Goal: Task Accomplishment & Management: Complete application form

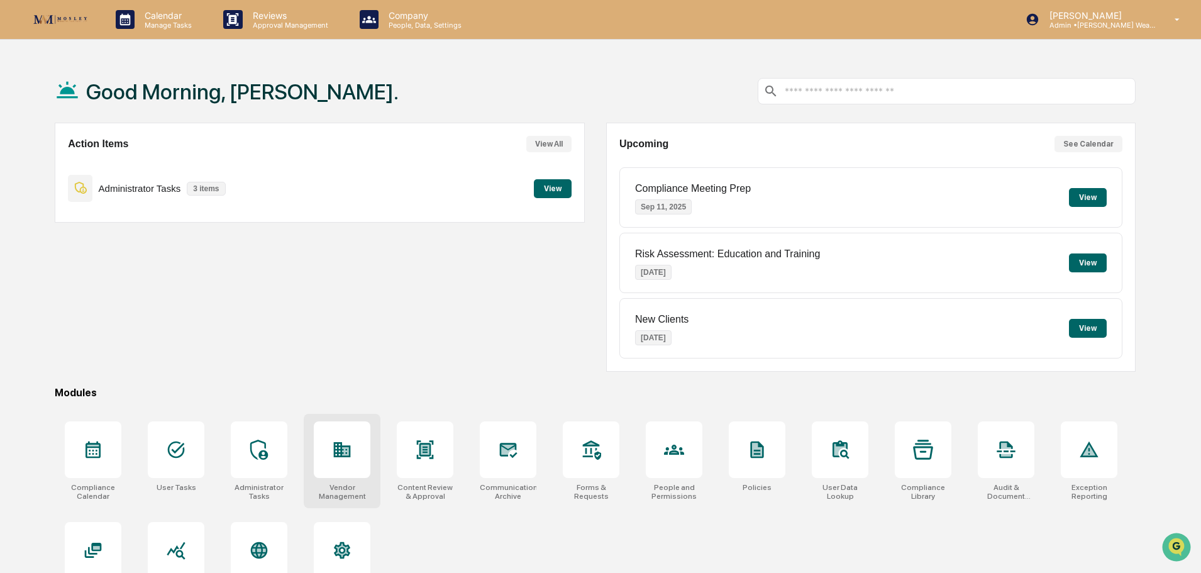
click at [338, 448] on icon at bounding box center [342, 449] width 17 height 15
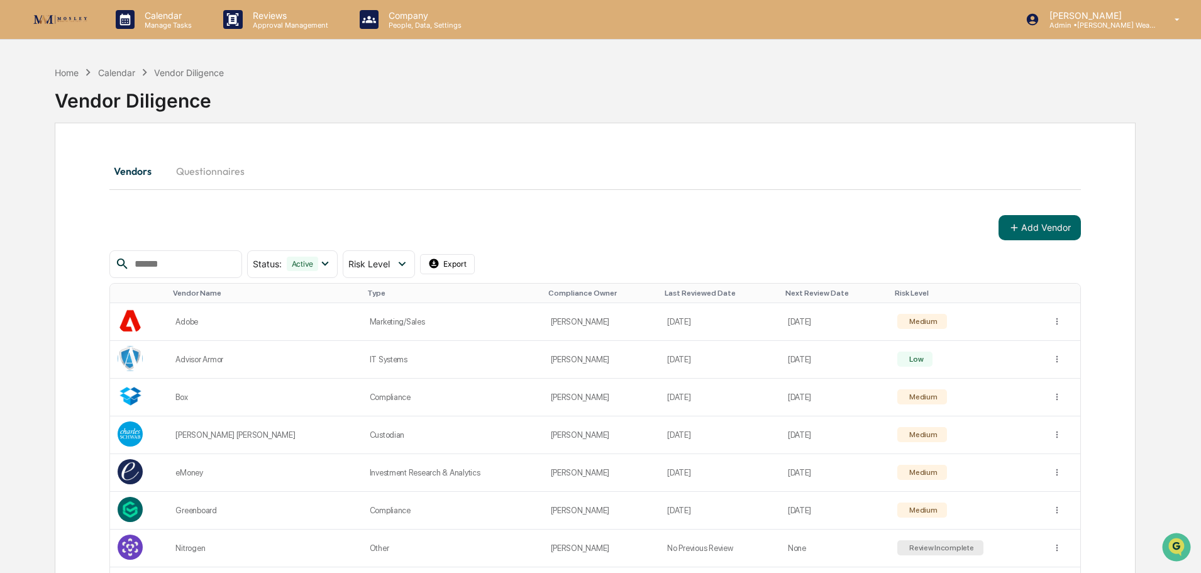
click at [227, 261] on input "text" at bounding box center [182, 264] width 107 height 16
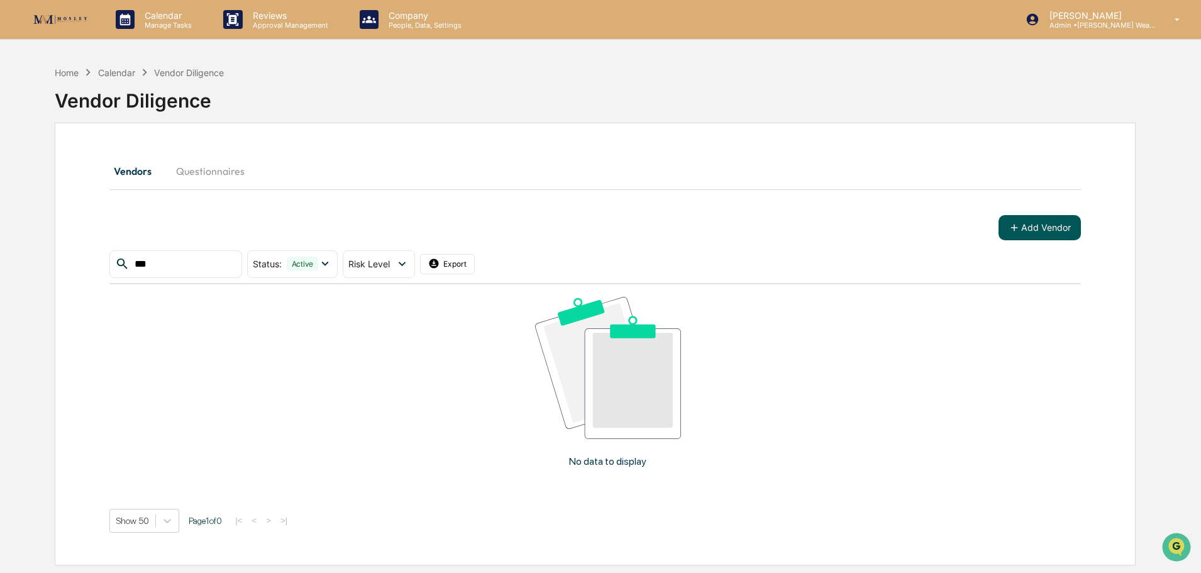
type input "***"
click at [1038, 226] on button "Add Vendor" at bounding box center [1039, 227] width 82 height 25
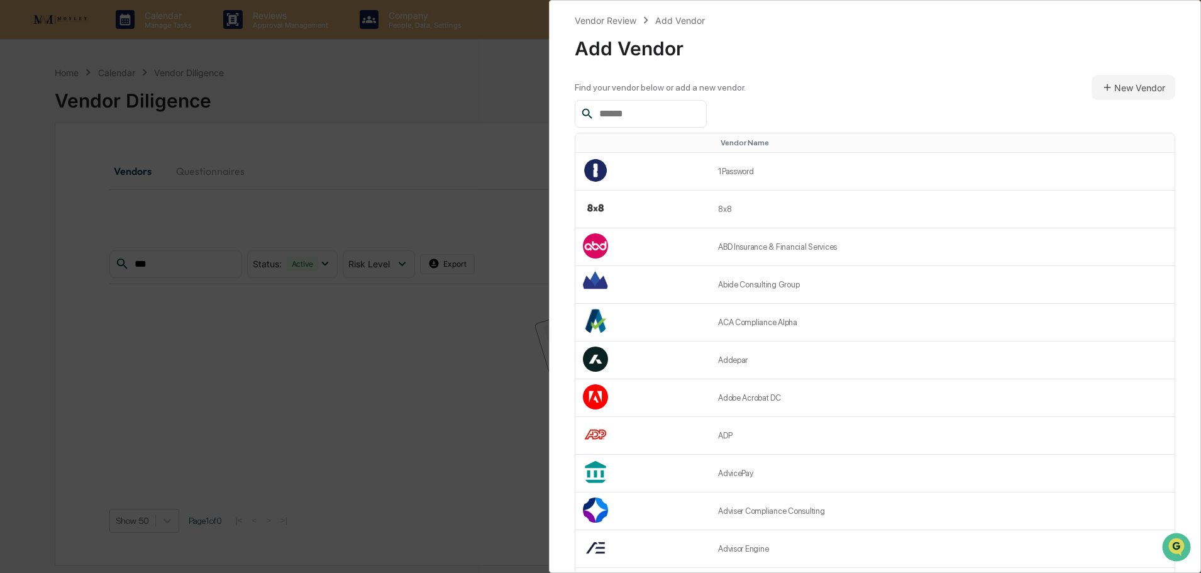
click at [653, 114] on input "text" at bounding box center [647, 114] width 107 height 16
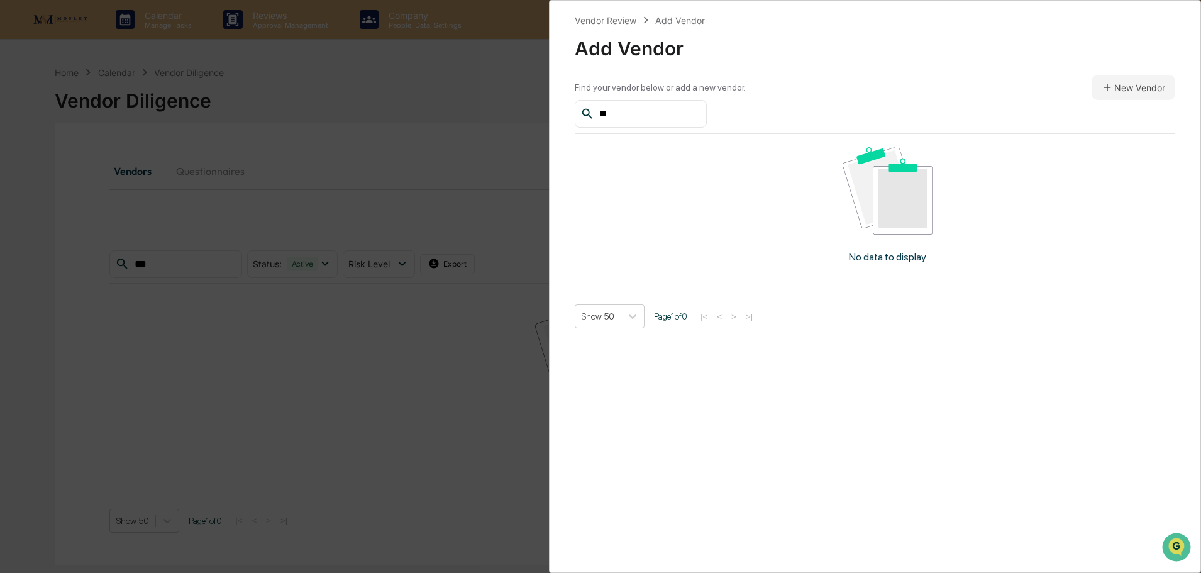
type input "*"
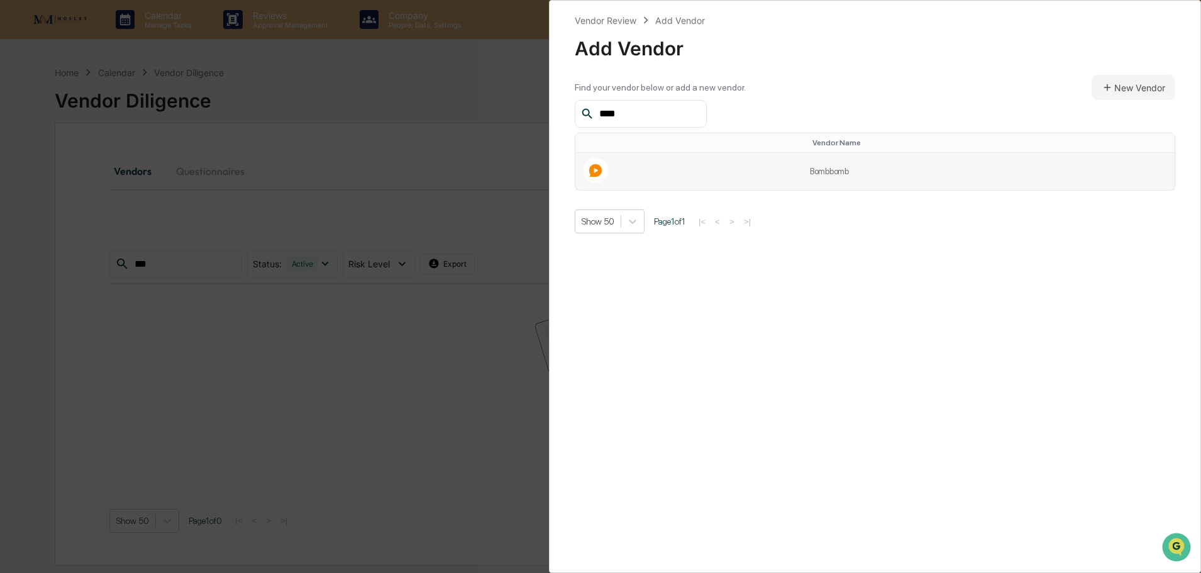
type input "****"
click at [695, 175] on td at bounding box center [688, 171] width 227 height 37
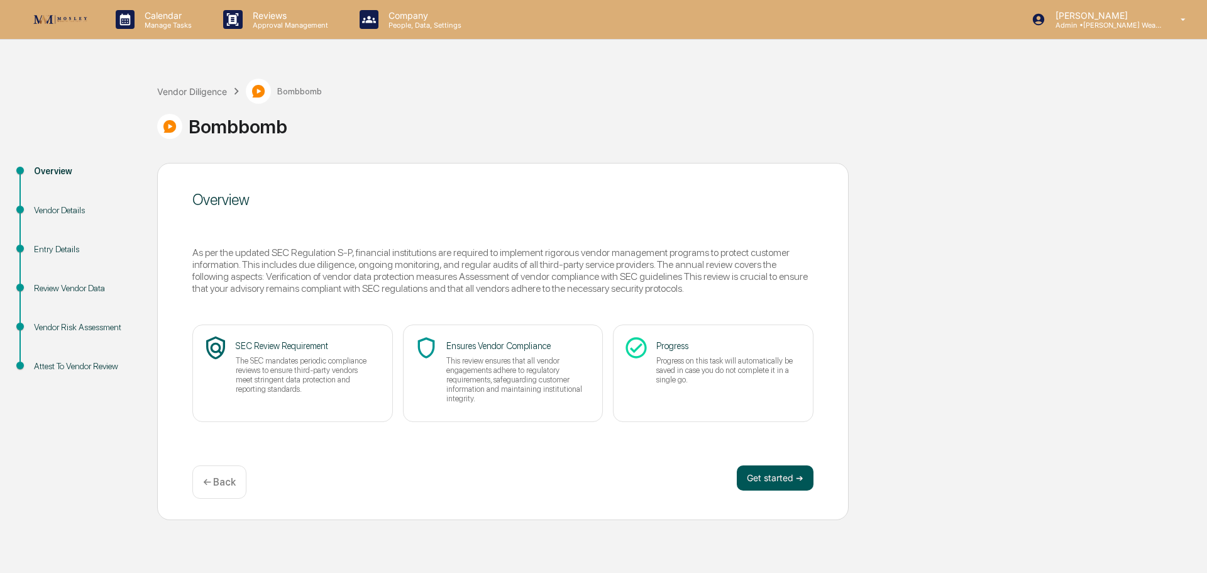
click at [768, 473] on button "Get started ➔" at bounding box center [775, 477] width 77 height 25
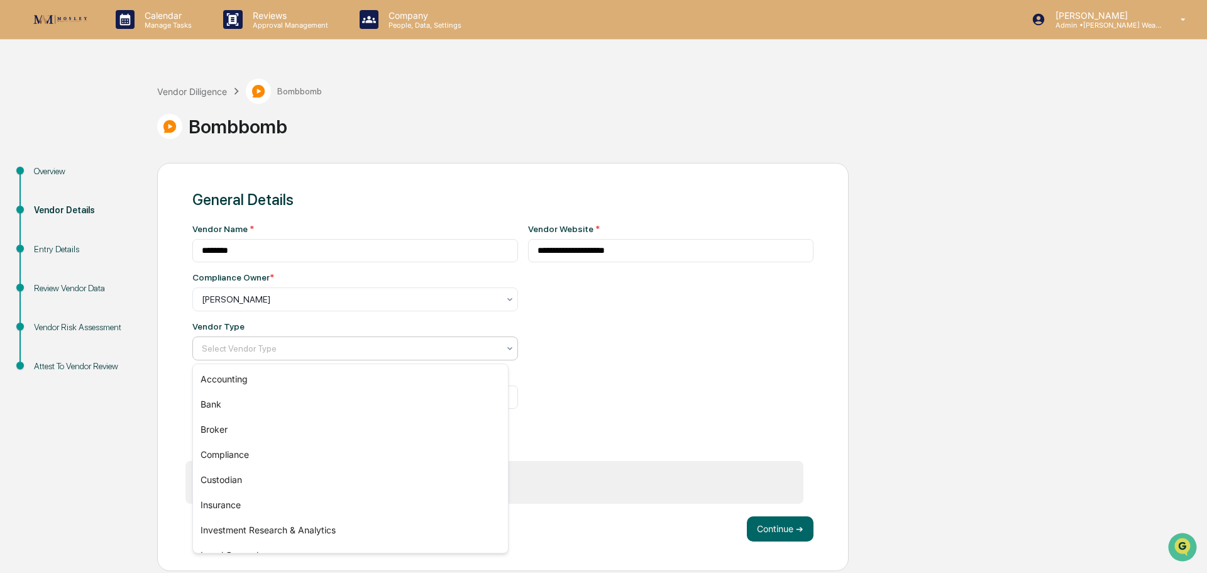
click at [505, 351] on icon at bounding box center [510, 348] width 10 height 10
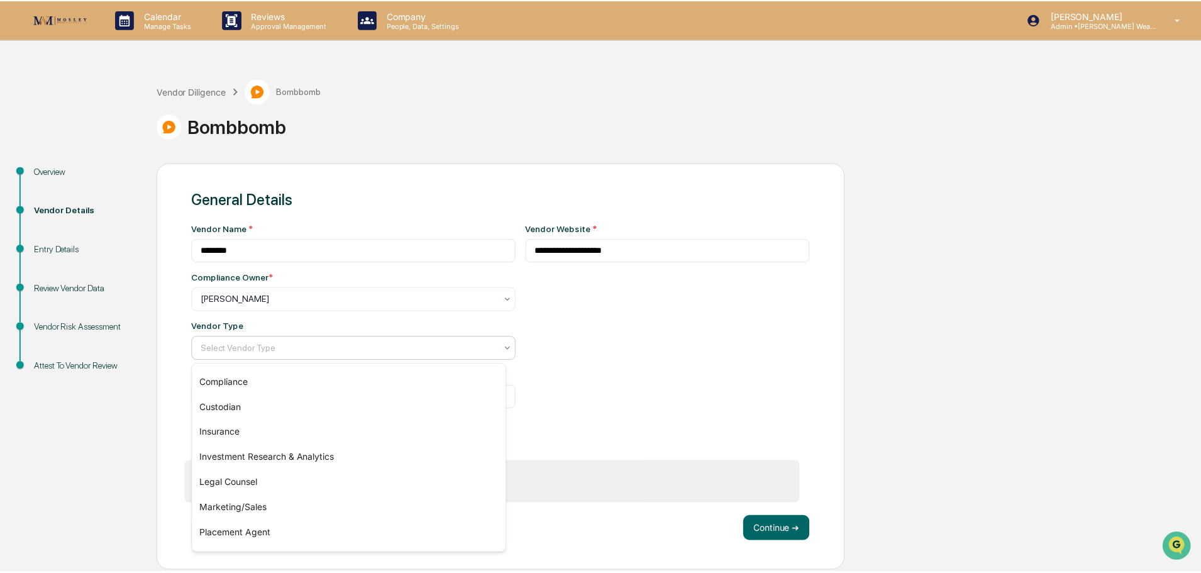
scroll to position [101, 0]
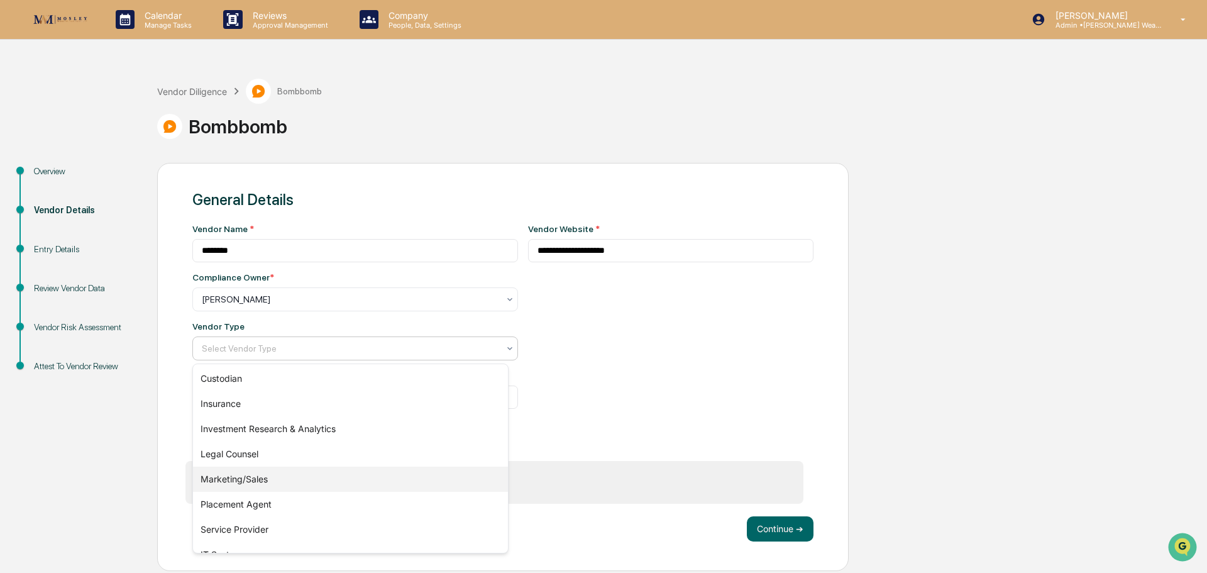
click at [469, 482] on div "Marketing/Sales" at bounding box center [350, 478] width 315 height 25
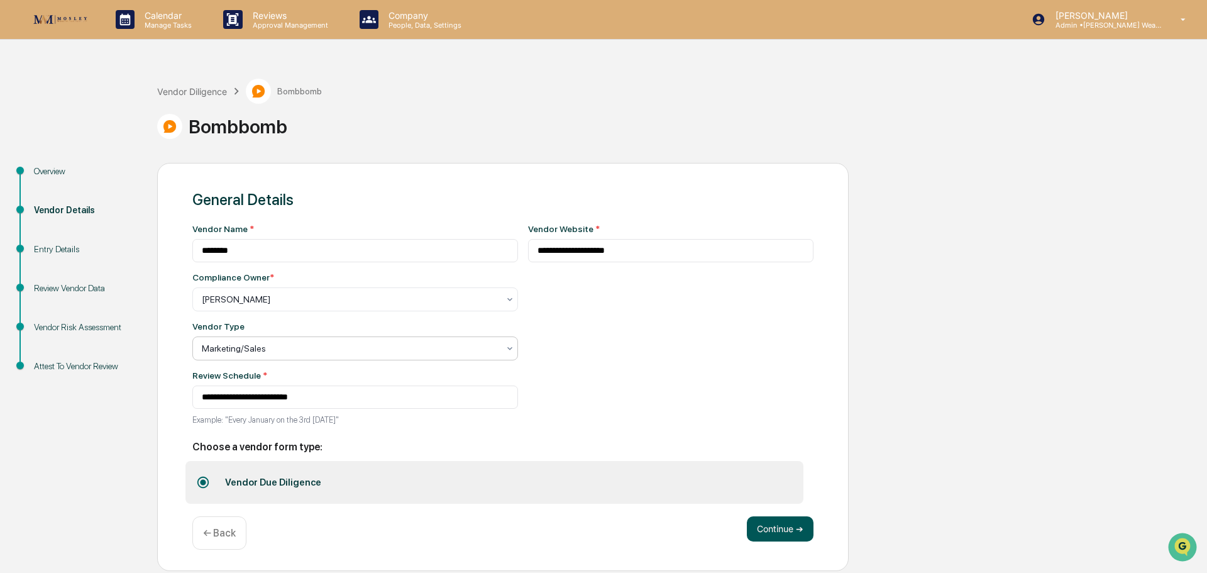
click at [769, 527] on button "Continue ➔" at bounding box center [780, 528] width 67 height 25
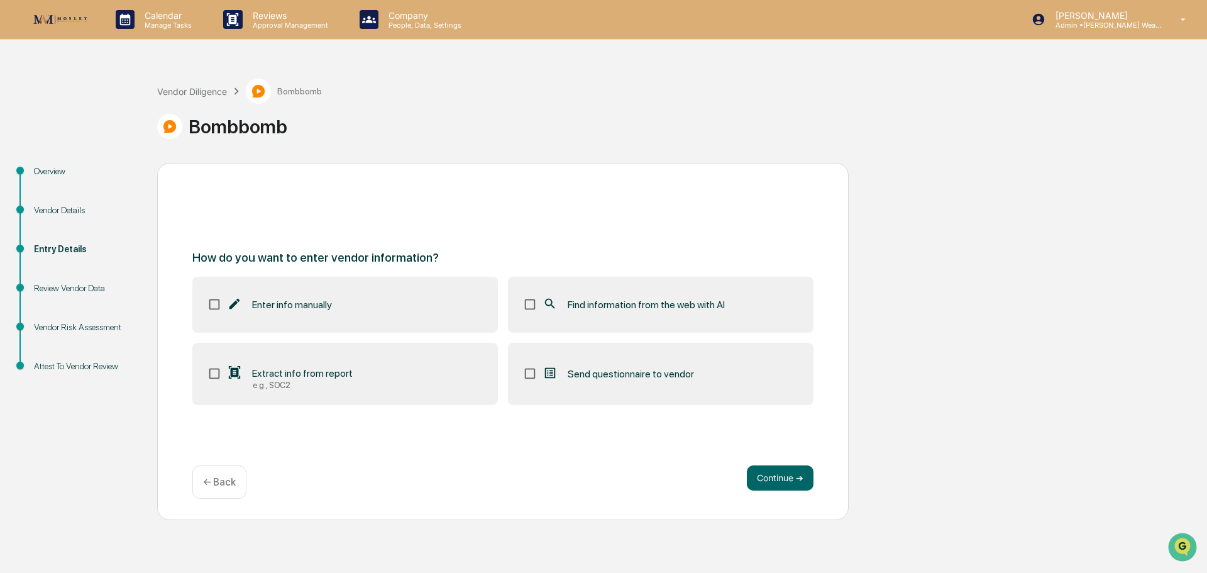
click at [639, 300] on span "Find information from the web with AI" at bounding box center [646, 305] width 157 height 12
click at [784, 475] on button "Continue ➔" at bounding box center [780, 477] width 67 height 25
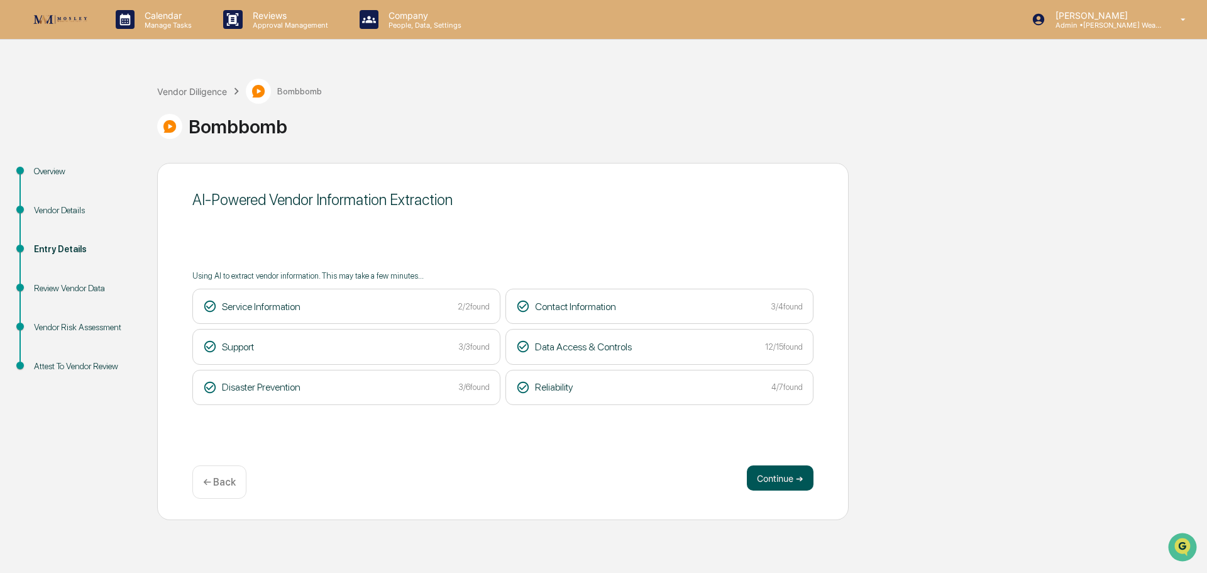
click at [776, 480] on button "Continue ➔" at bounding box center [780, 477] width 67 height 25
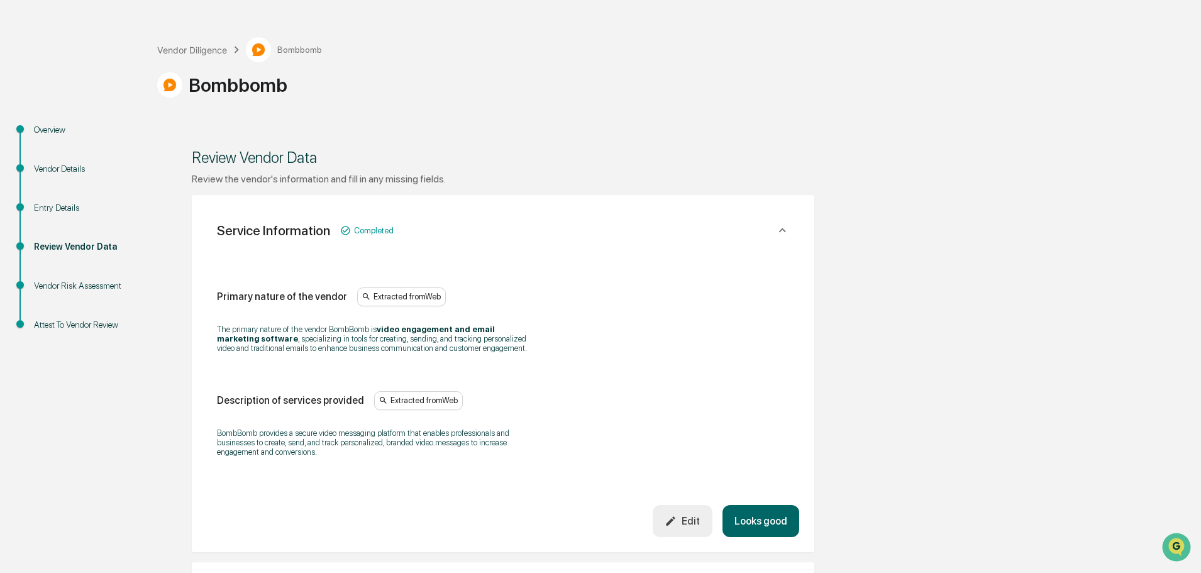
scroll to position [42, 0]
click at [774, 509] on button "Looks good" at bounding box center [760, 520] width 77 height 32
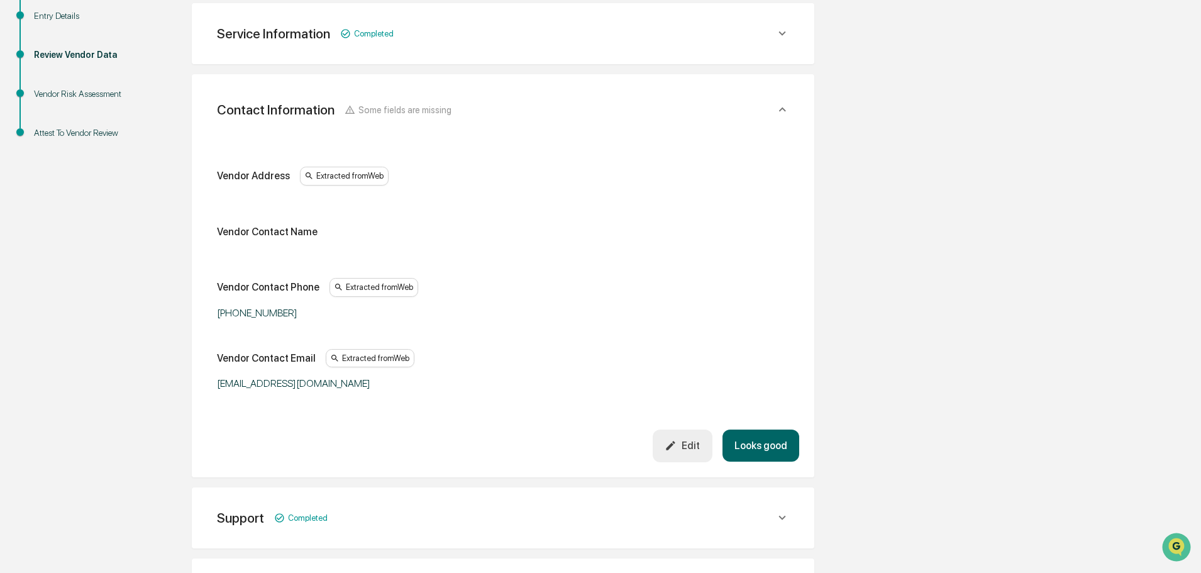
scroll to position [236, 0]
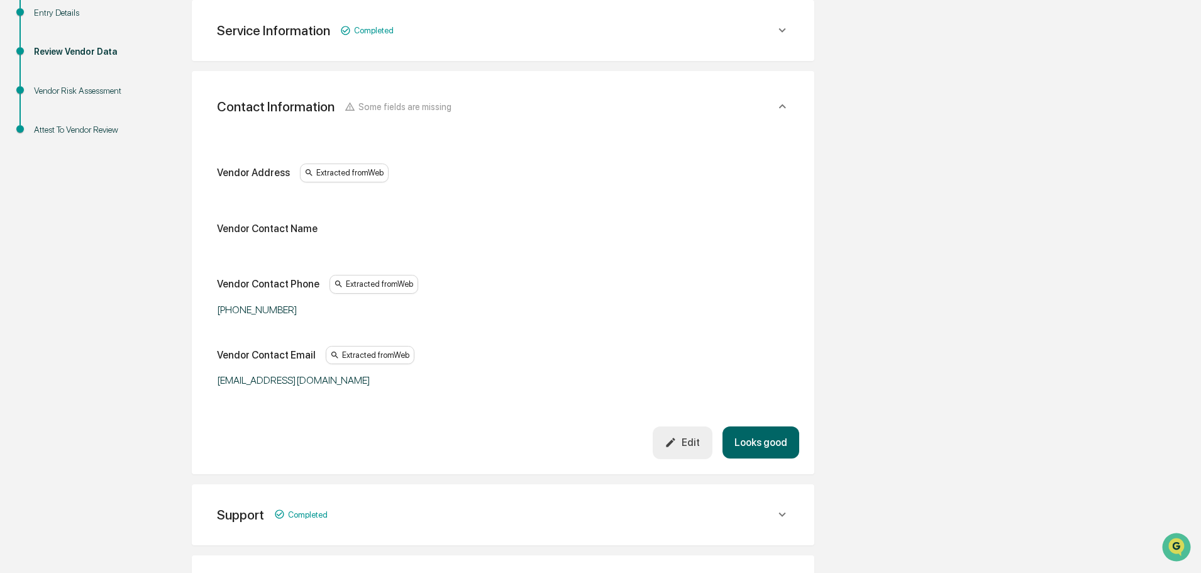
click at [763, 446] on button "Looks good" at bounding box center [760, 442] width 77 height 32
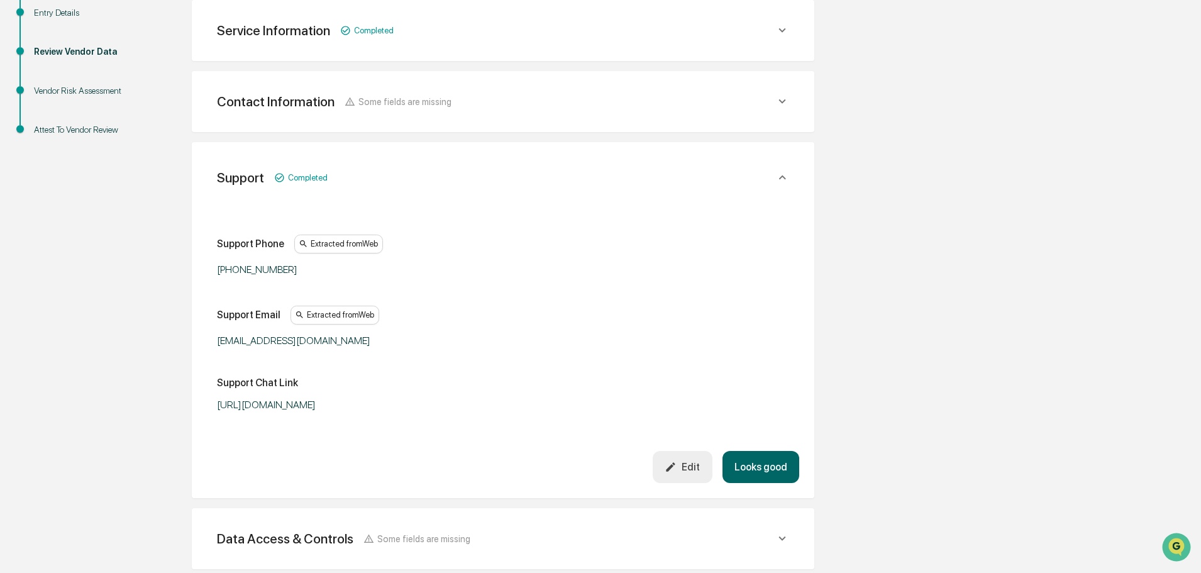
scroll to position [307, 0]
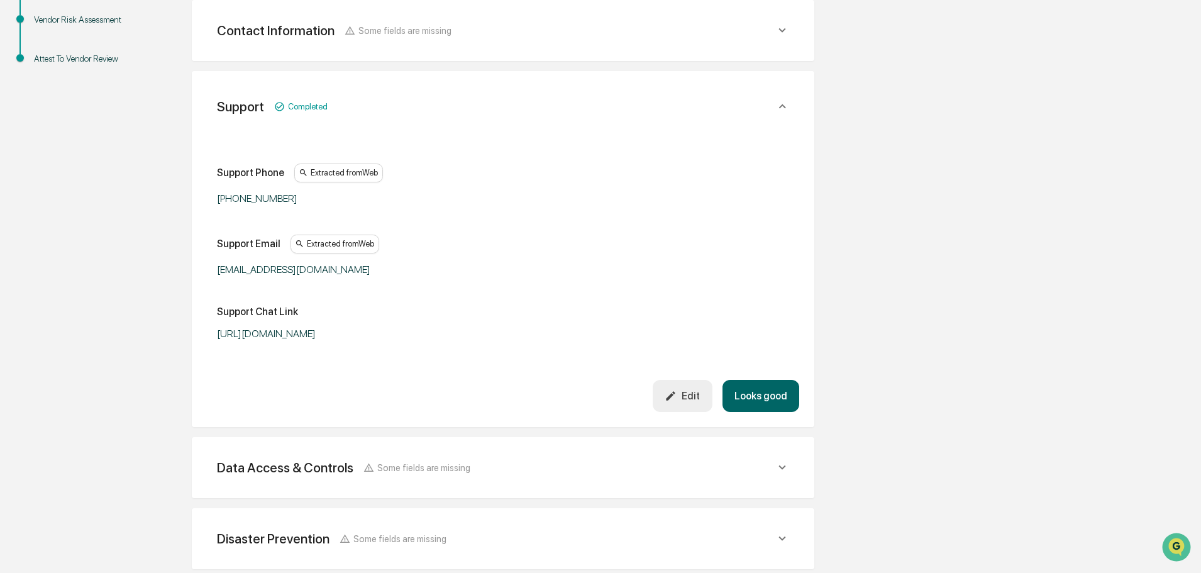
click at [761, 389] on button "Looks good" at bounding box center [760, 396] width 77 height 32
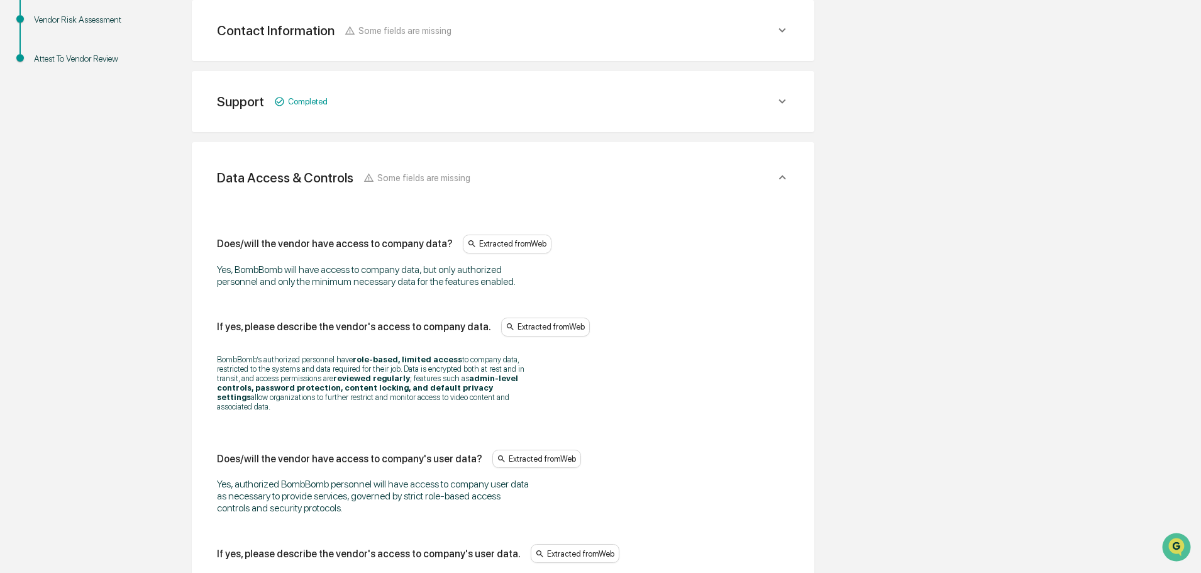
scroll to position [378, 0]
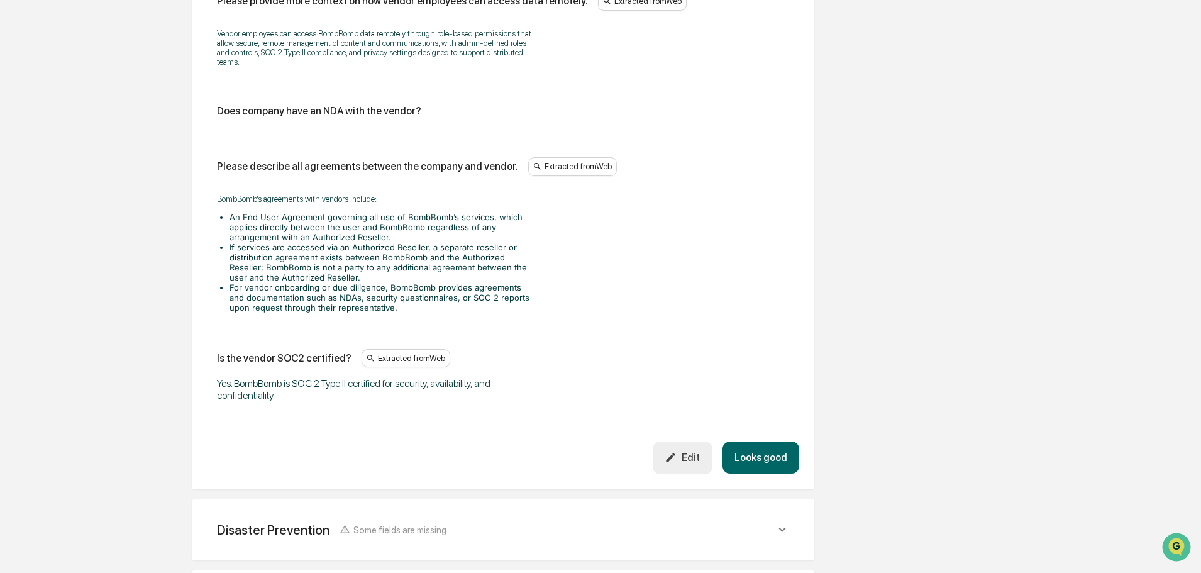
click at [767, 454] on button "Looks good" at bounding box center [760, 457] width 77 height 32
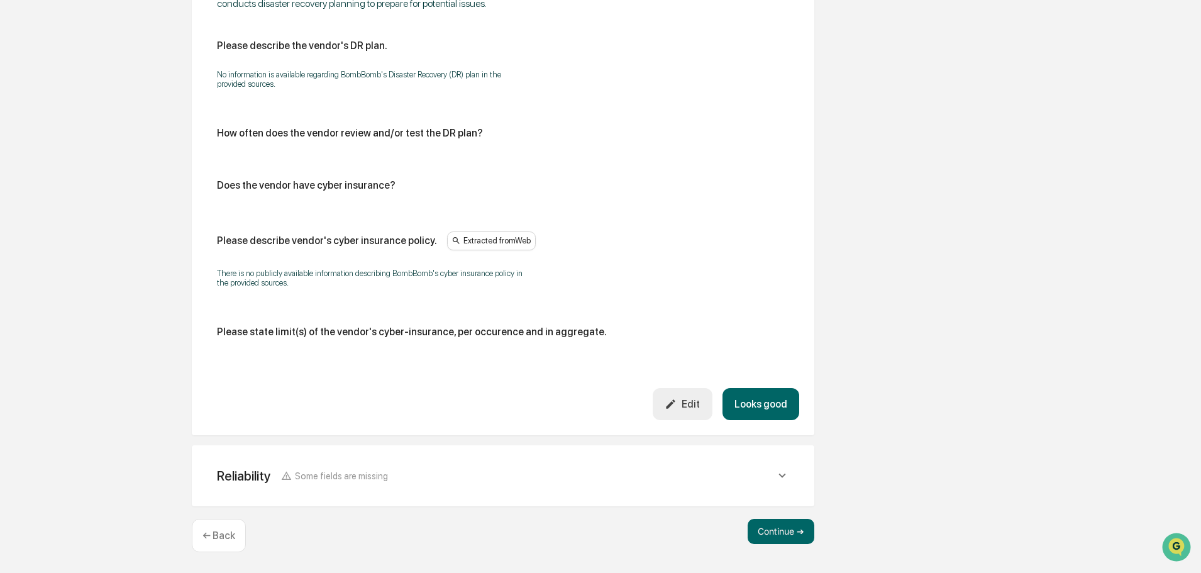
click at [764, 400] on button "Looks good" at bounding box center [760, 404] width 77 height 32
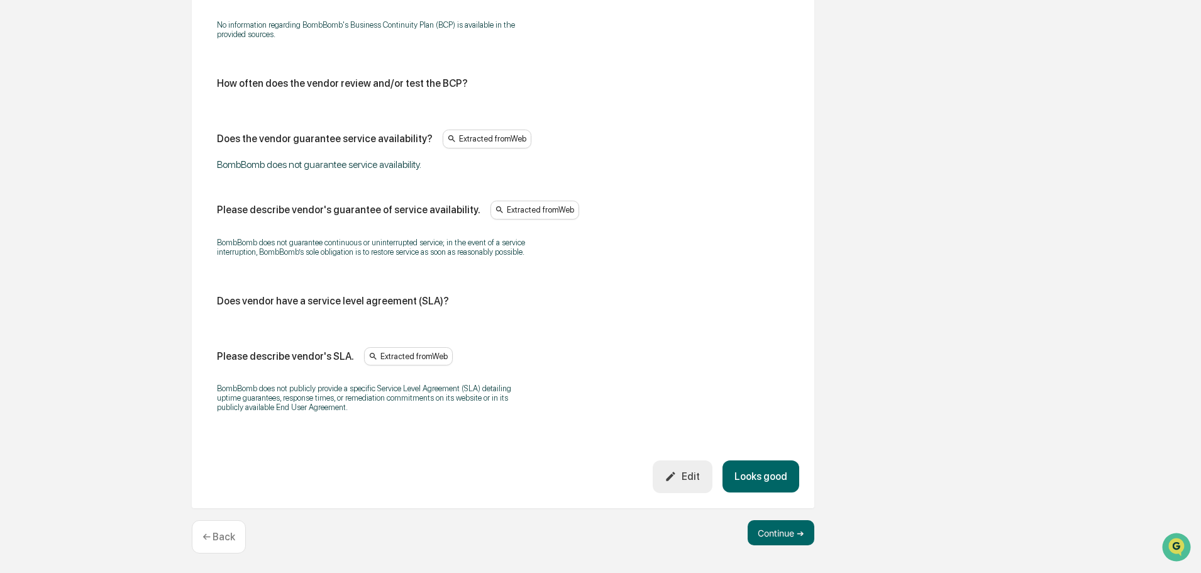
scroll to position [747, 0]
click at [752, 473] on button "Looks good" at bounding box center [760, 475] width 77 height 32
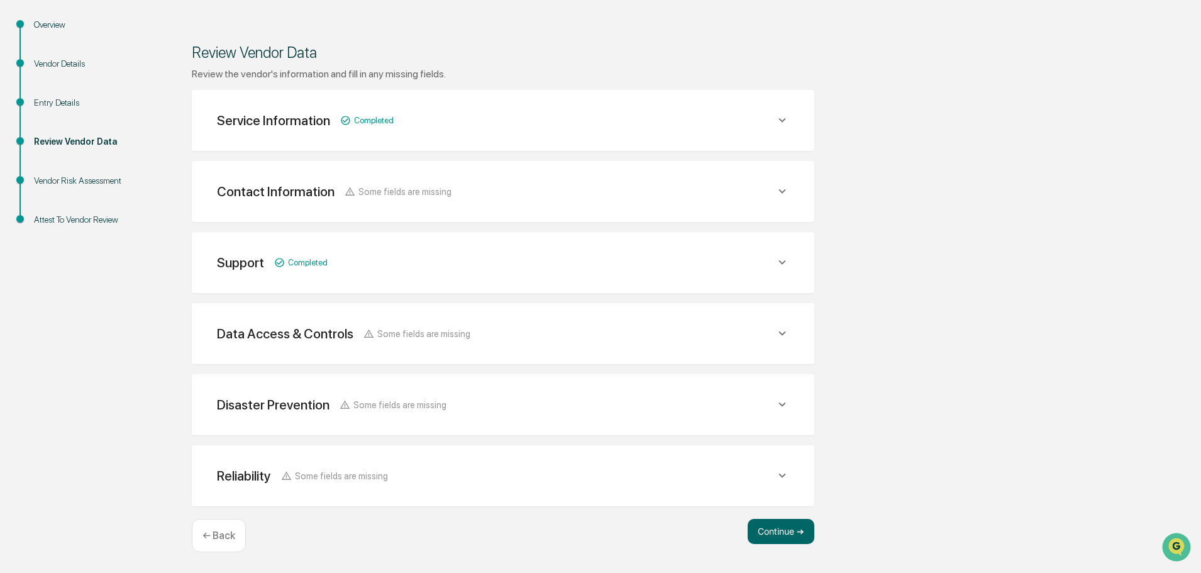
scroll to position [146, 0]
click at [788, 529] on button "Continue ➔" at bounding box center [780, 531] width 67 height 25
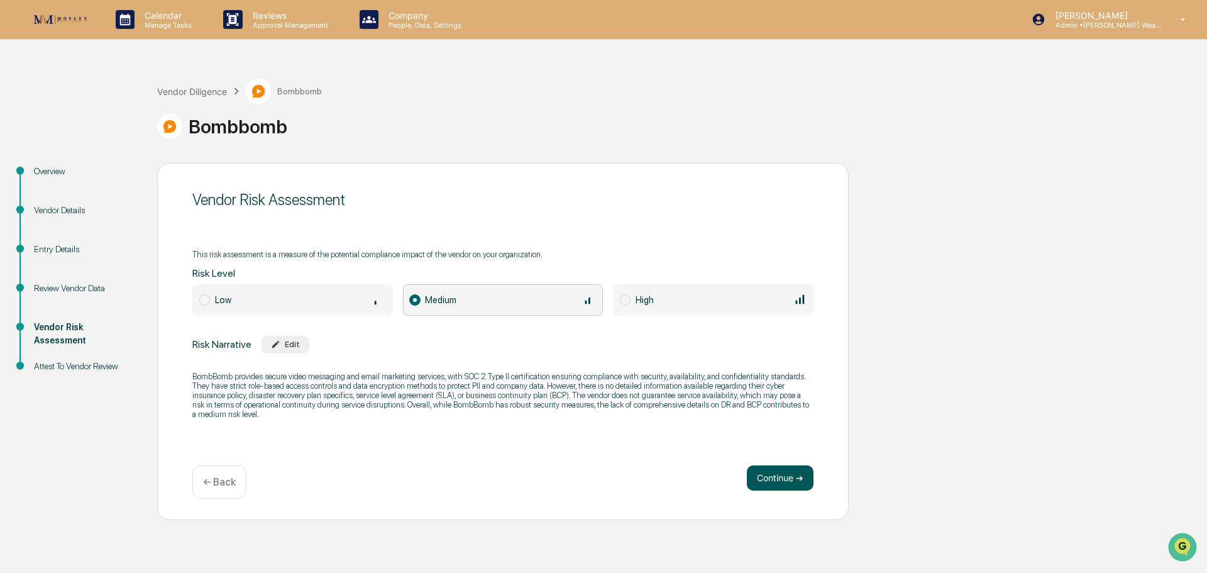
click at [777, 479] on button "Continue ➔" at bounding box center [780, 477] width 67 height 25
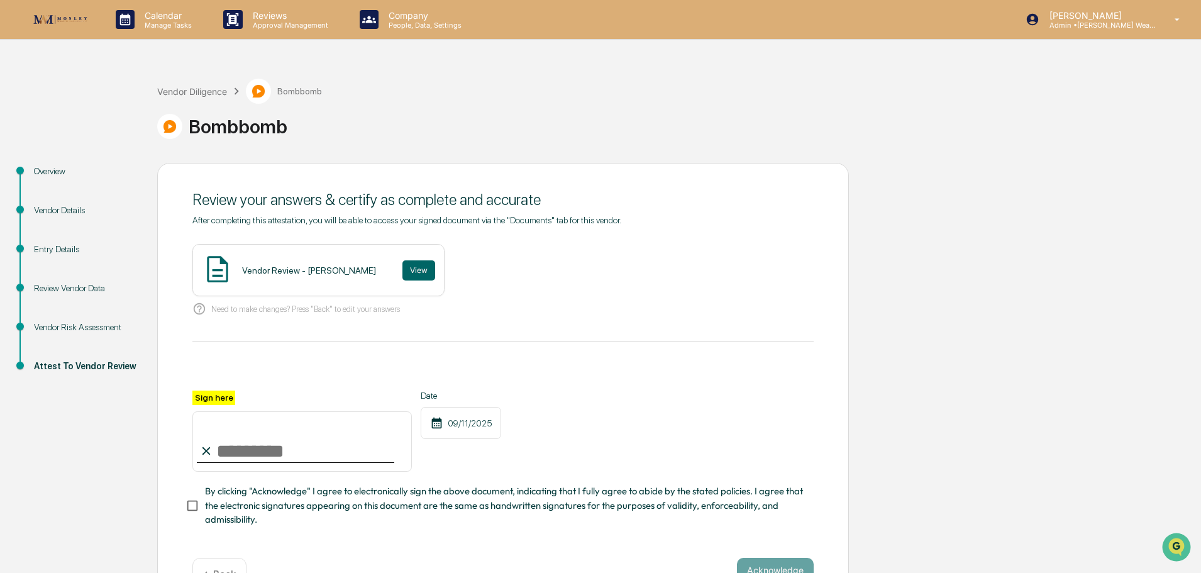
click at [229, 444] on input "Sign here" at bounding box center [301, 441] width 219 height 60
type input "**********"
click at [767, 566] on button "Acknowledge" at bounding box center [775, 570] width 77 height 25
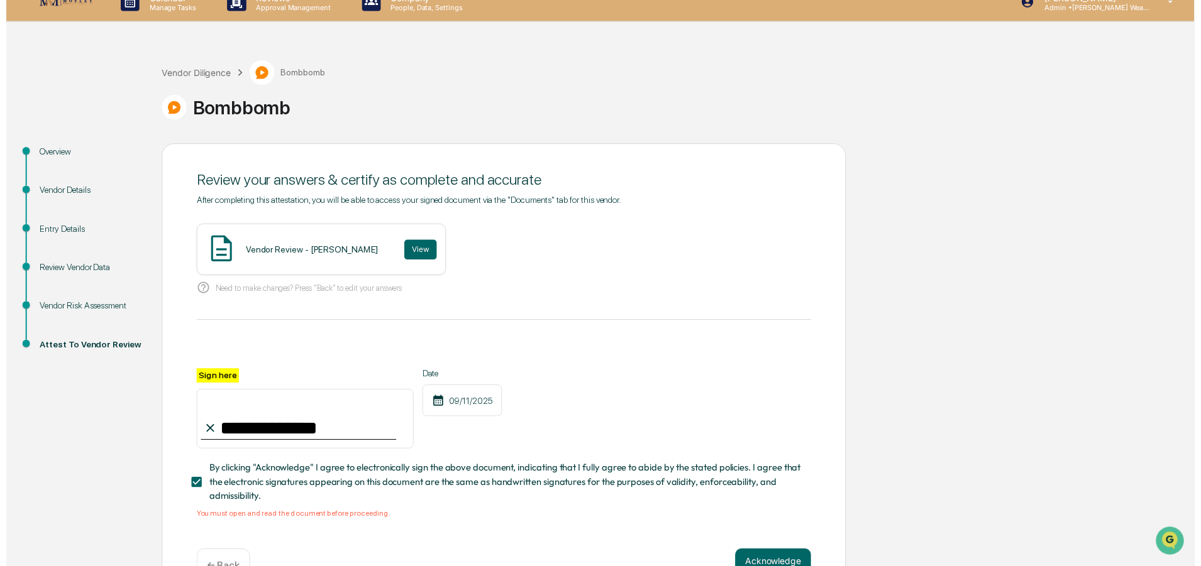
scroll to position [58, 0]
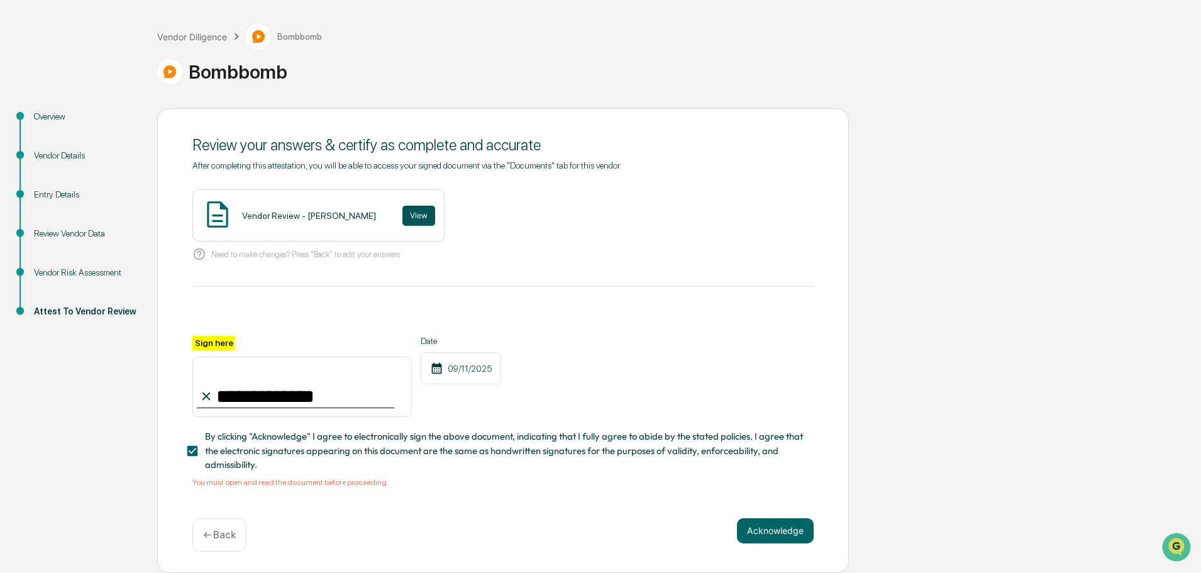
click at [402, 207] on button "View" at bounding box center [418, 216] width 33 height 20
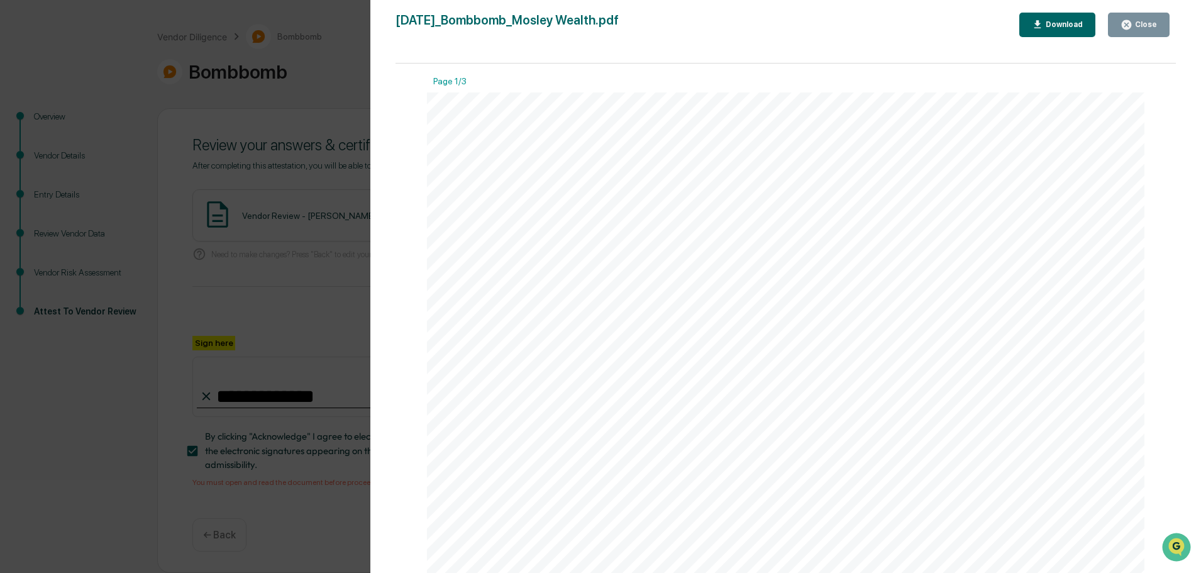
click at [1147, 27] on div "Close" at bounding box center [1144, 24] width 25 height 9
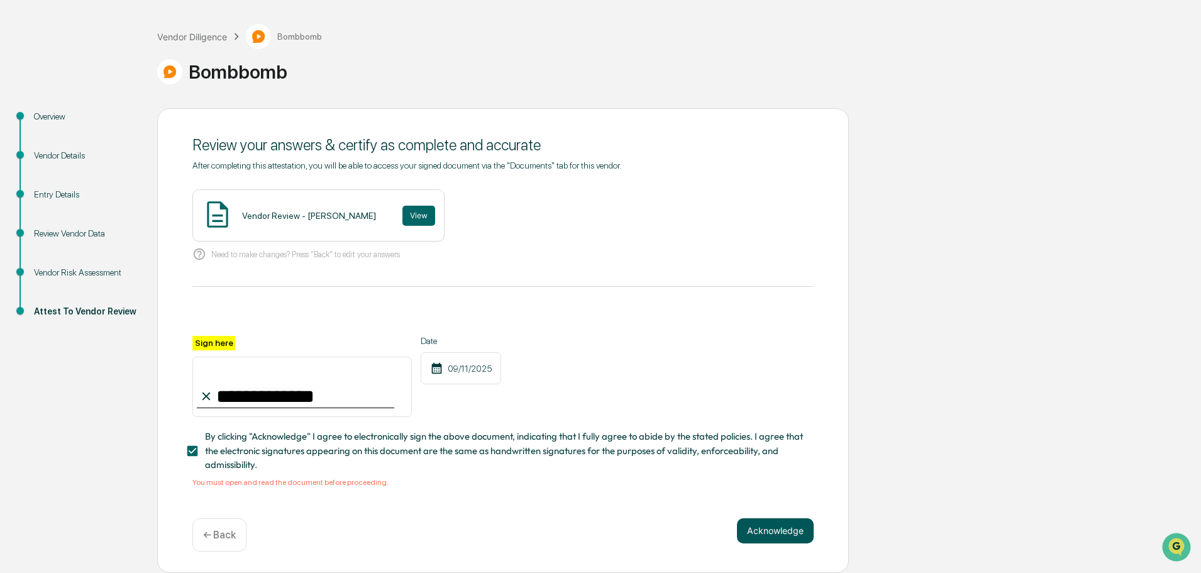
click at [778, 528] on button "Acknowledge" at bounding box center [775, 530] width 77 height 25
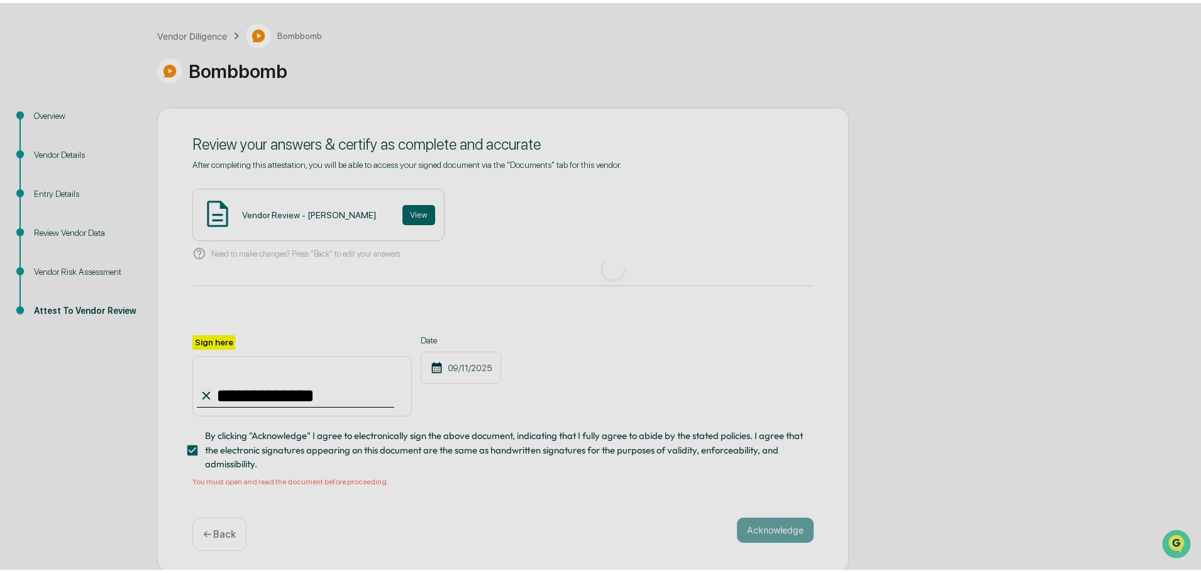
scroll to position [0, 0]
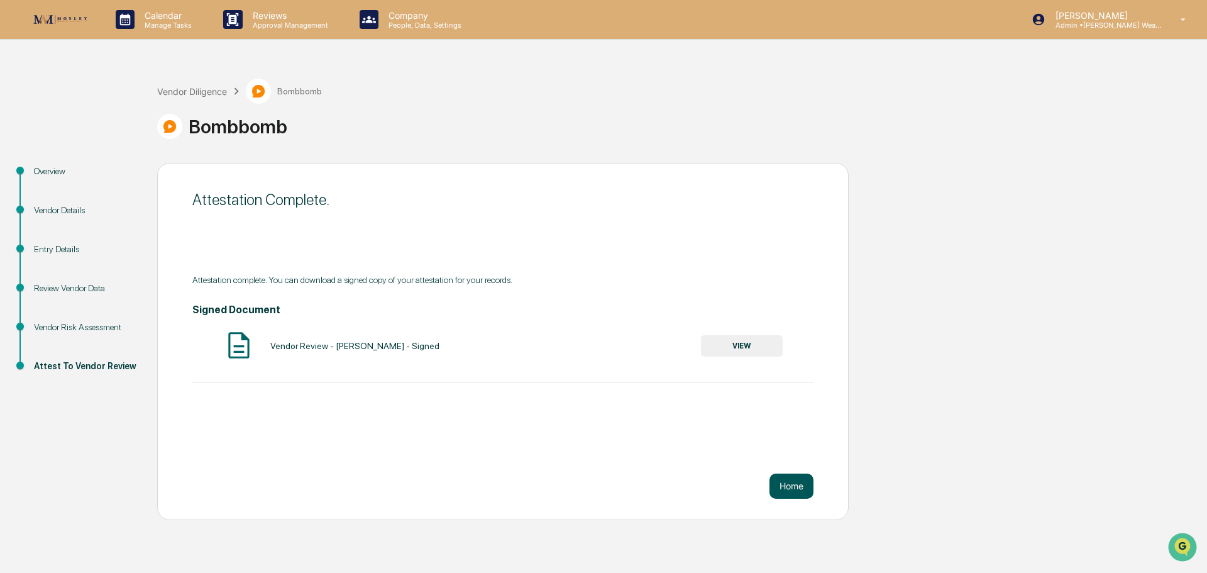
click at [799, 493] on button "Home" at bounding box center [791, 485] width 44 height 25
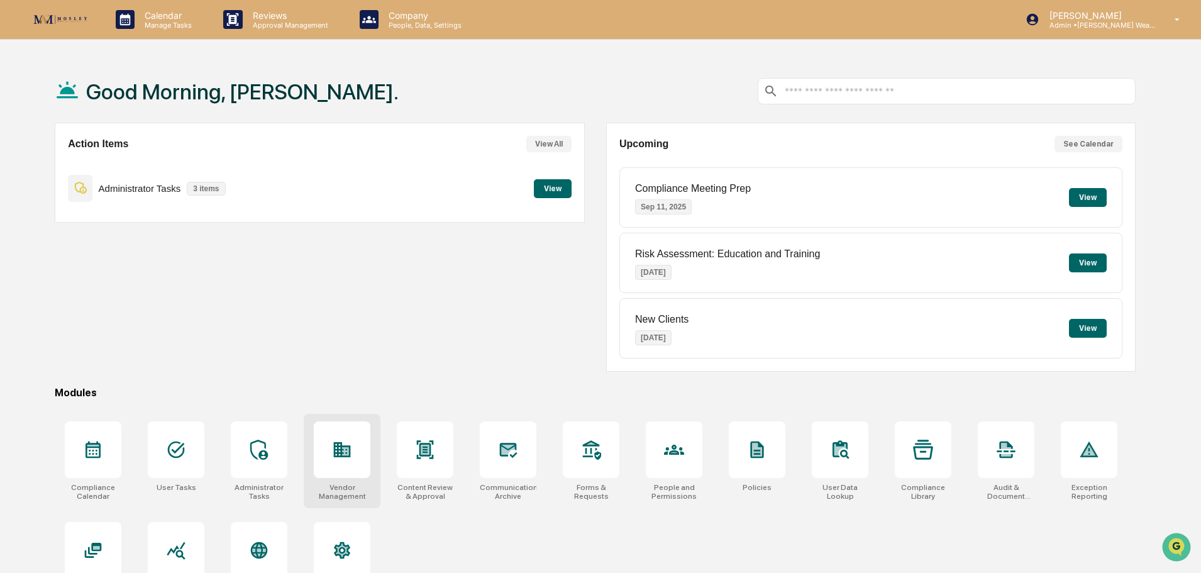
click at [344, 449] on icon at bounding box center [345, 451] width 7 height 8
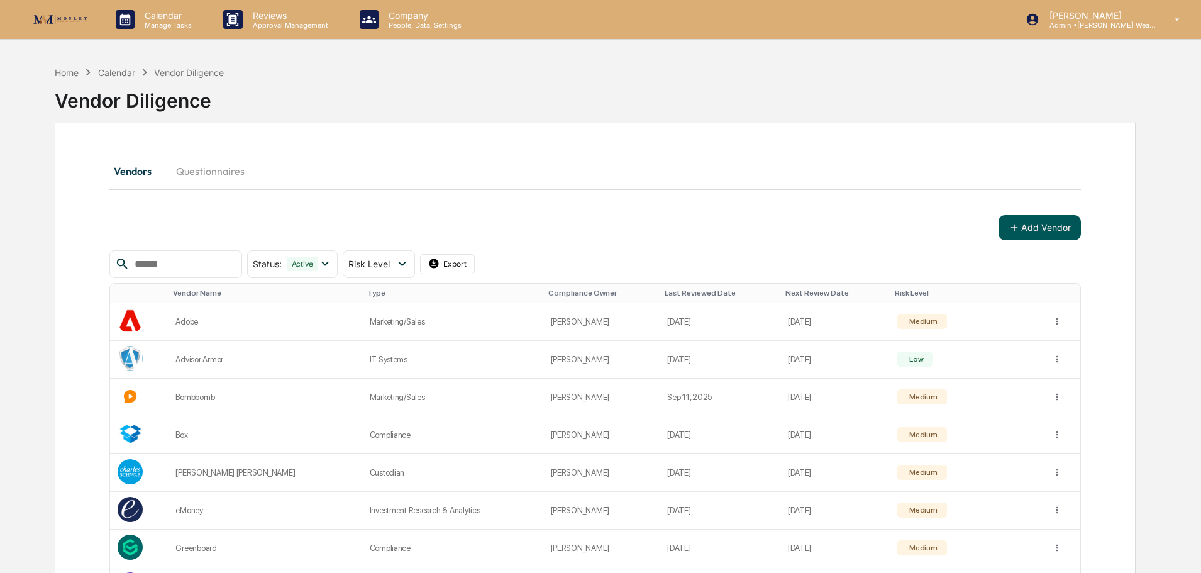
click at [1038, 225] on button "Add Vendor" at bounding box center [1039, 227] width 82 height 25
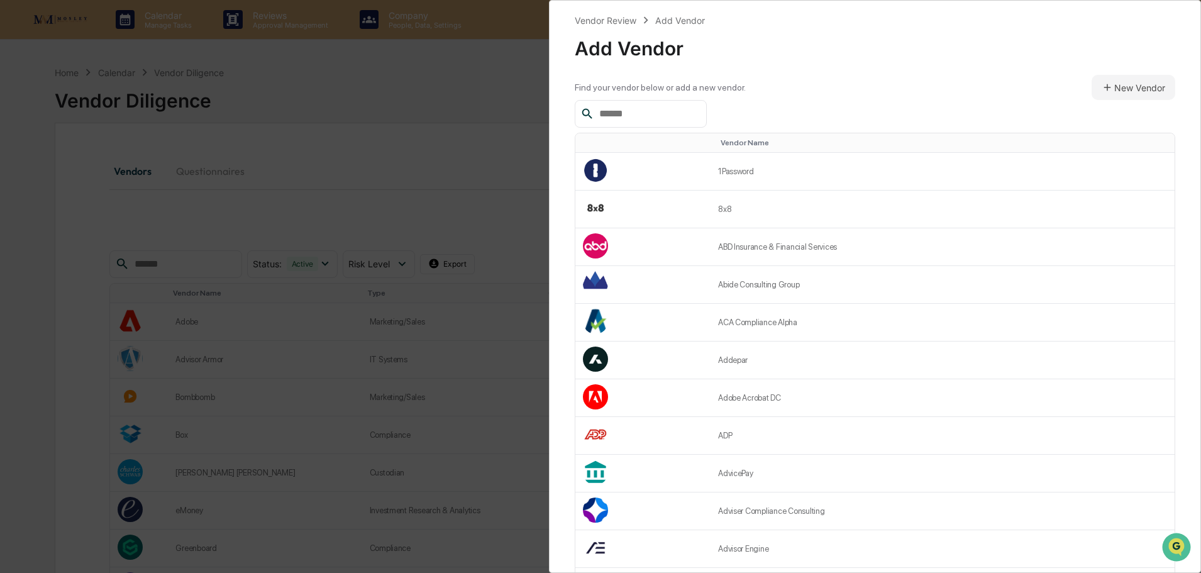
click at [634, 109] on input "text" at bounding box center [647, 114] width 107 height 16
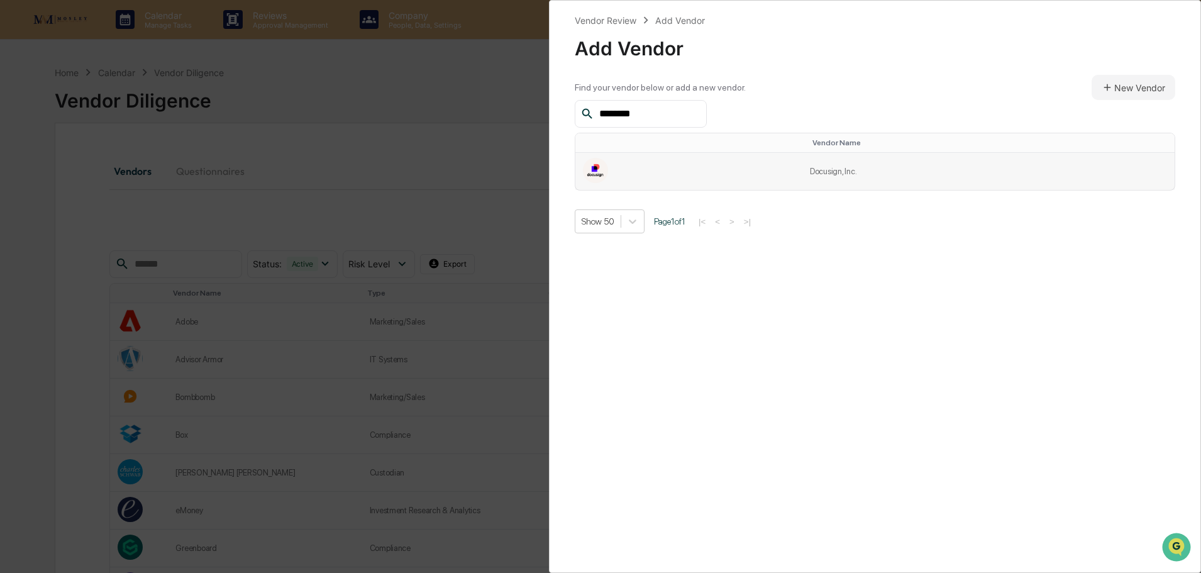
type input "********"
click at [625, 185] on td at bounding box center [688, 171] width 227 height 37
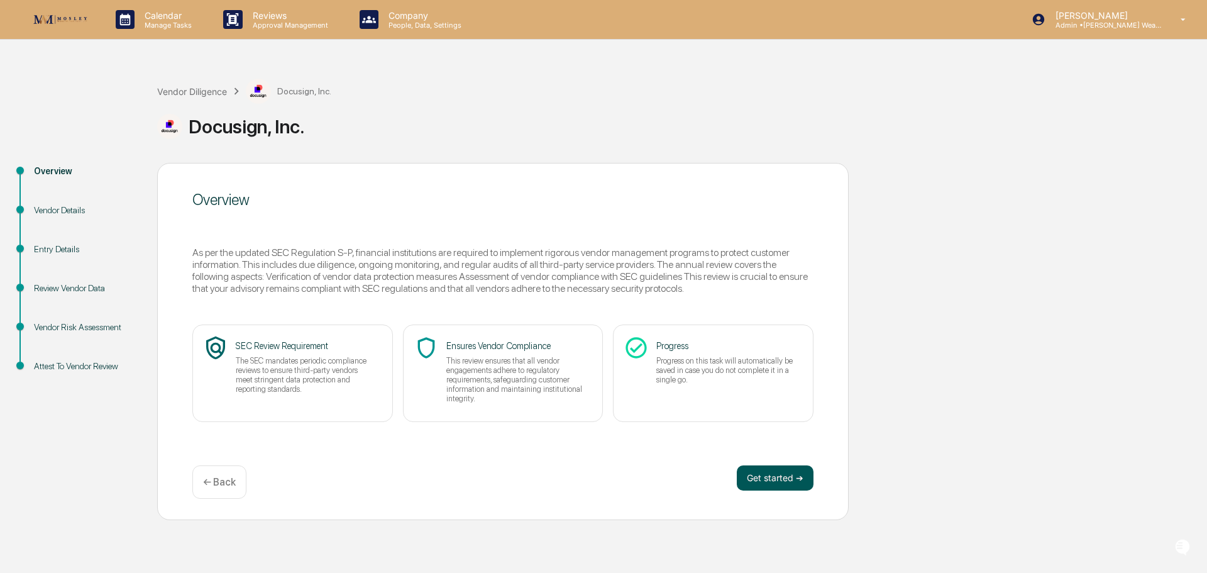
click at [769, 471] on button "Get started ➔" at bounding box center [775, 477] width 77 height 25
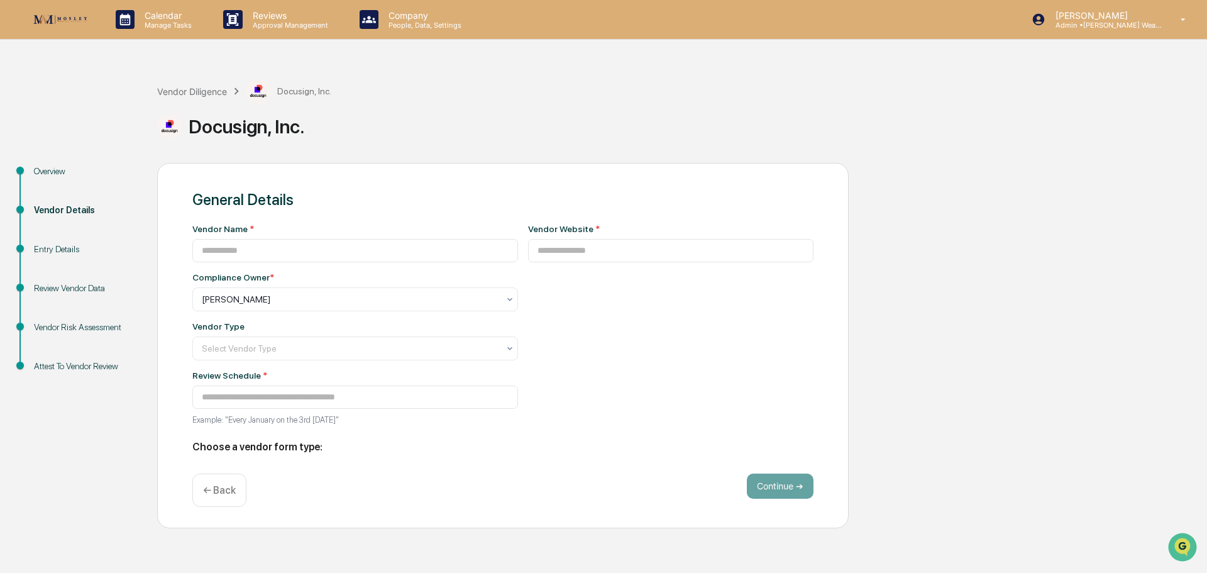
type input "**********"
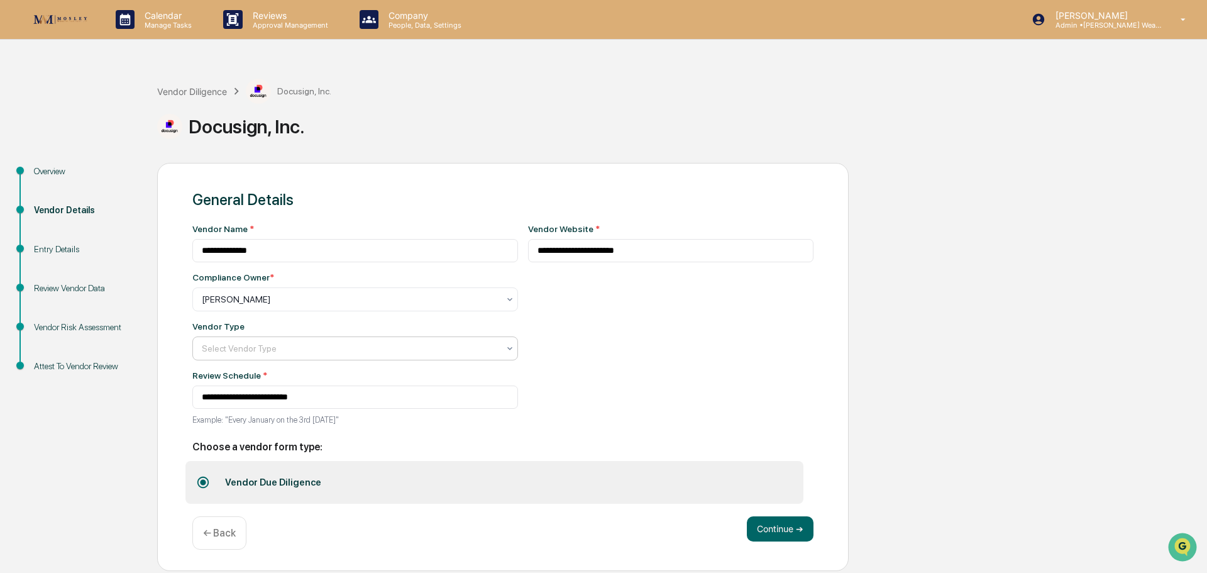
click at [421, 355] on div at bounding box center [350, 348] width 297 height 13
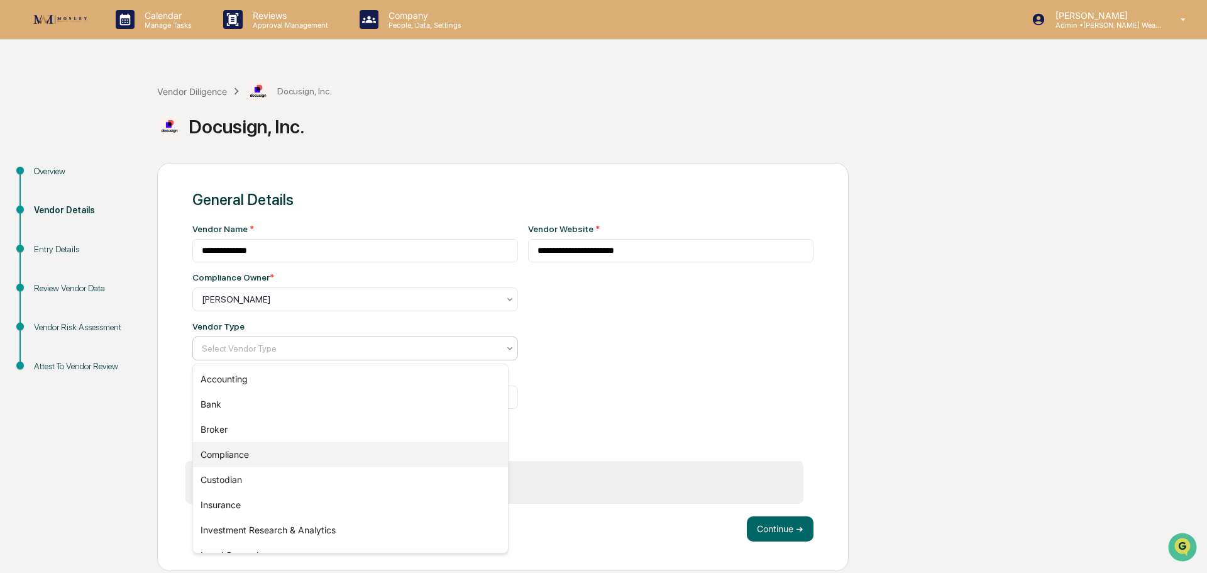
click at [295, 455] on div "Compliance" at bounding box center [350, 454] width 315 height 25
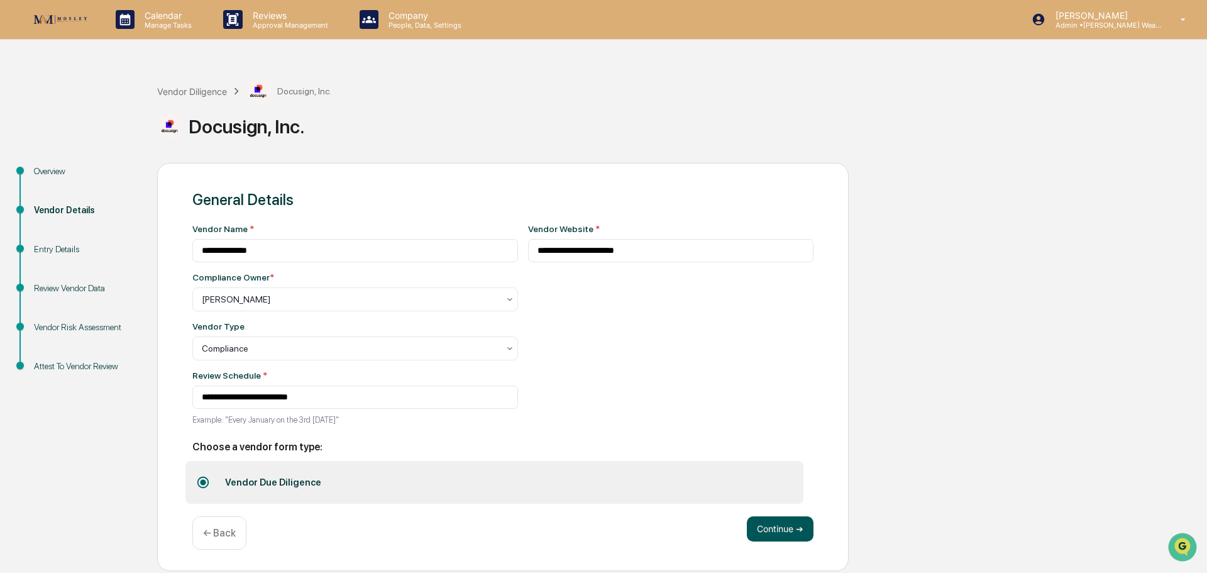
click at [769, 524] on button "Continue ➔" at bounding box center [780, 528] width 67 height 25
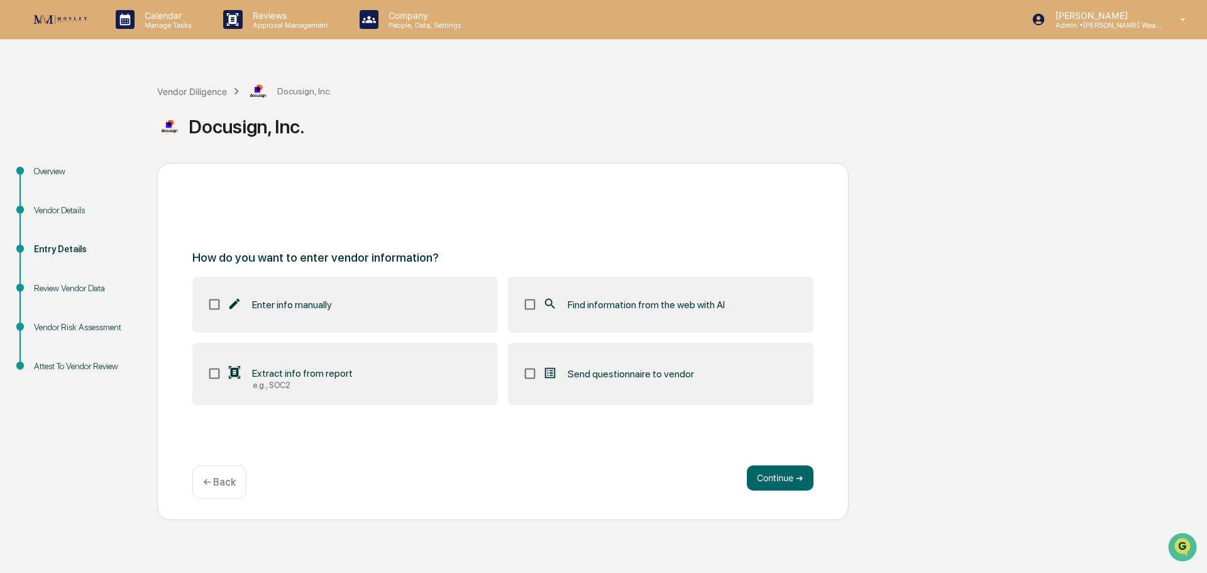
click at [627, 308] on span "Find information from the web with AI" at bounding box center [646, 305] width 157 height 12
click at [781, 480] on button "Continue ➔" at bounding box center [780, 477] width 67 height 25
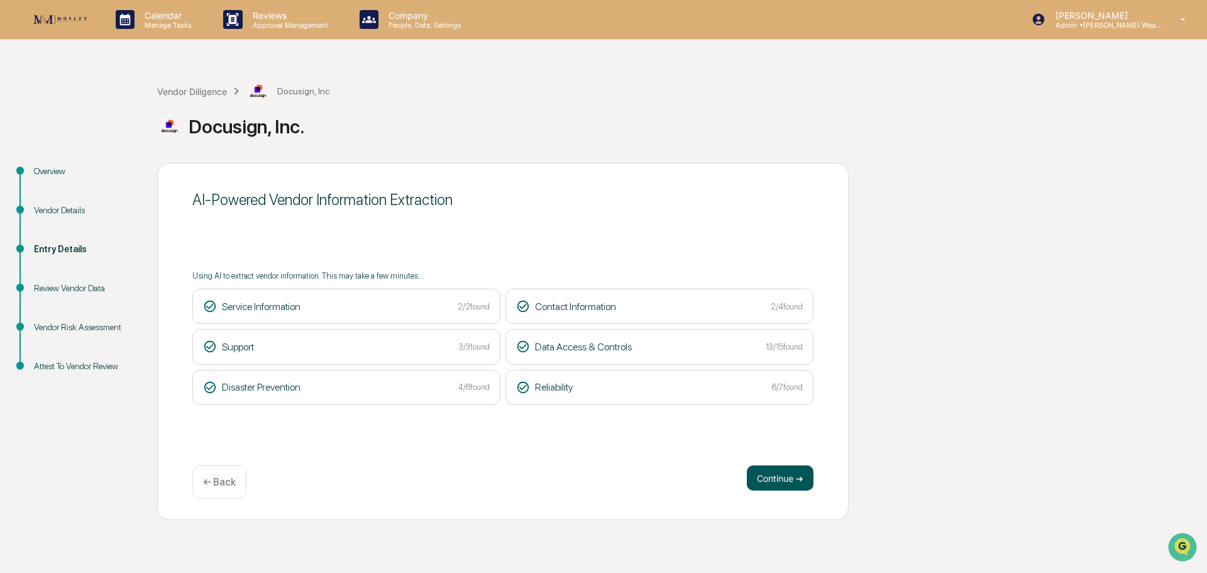
click at [775, 481] on button "Continue ➔" at bounding box center [780, 477] width 67 height 25
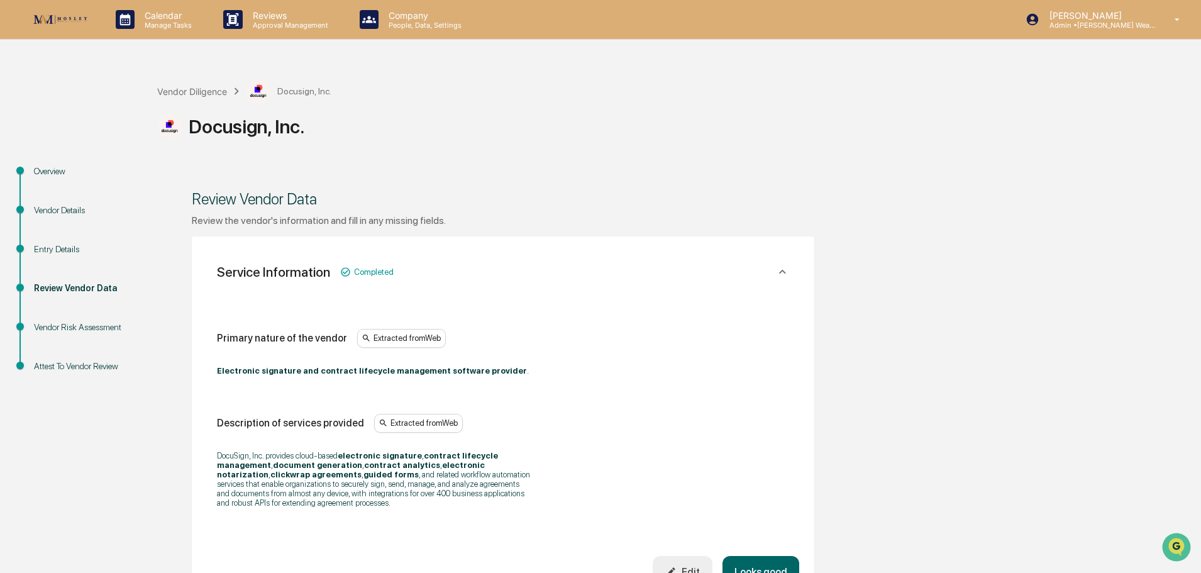
click at [761, 561] on button "Looks good" at bounding box center [760, 572] width 77 height 32
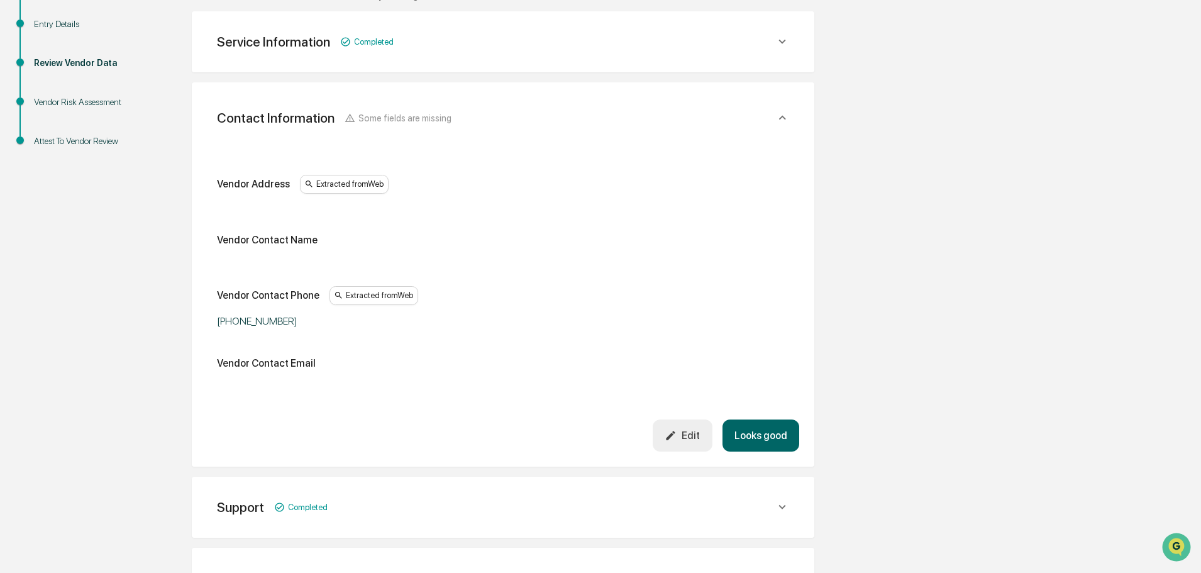
scroll to position [236, 0]
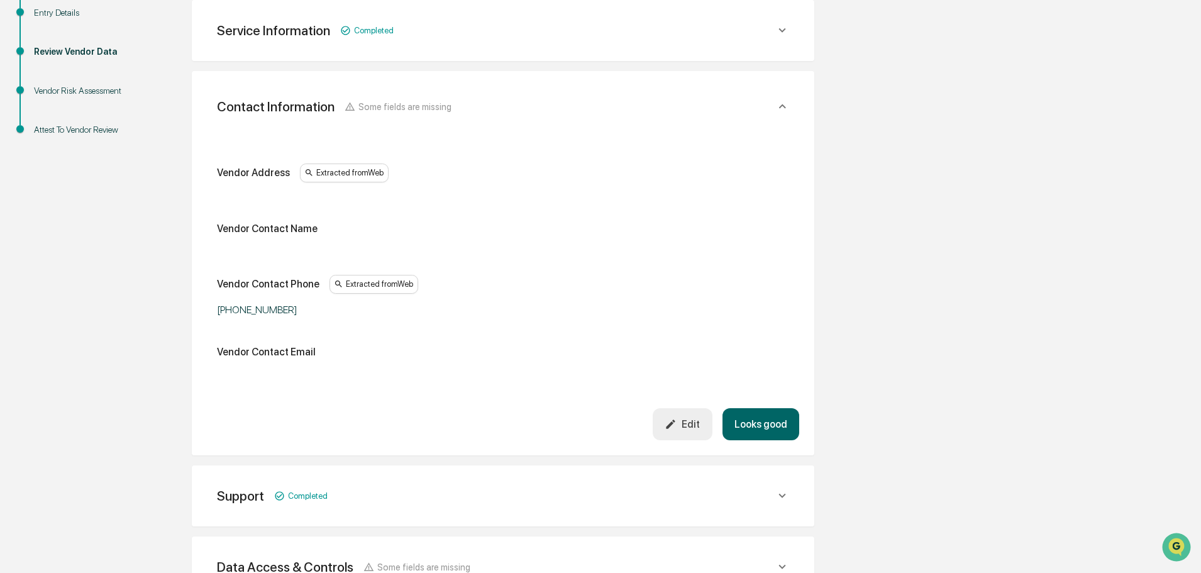
click at [761, 421] on button "Looks good" at bounding box center [760, 424] width 77 height 32
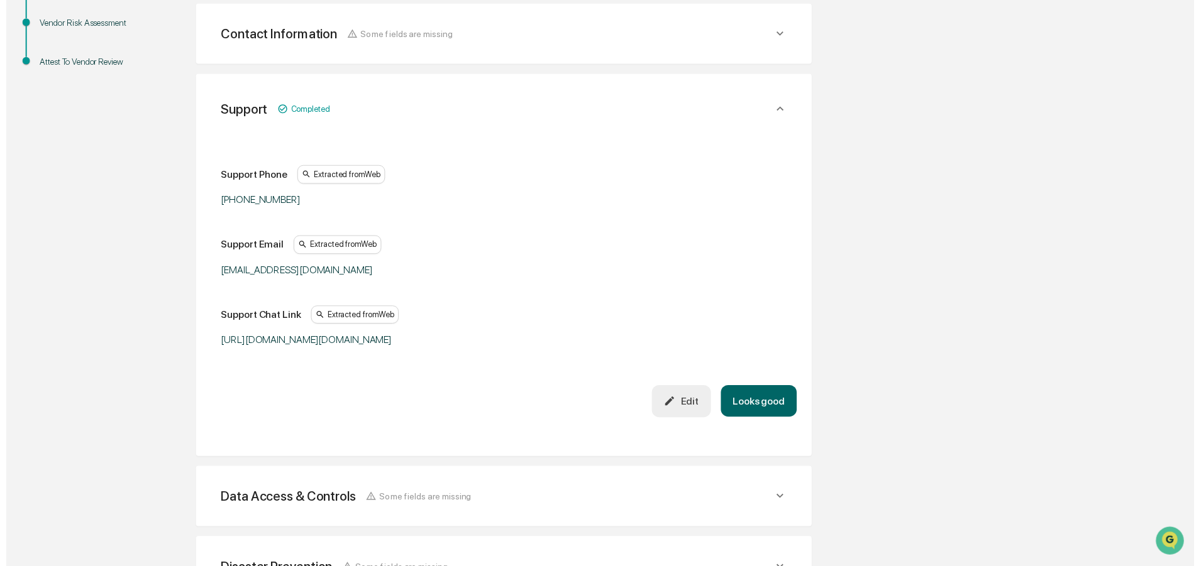
scroll to position [307, 0]
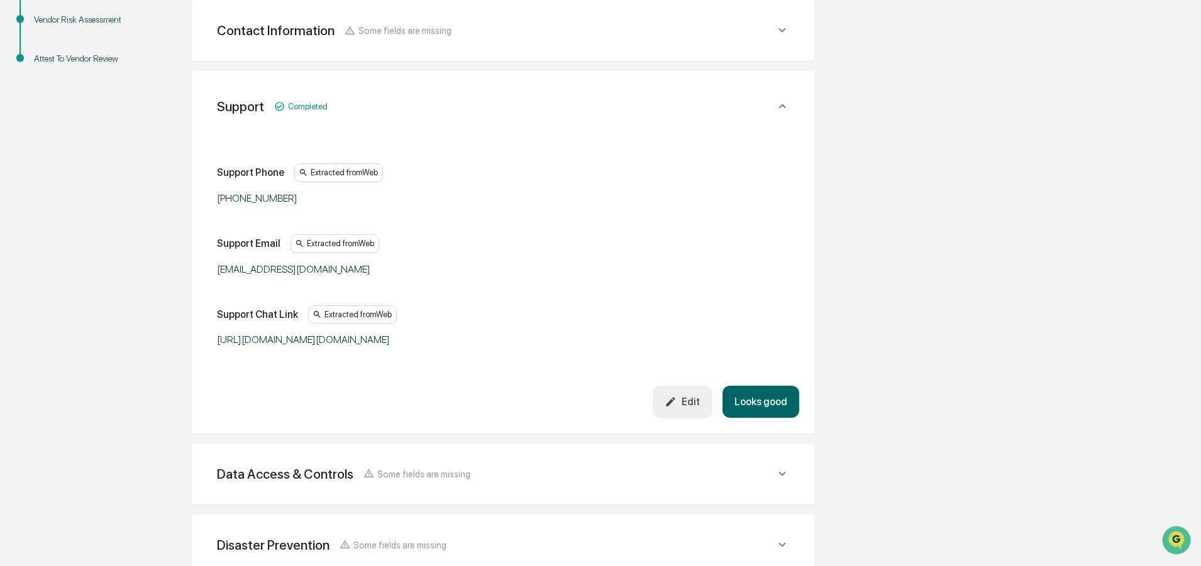
click at [756, 418] on button "Looks good" at bounding box center [760, 402] width 77 height 32
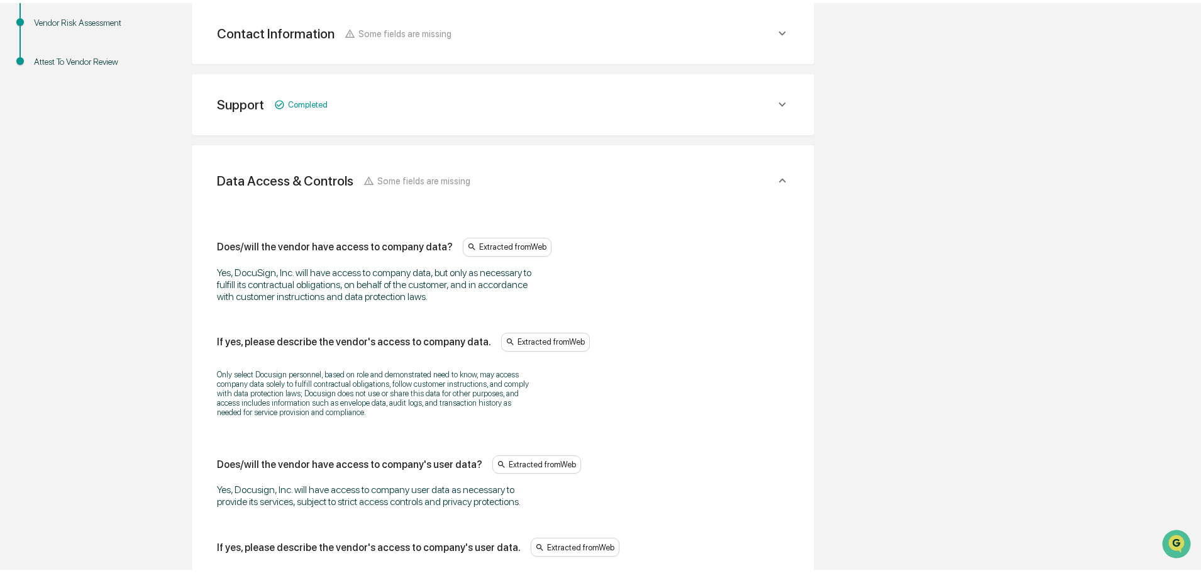
scroll to position [378, 0]
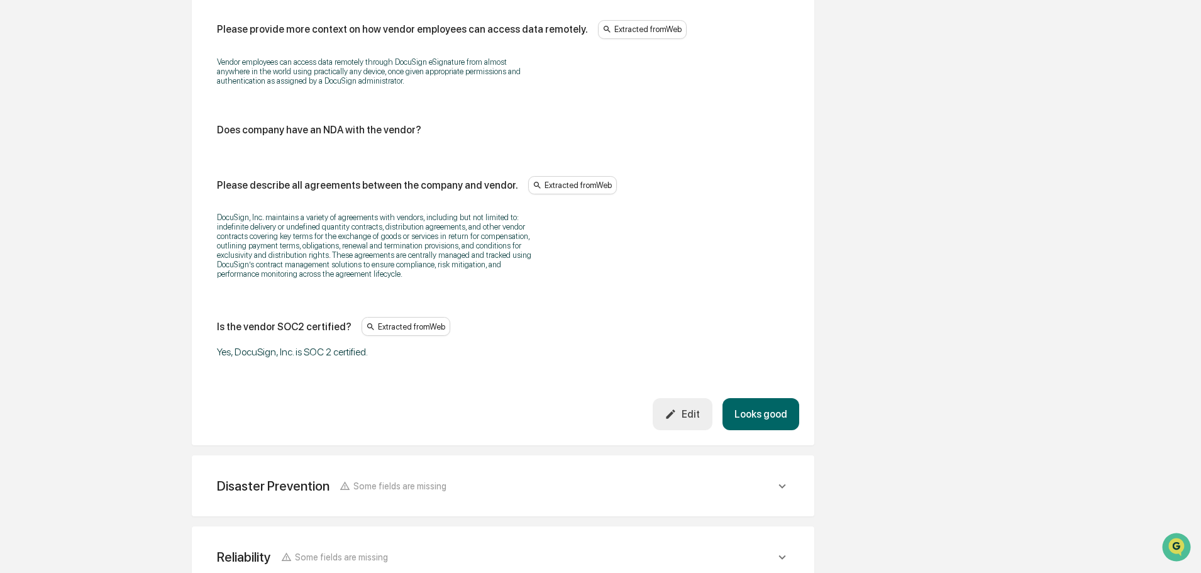
click at [752, 405] on button "Looks good" at bounding box center [760, 414] width 77 height 32
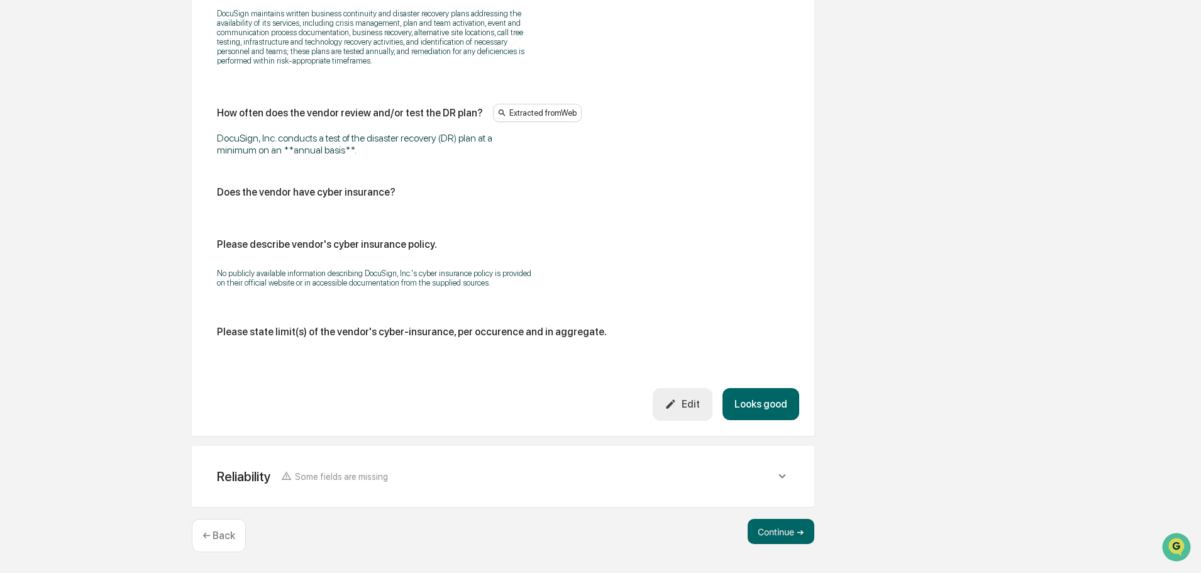
click at [768, 397] on button "Looks good" at bounding box center [760, 404] width 77 height 32
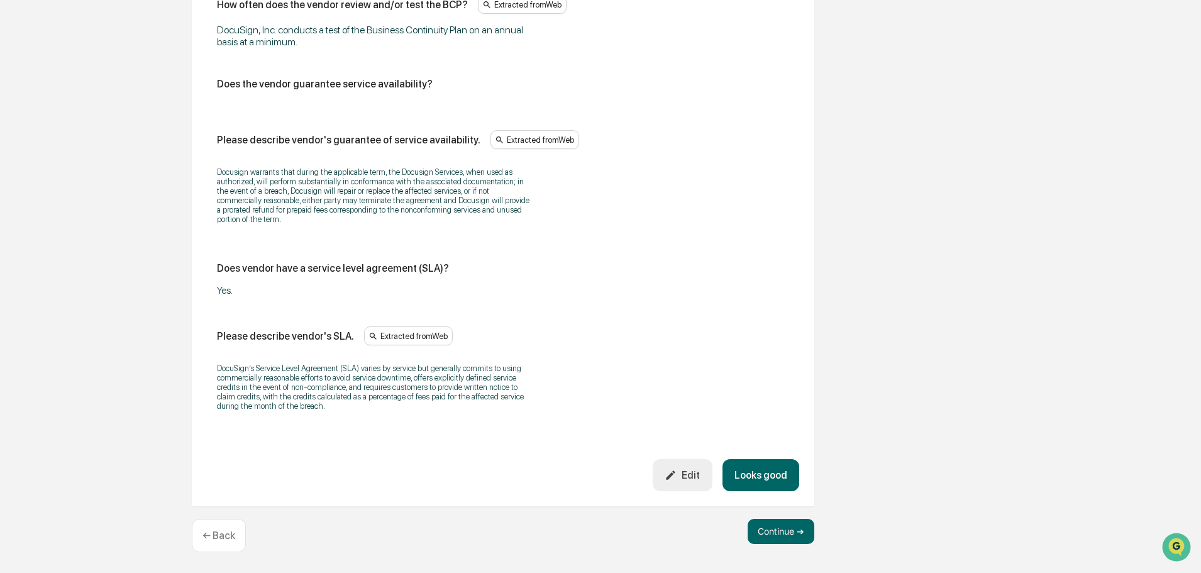
click at [757, 477] on button "Looks good" at bounding box center [760, 475] width 77 height 32
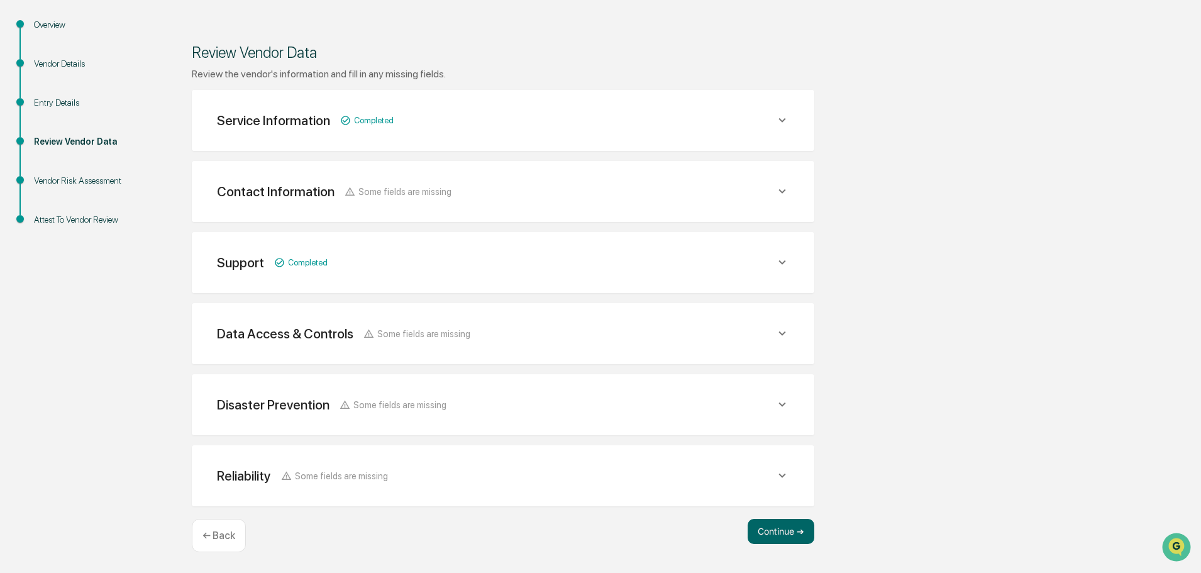
scroll to position [146, 0]
click at [770, 529] on button "Continue ➔" at bounding box center [780, 531] width 67 height 25
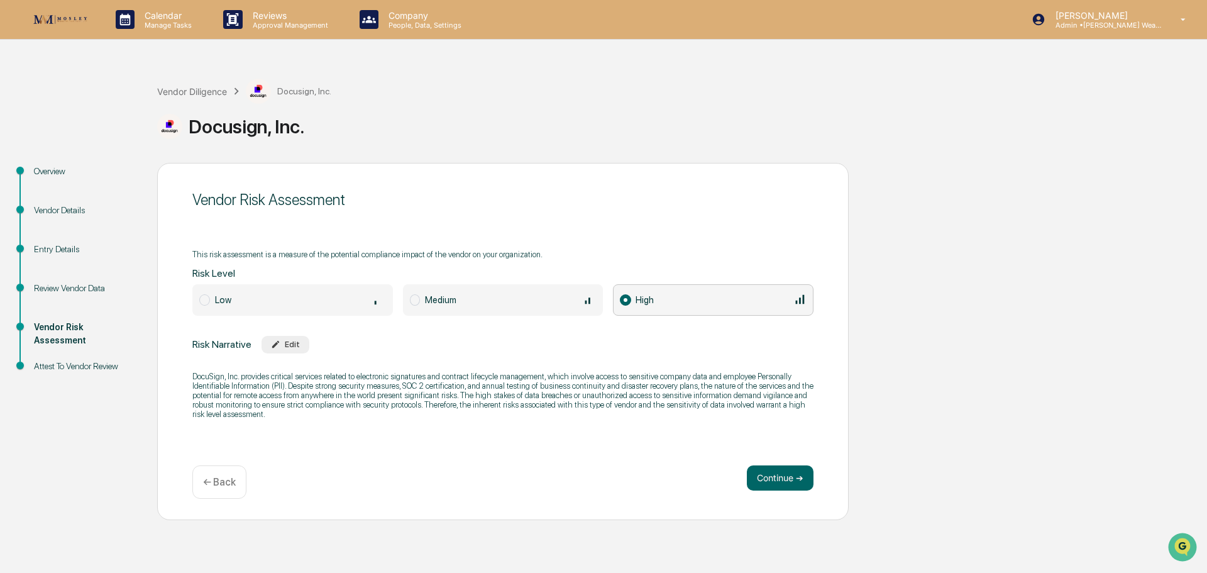
click at [418, 302] on span at bounding box center [415, 299] width 11 height 11
click at [773, 478] on button "Continue ➔" at bounding box center [780, 477] width 67 height 25
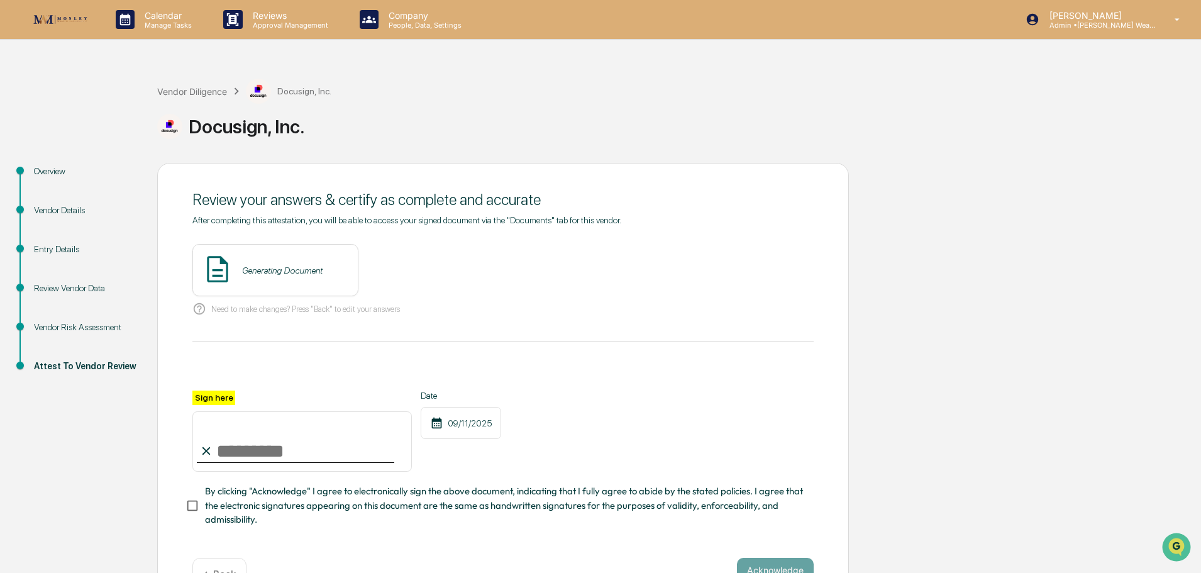
click at [291, 280] on div "Generating Document" at bounding box center [275, 270] width 166 height 52
click at [402, 272] on button "View" at bounding box center [418, 270] width 33 height 20
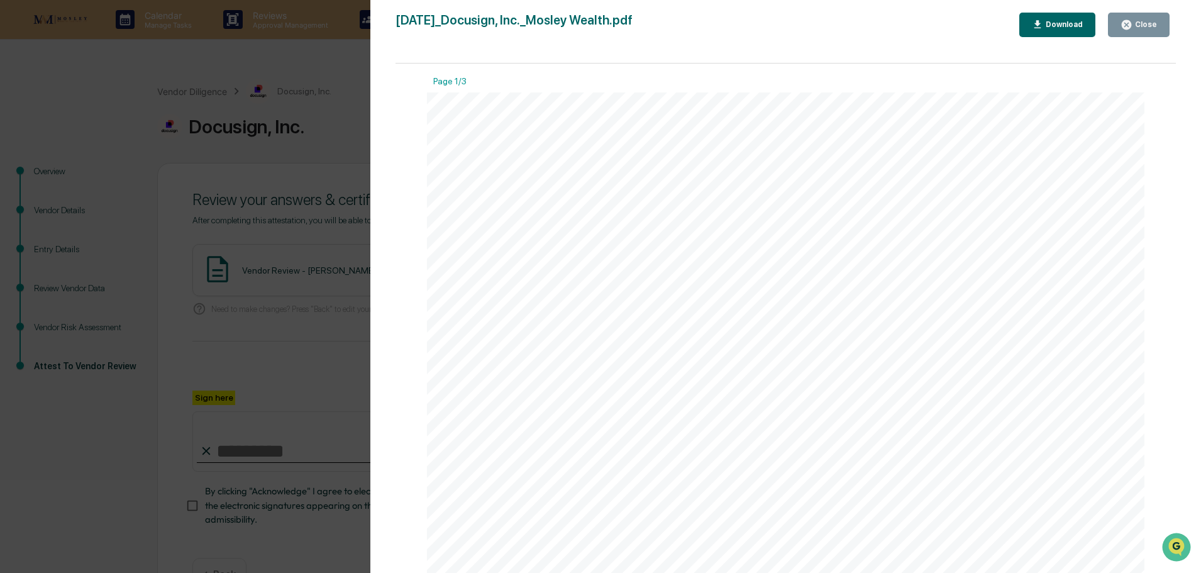
click at [1130, 27] on icon "button" at bounding box center [1125, 24] width 9 height 9
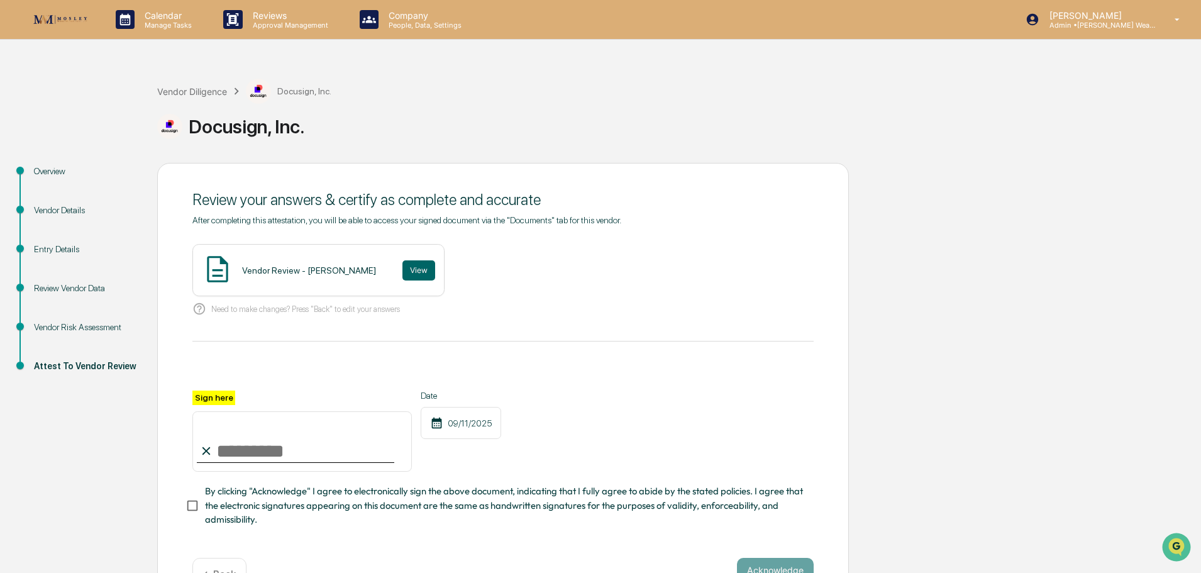
click at [234, 449] on input "Sign here" at bounding box center [301, 441] width 219 height 60
type input "**********"
click at [795, 566] on button "Acknowledge" at bounding box center [775, 570] width 77 height 25
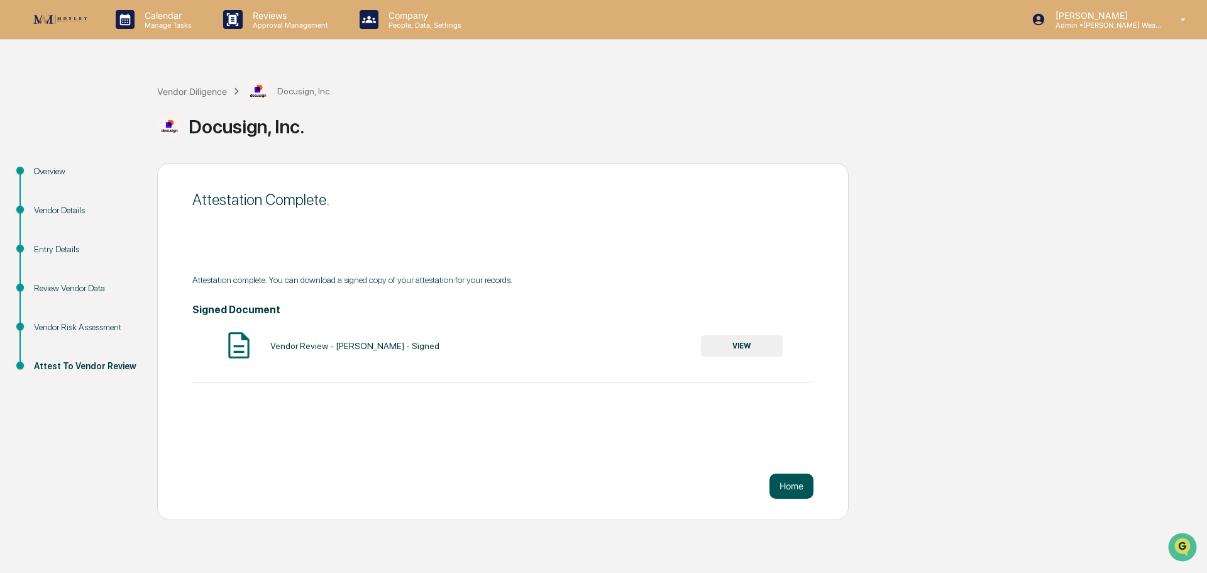
click at [800, 488] on button "Home" at bounding box center [791, 485] width 44 height 25
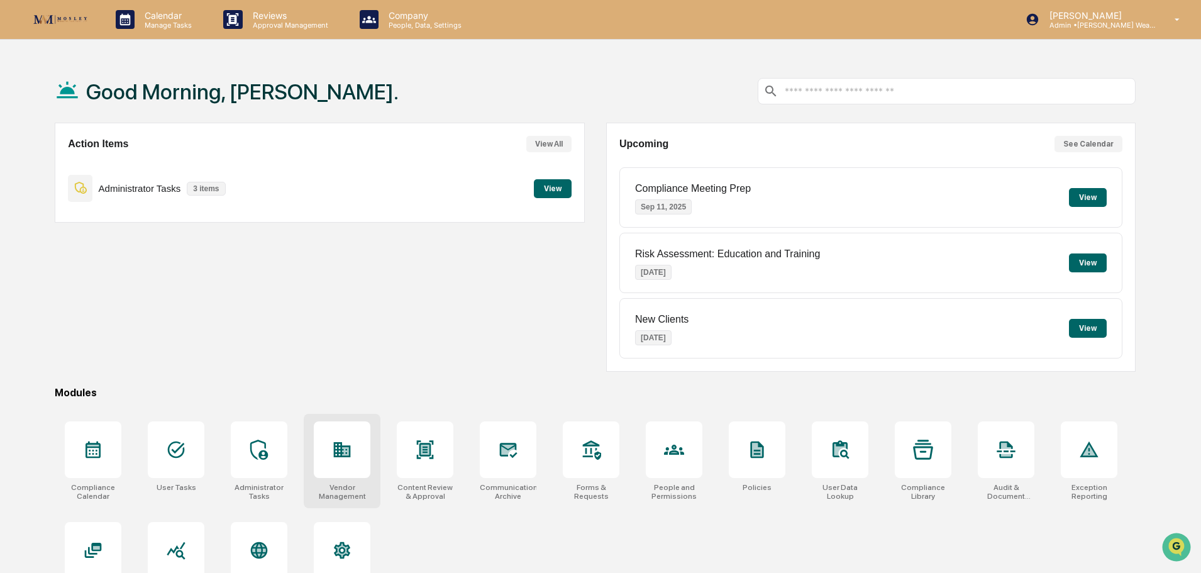
click at [346, 460] on div at bounding box center [342, 449] width 20 height 20
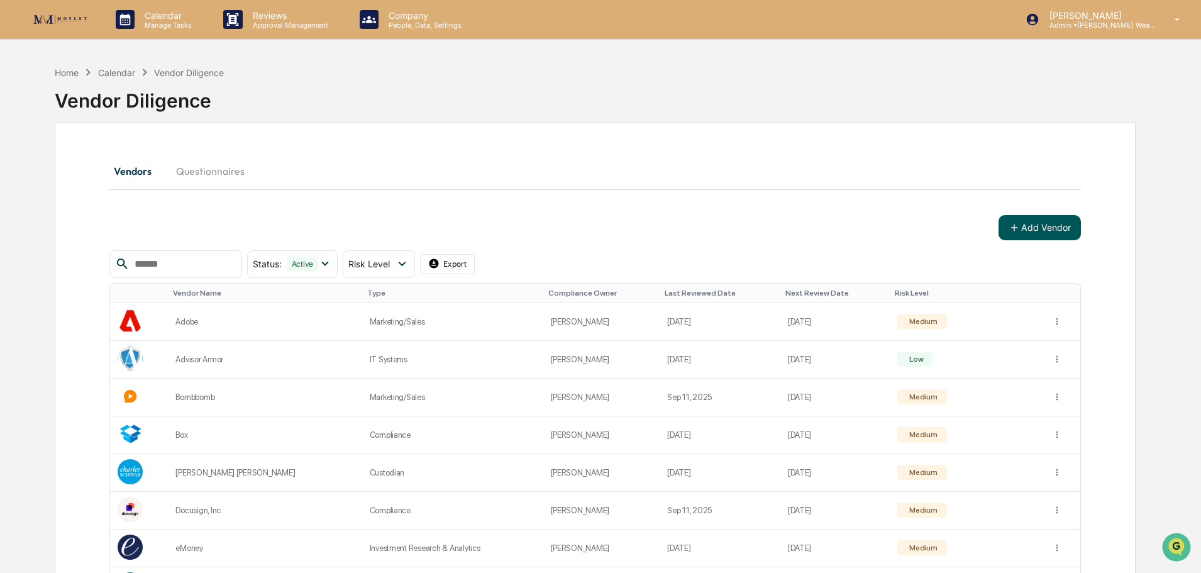
click at [1032, 223] on button "Add Vendor" at bounding box center [1039, 227] width 82 height 25
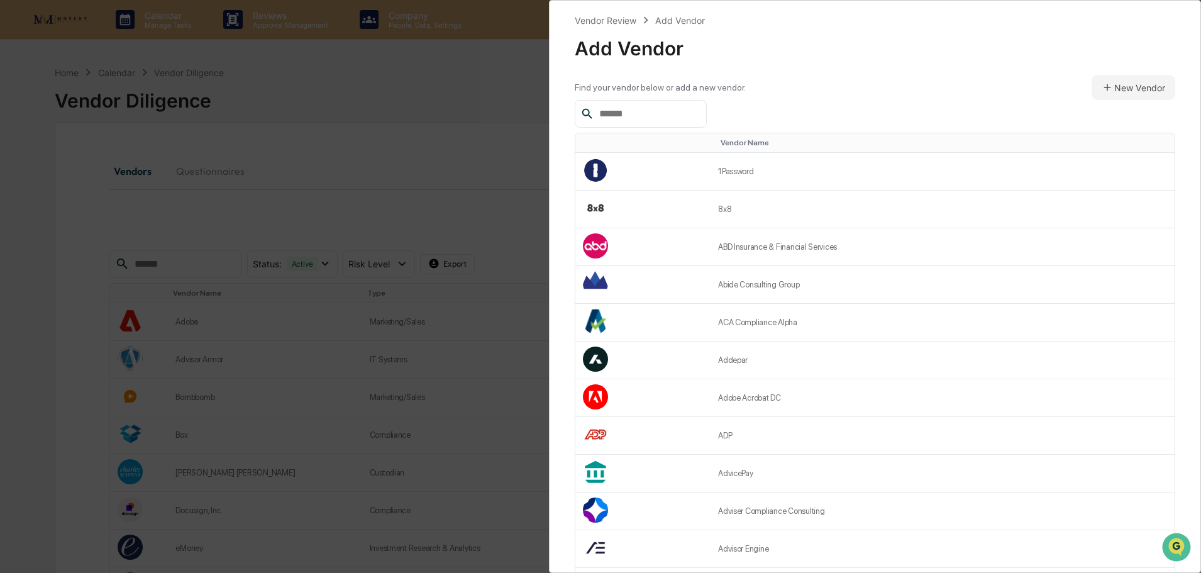
click at [636, 109] on input "text" at bounding box center [647, 114] width 107 height 16
paste input "*******"
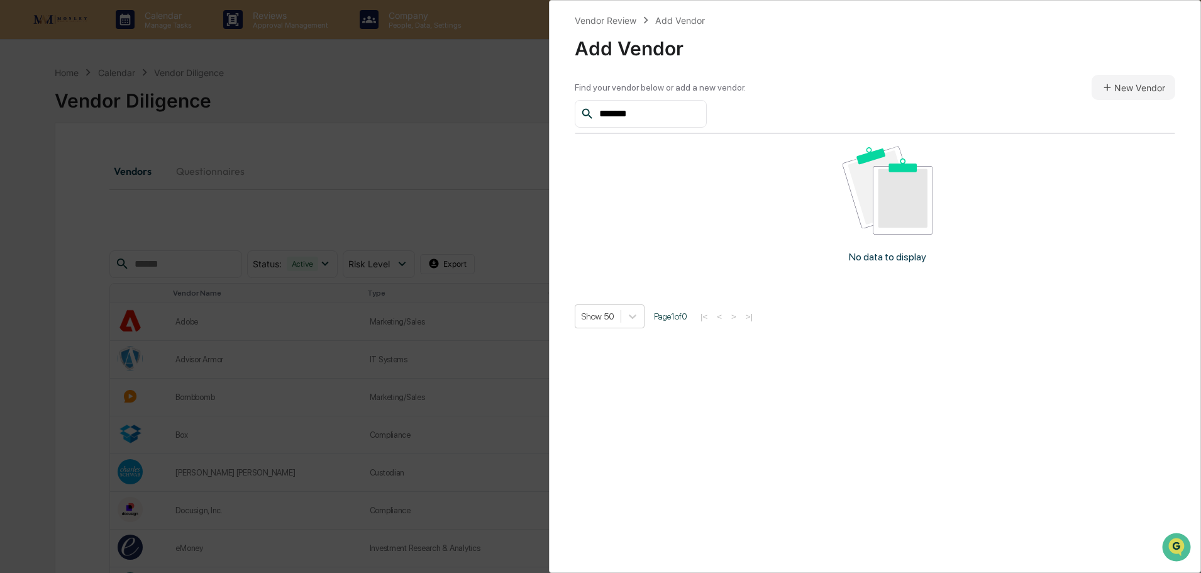
drag, startPoint x: 647, startPoint y: 118, endPoint x: 563, endPoint y: 113, distance: 85.0
click at [563, 113] on div "Vendor Review Add Vendor Add Vendor Find your vendor below or add a new vendor.…" at bounding box center [875, 286] width 652 height 573
paste input "****"
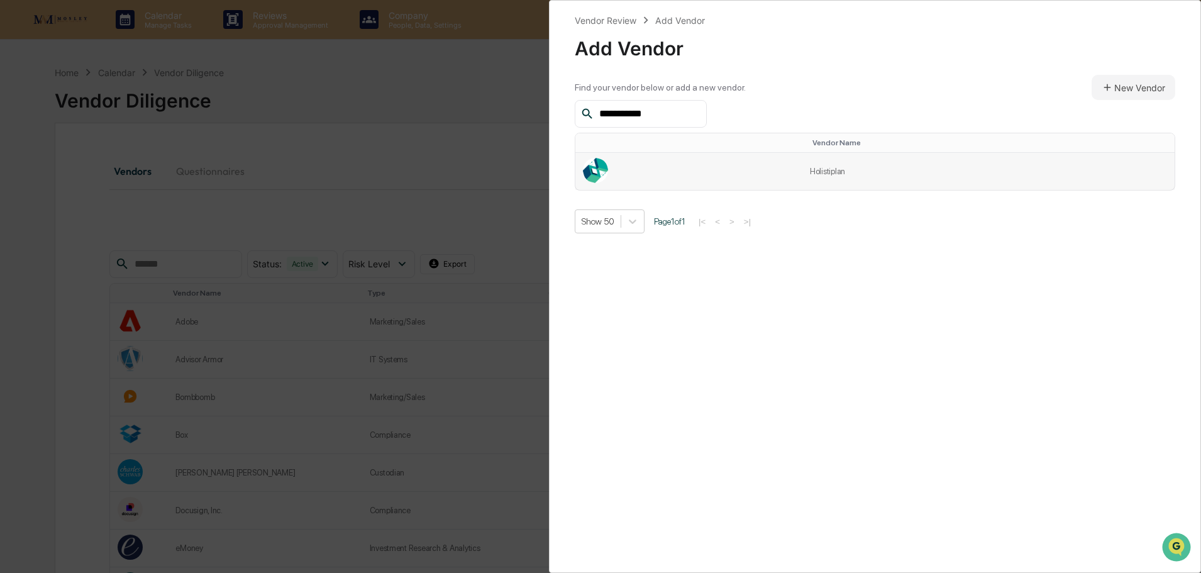
type input "**********"
click at [629, 163] on td at bounding box center [688, 171] width 227 height 37
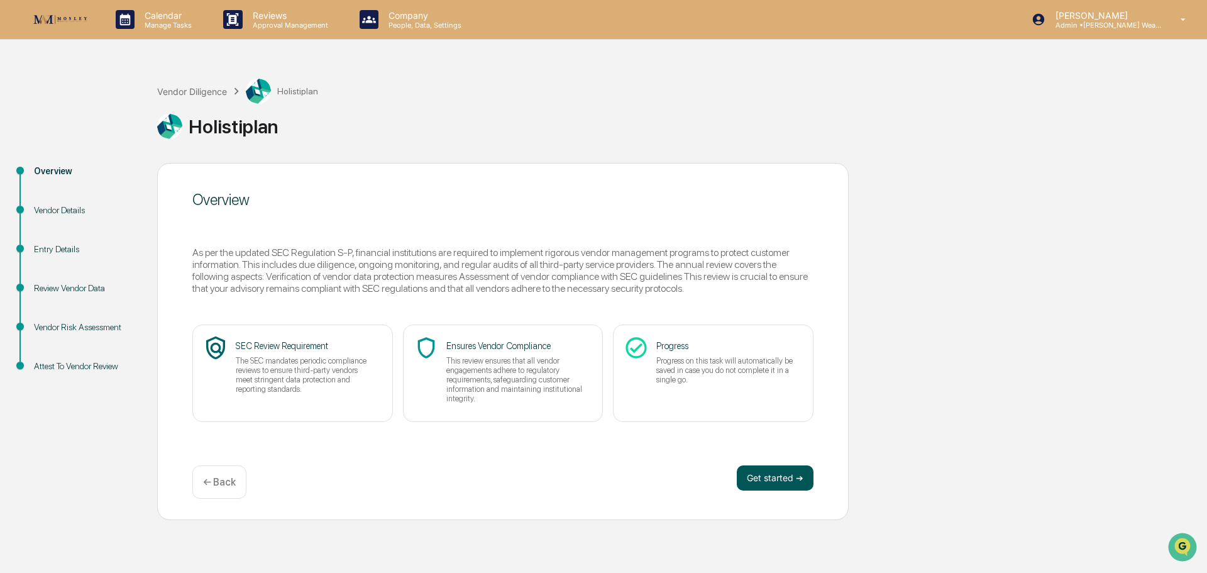
click at [779, 479] on button "Get started ➔" at bounding box center [775, 477] width 77 height 25
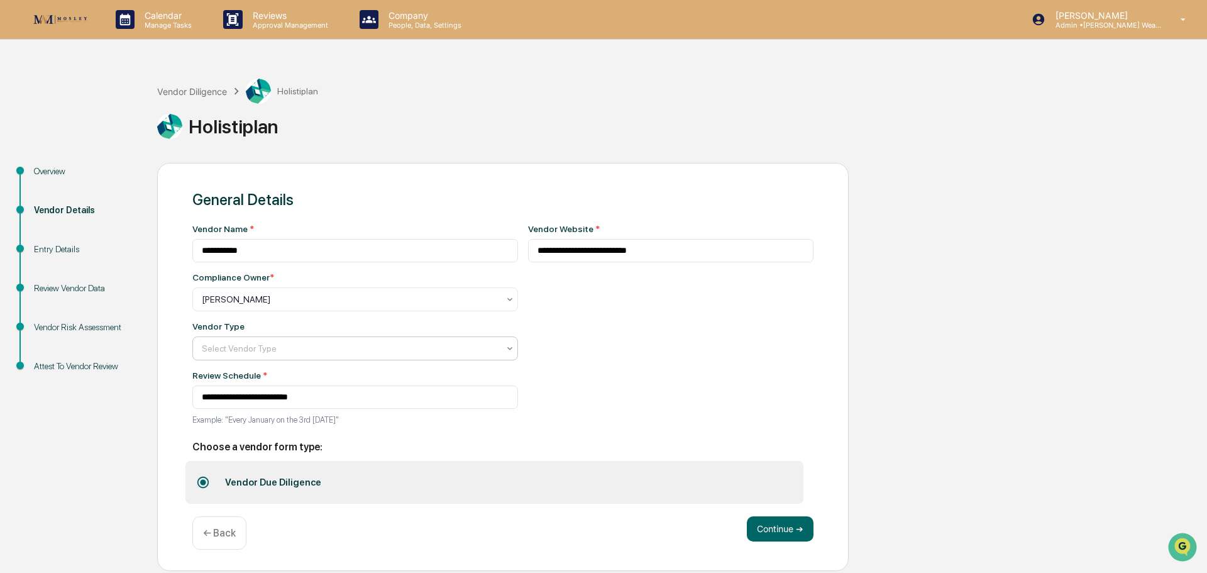
click at [367, 357] on div "Select Vendor Type" at bounding box center [349, 348] width 309 height 18
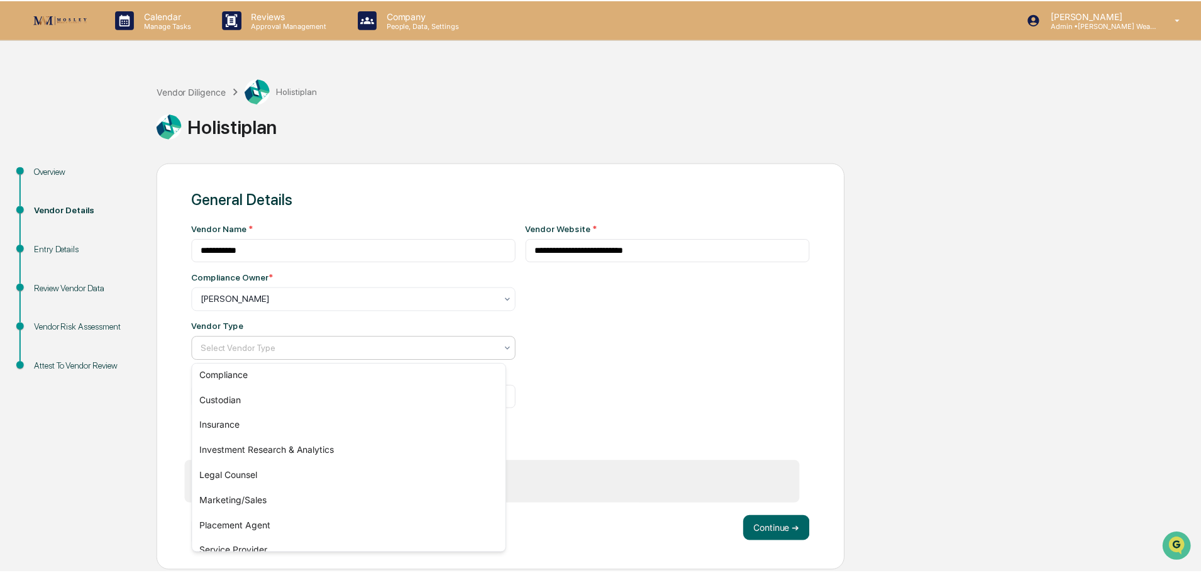
scroll to position [88, 0]
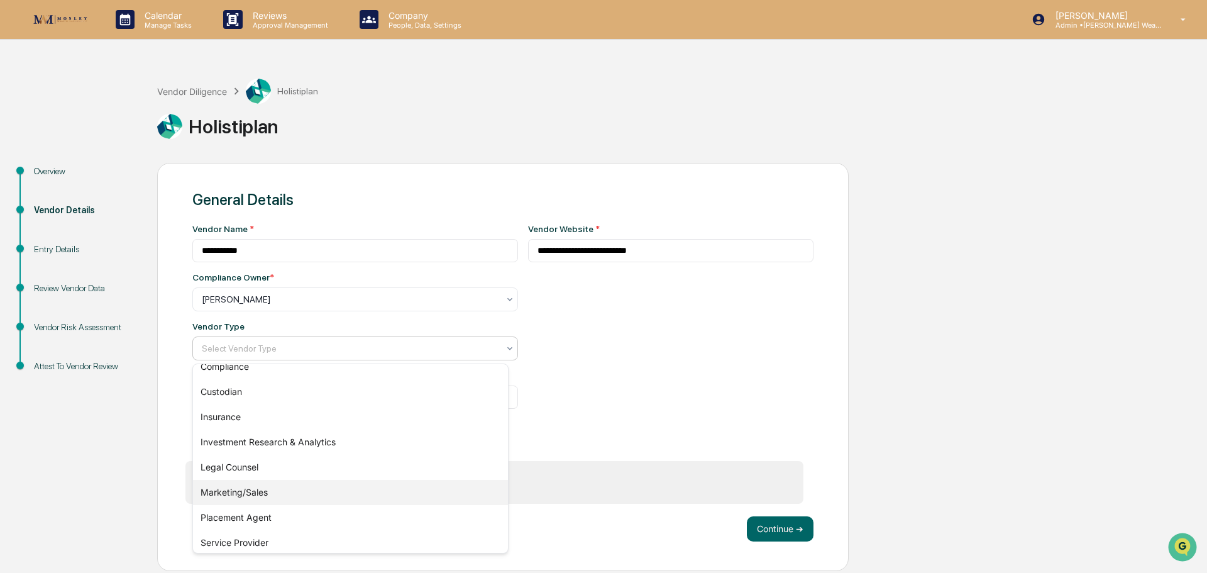
click at [458, 499] on div "Marketing/Sales" at bounding box center [350, 492] width 315 height 25
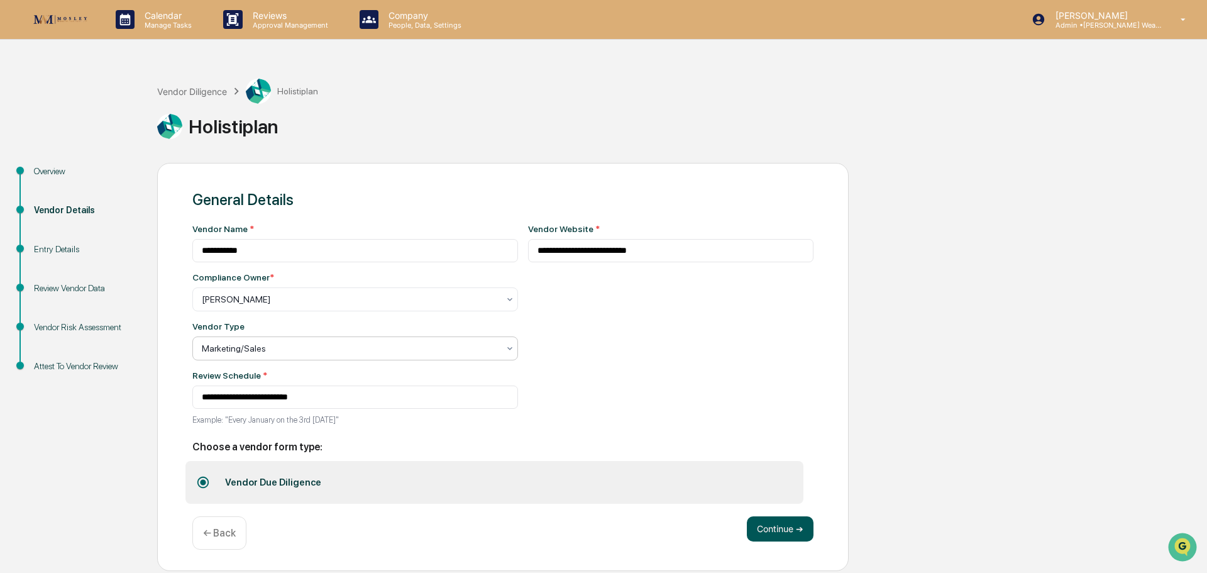
click at [773, 526] on button "Continue ➔" at bounding box center [780, 528] width 67 height 25
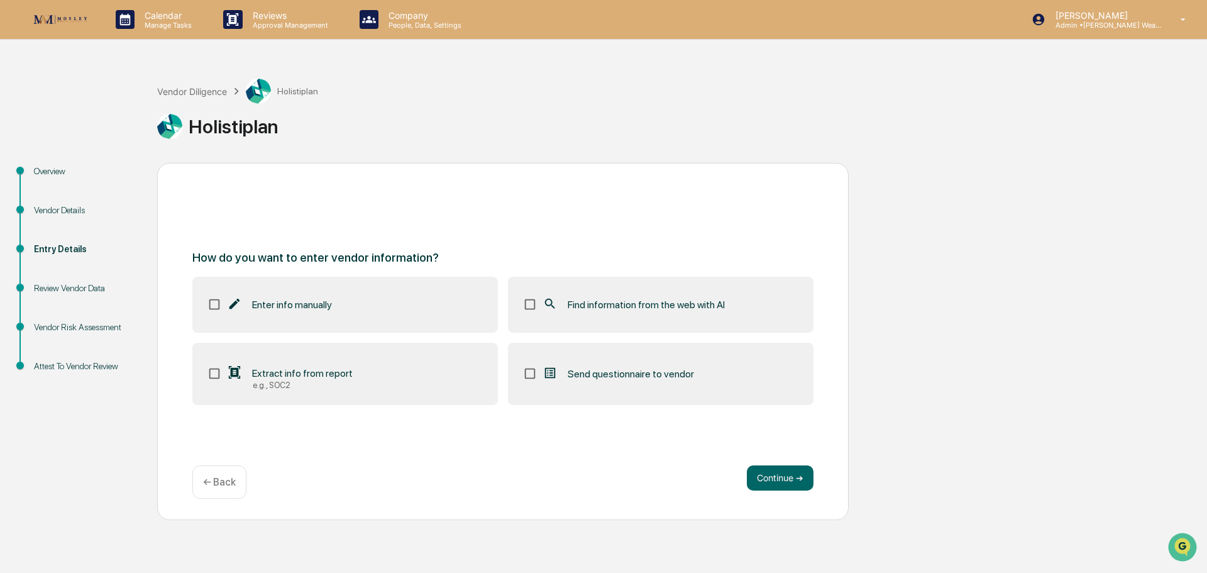
click at [632, 312] on div "Find information from the web with AI" at bounding box center [633, 304] width 182 height 15
click at [773, 473] on button "Continue ➔" at bounding box center [780, 477] width 67 height 25
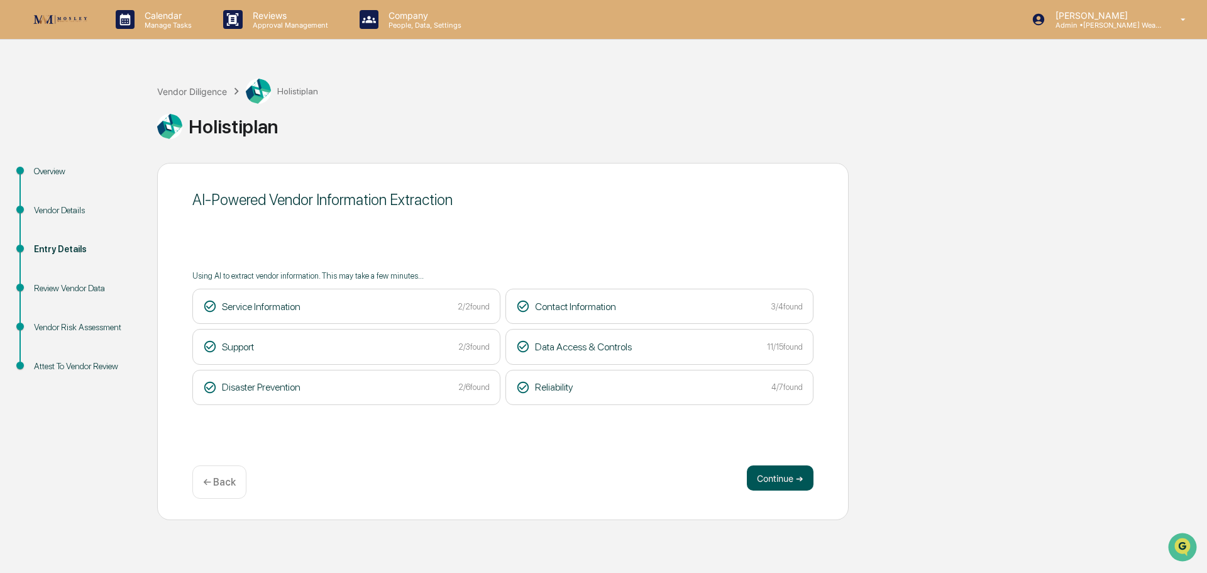
click at [784, 483] on button "Continue ➔" at bounding box center [780, 477] width 67 height 25
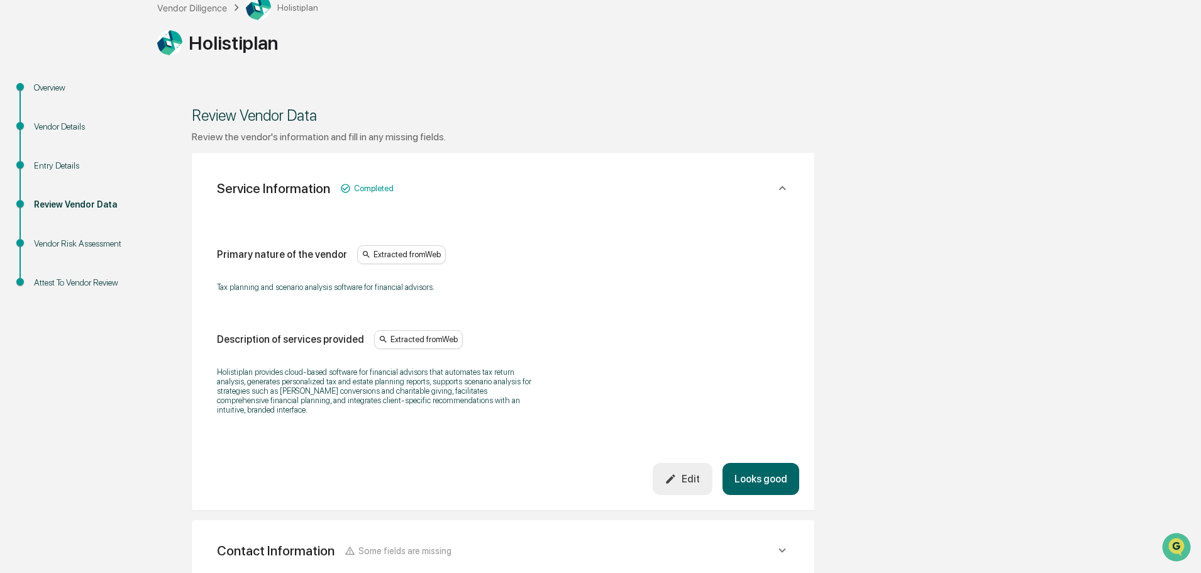
click at [758, 467] on button "Looks good" at bounding box center [760, 479] width 77 height 32
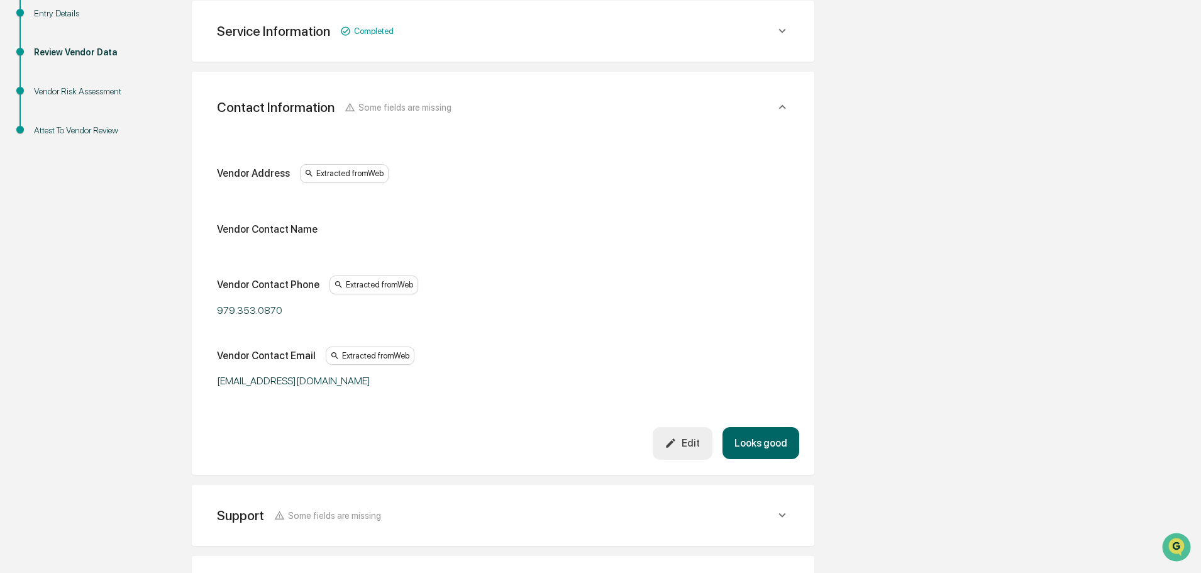
scroll to position [236, 0]
click at [761, 443] on button "Looks good" at bounding box center [760, 442] width 77 height 32
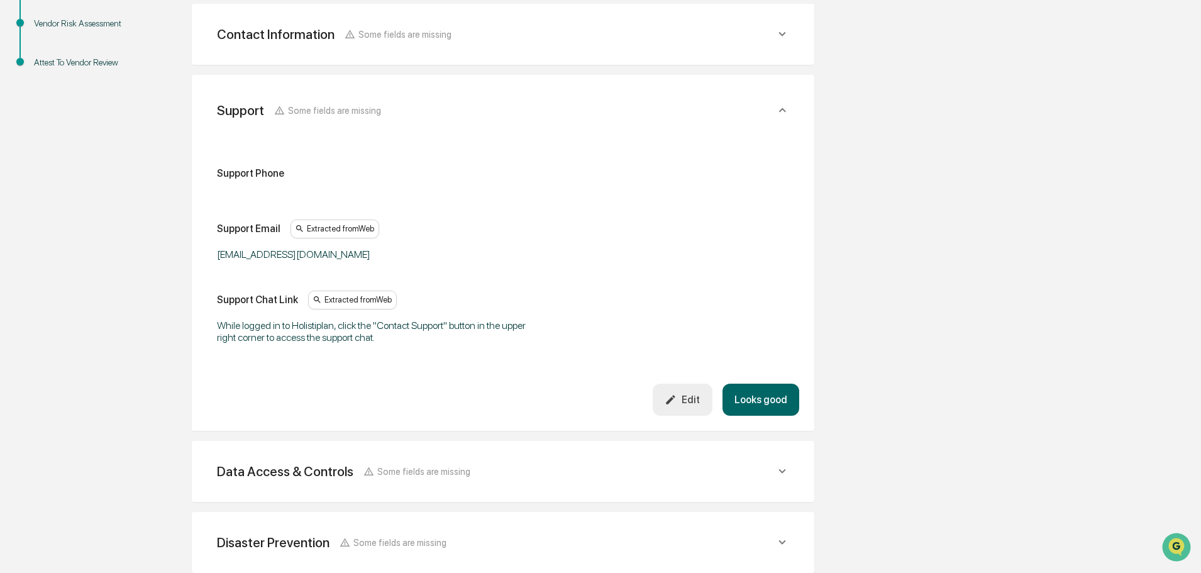
scroll to position [307, 0]
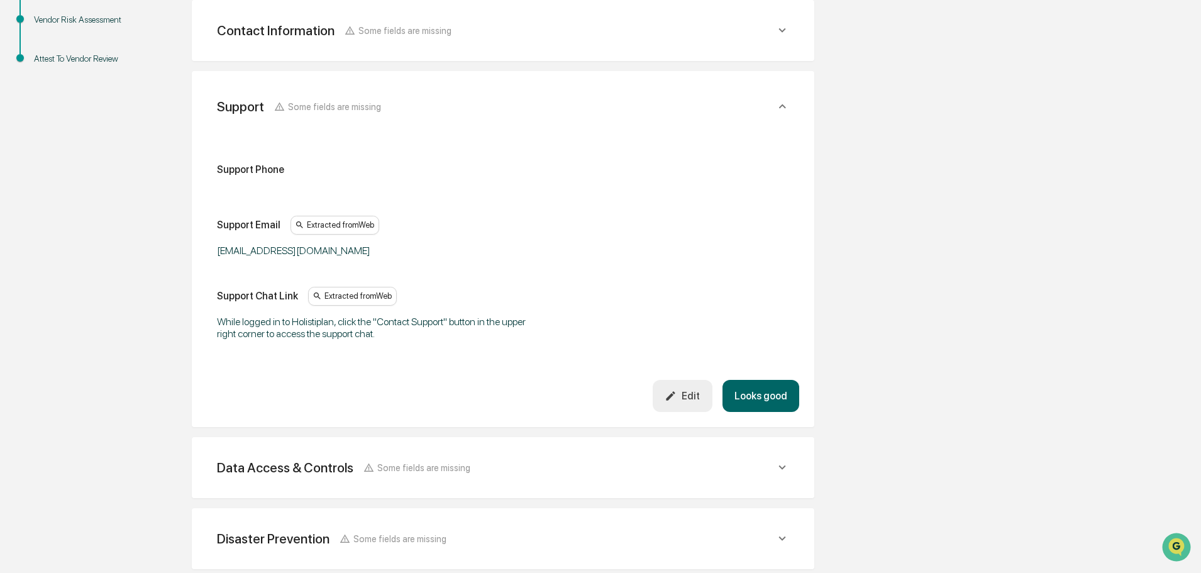
click at [760, 400] on button "Looks good" at bounding box center [760, 396] width 77 height 32
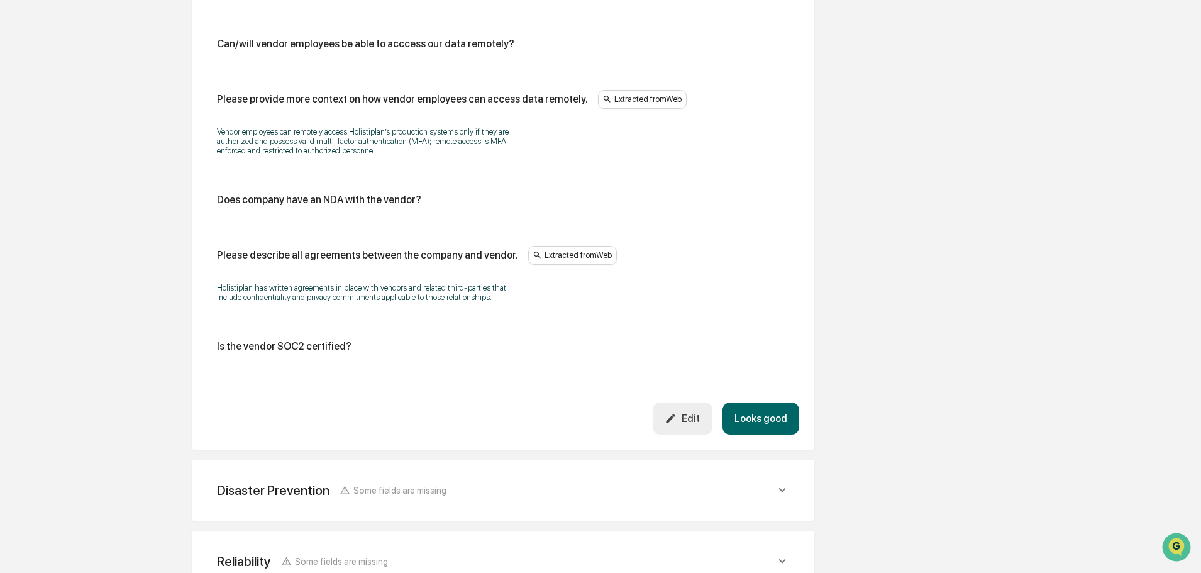
click at [761, 416] on button "Looks good" at bounding box center [760, 418] width 77 height 32
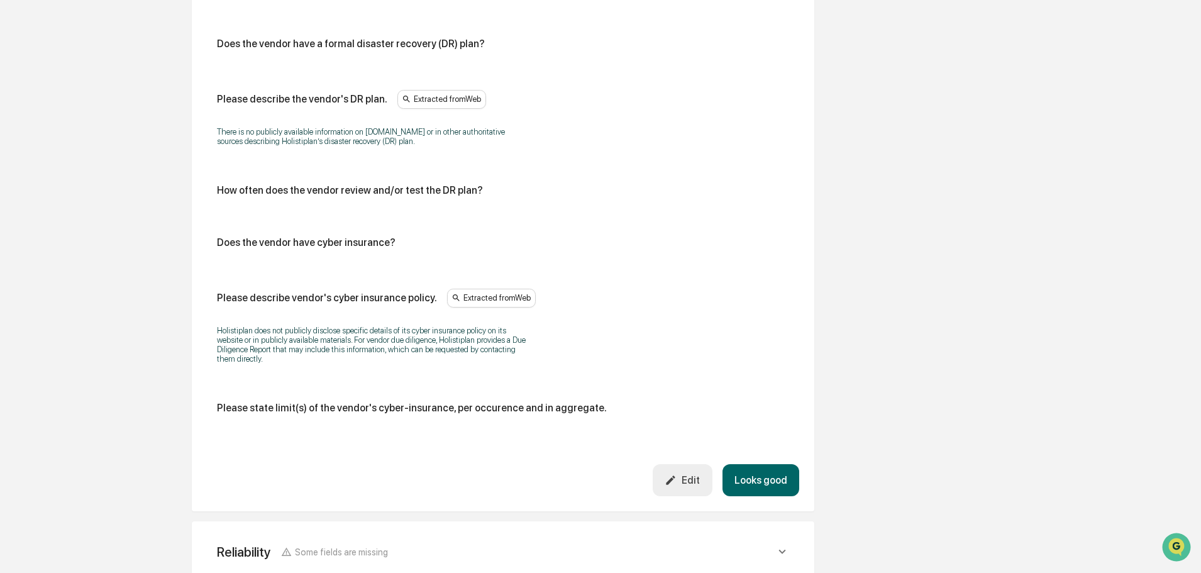
click at [763, 464] on button "Looks good" at bounding box center [760, 480] width 77 height 32
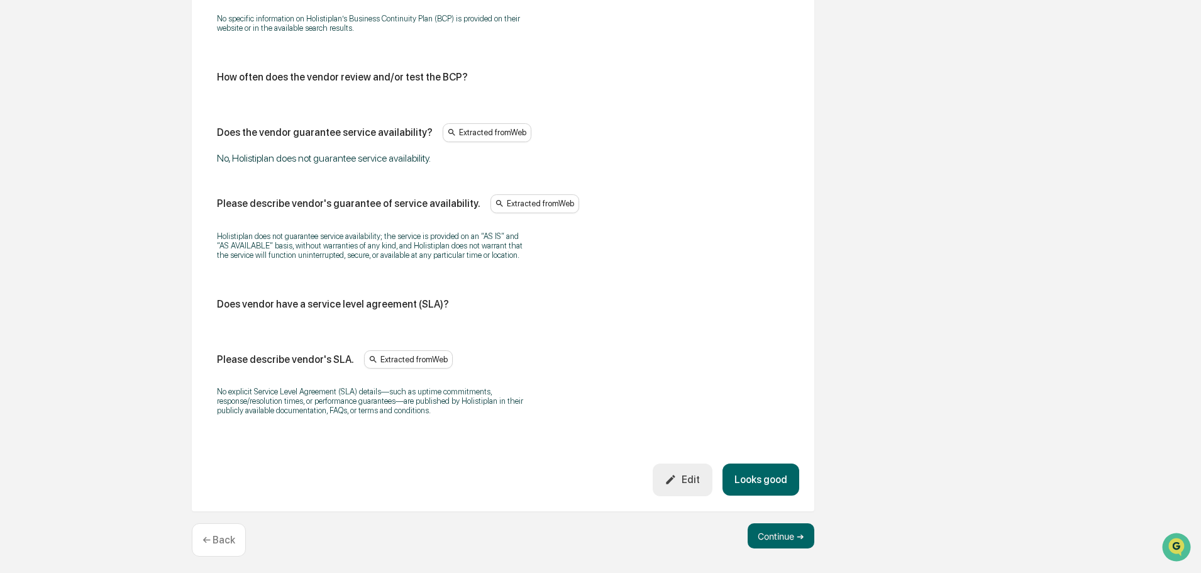
scroll to position [757, 0]
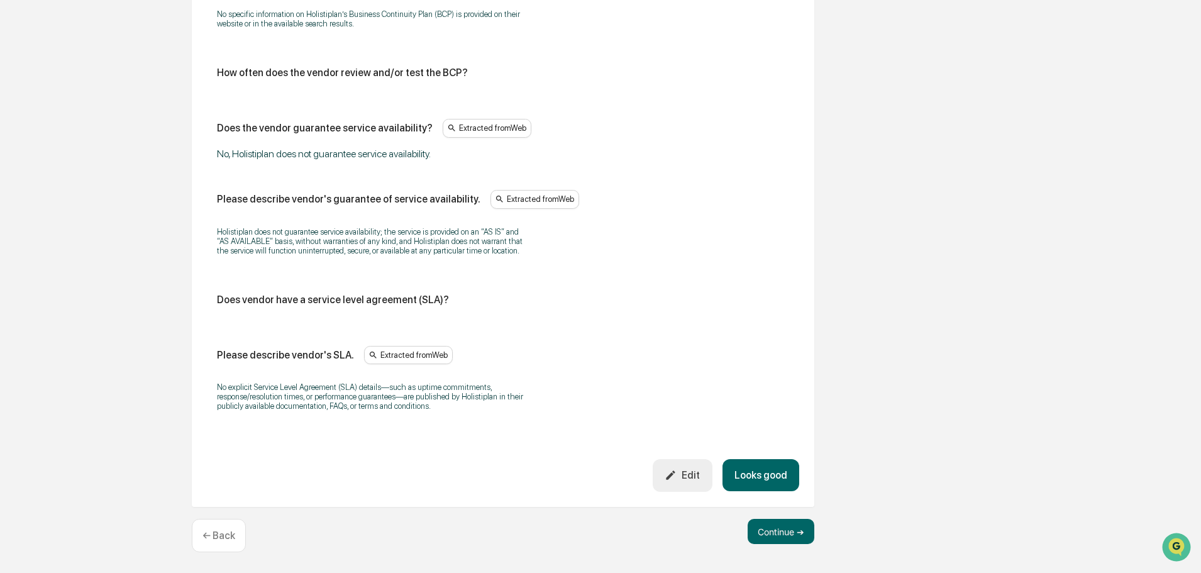
click at [759, 475] on button "Looks good" at bounding box center [760, 475] width 77 height 32
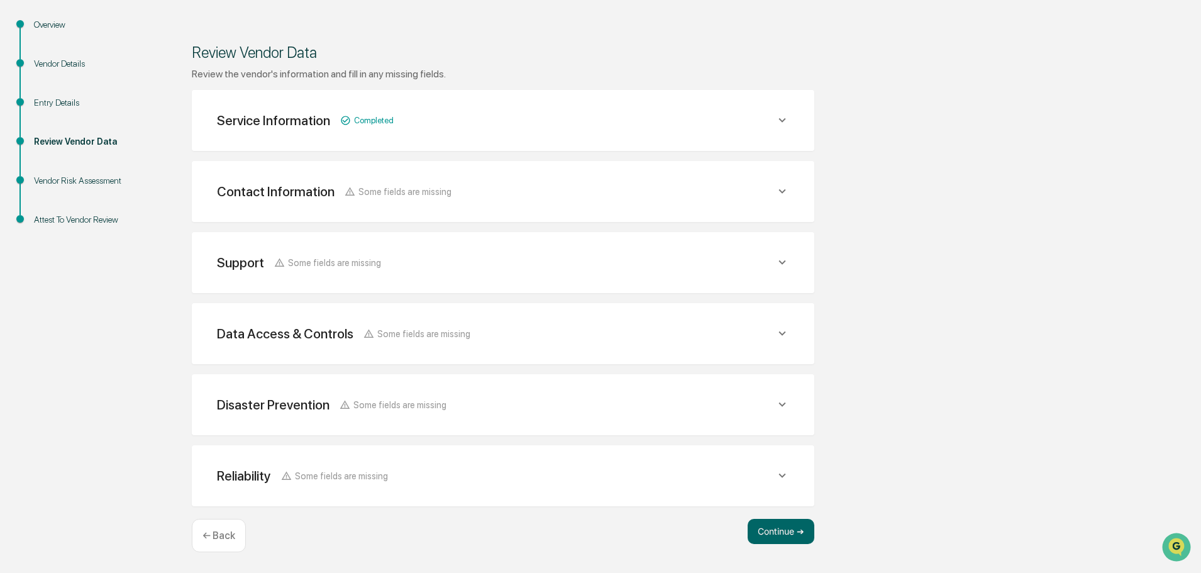
scroll to position [146, 0]
drag, startPoint x: 773, startPoint y: 527, endPoint x: 984, endPoint y: 392, distance: 250.7
click at [973, 422] on div "Overview Vendor Details Entry Details Review Vendor Data Vendor Risk Assessment…" at bounding box center [600, 294] width 1188 height 556
click at [784, 192] on icon at bounding box center [781, 191] width 7 height 4
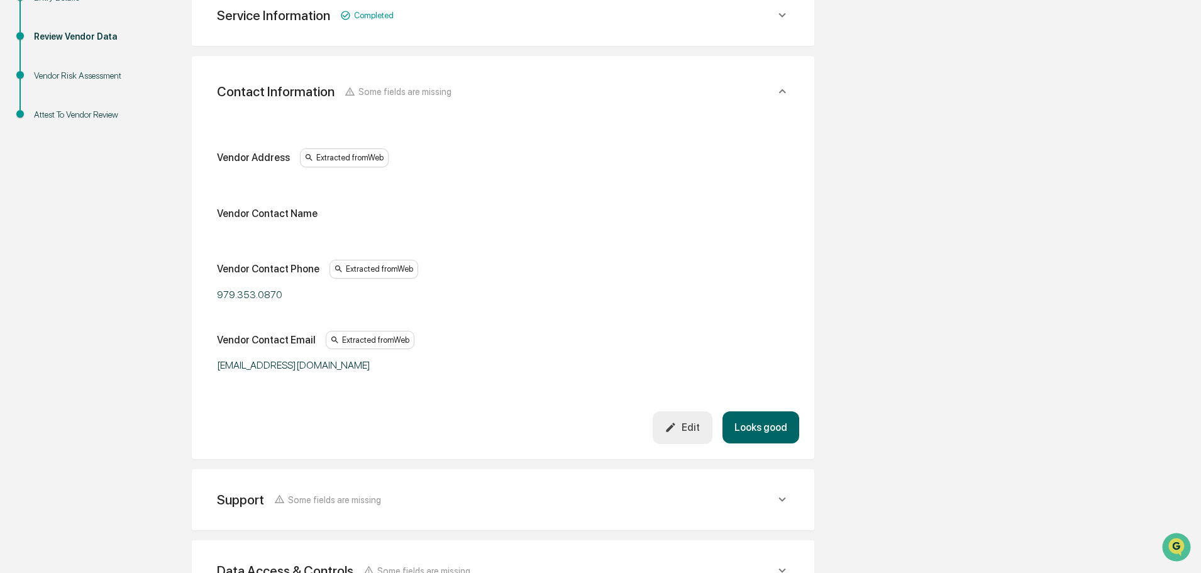
scroll to position [272, 0]
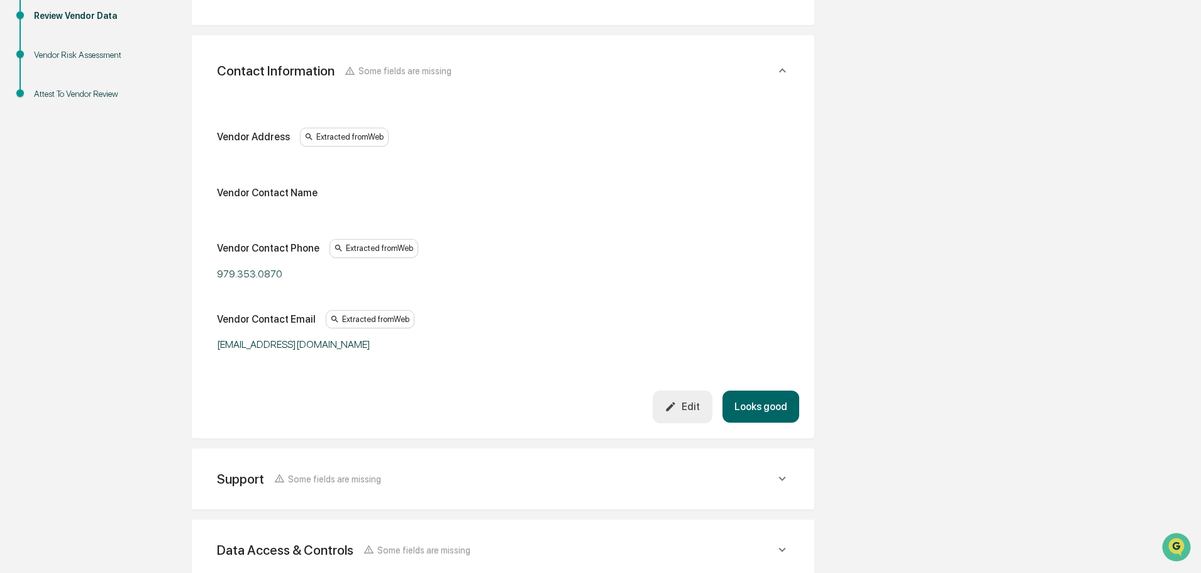
click at [769, 404] on button "Looks good" at bounding box center [760, 406] width 77 height 32
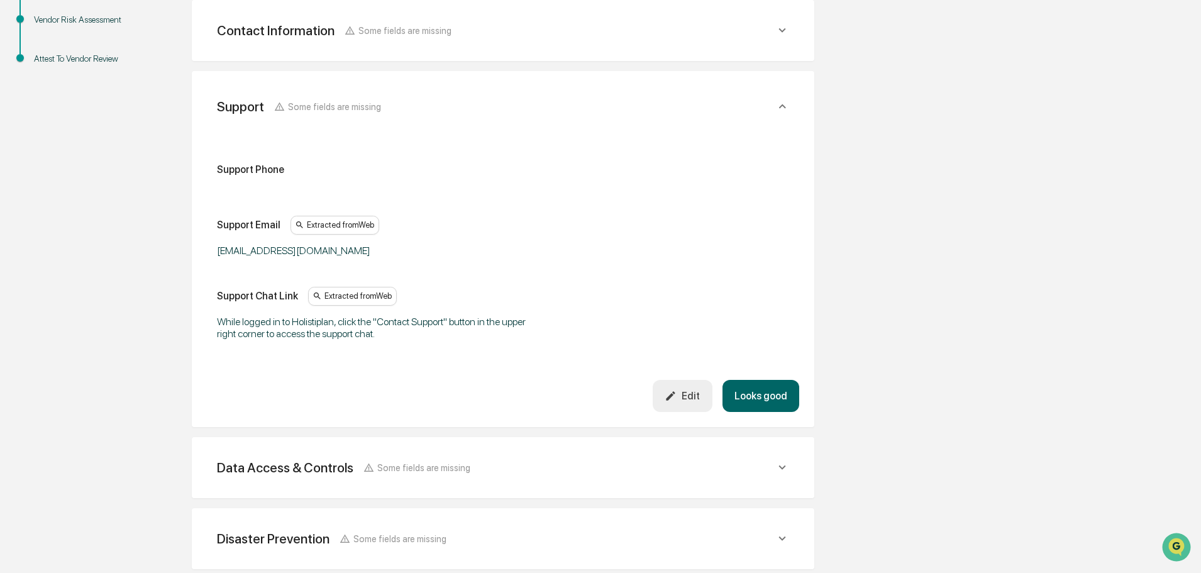
click at [769, 398] on button "Looks good" at bounding box center [760, 396] width 77 height 32
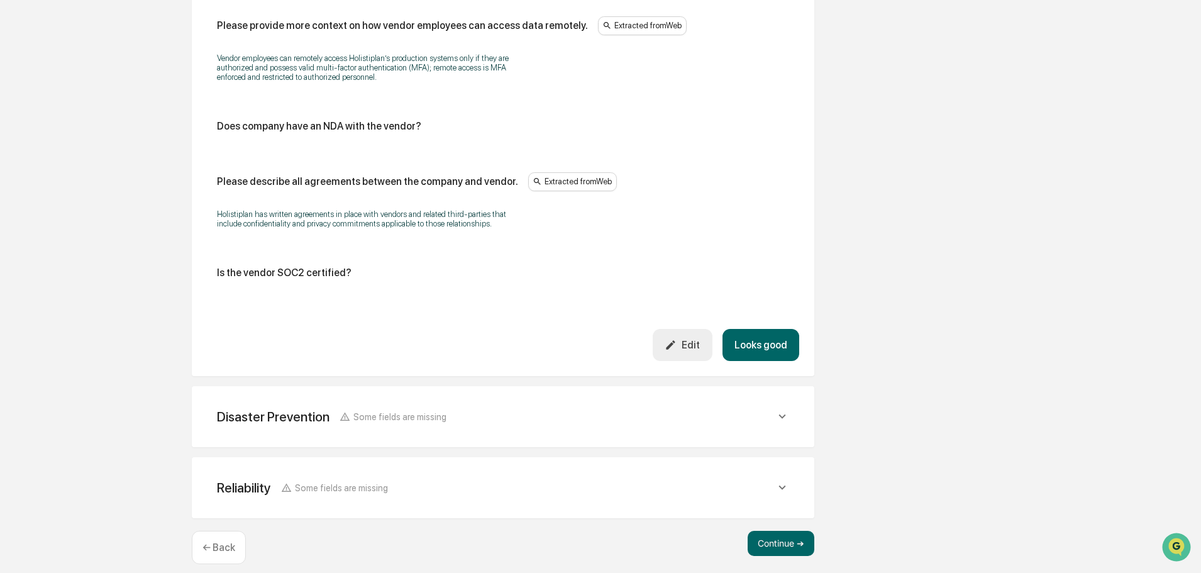
scroll to position [1595, 0]
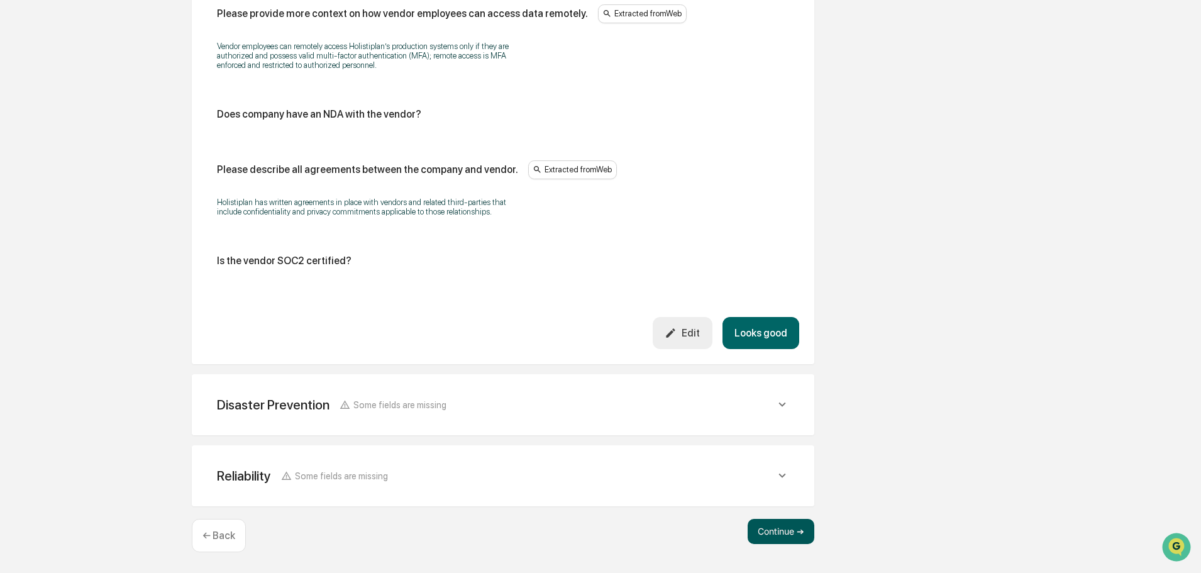
click at [781, 532] on button "Continue ➔" at bounding box center [780, 531] width 67 height 25
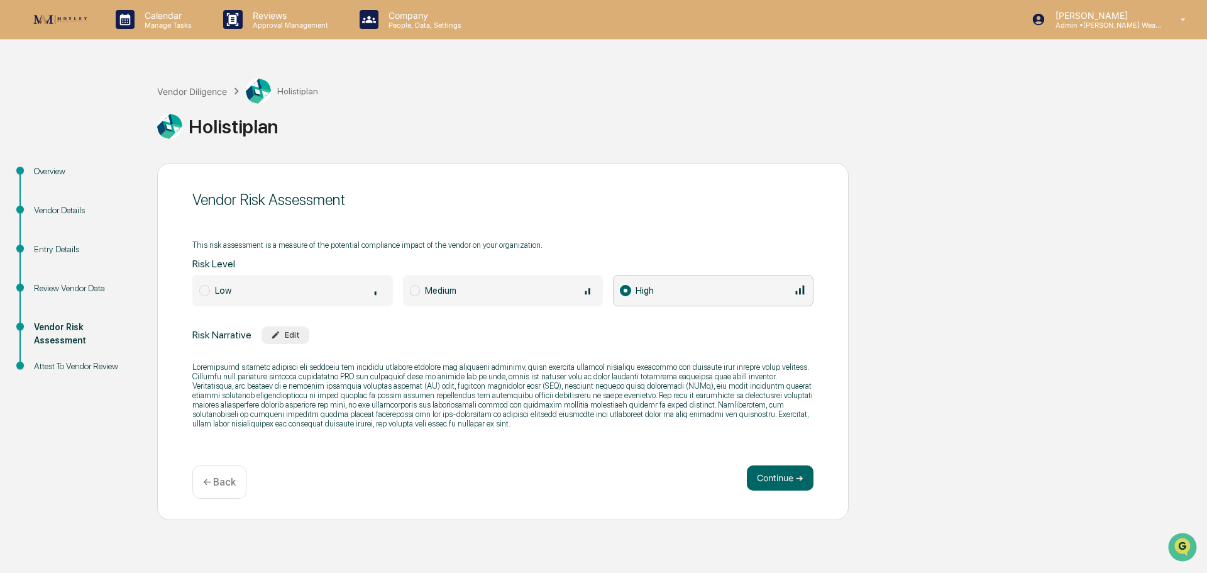
click at [476, 292] on div "Medium" at bounding box center [510, 290] width 171 height 14
click at [773, 478] on button "Continue ➔" at bounding box center [780, 477] width 67 height 25
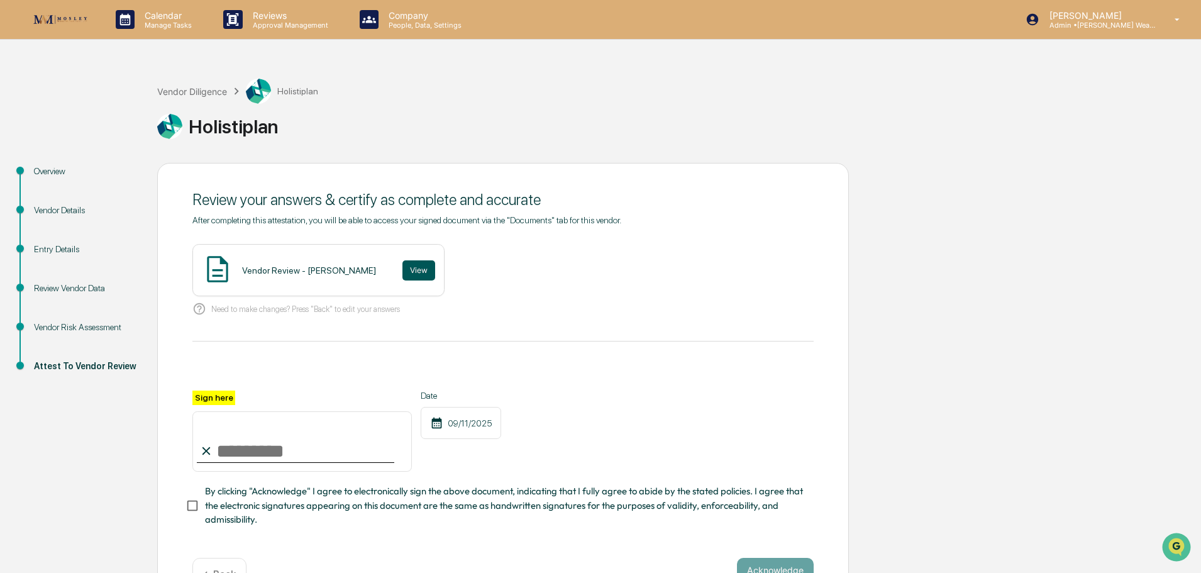
click at [402, 270] on button "View" at bounding box center [418, 270] width 33 height 20
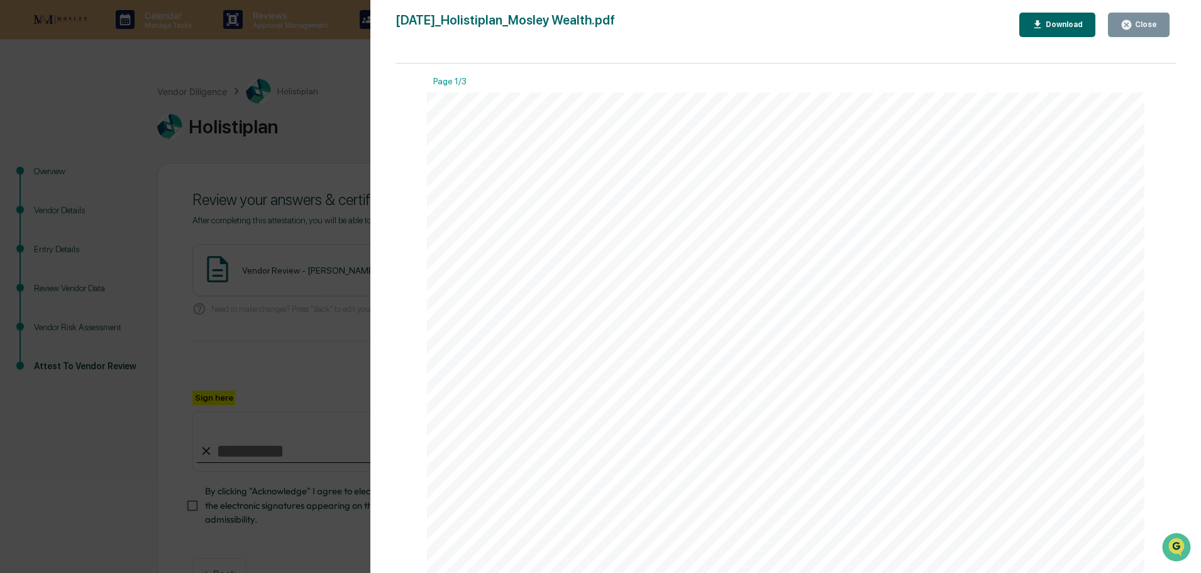
click at [1149, 22] on div "Close" at bounding box center [1144, 24] width 25 height 9
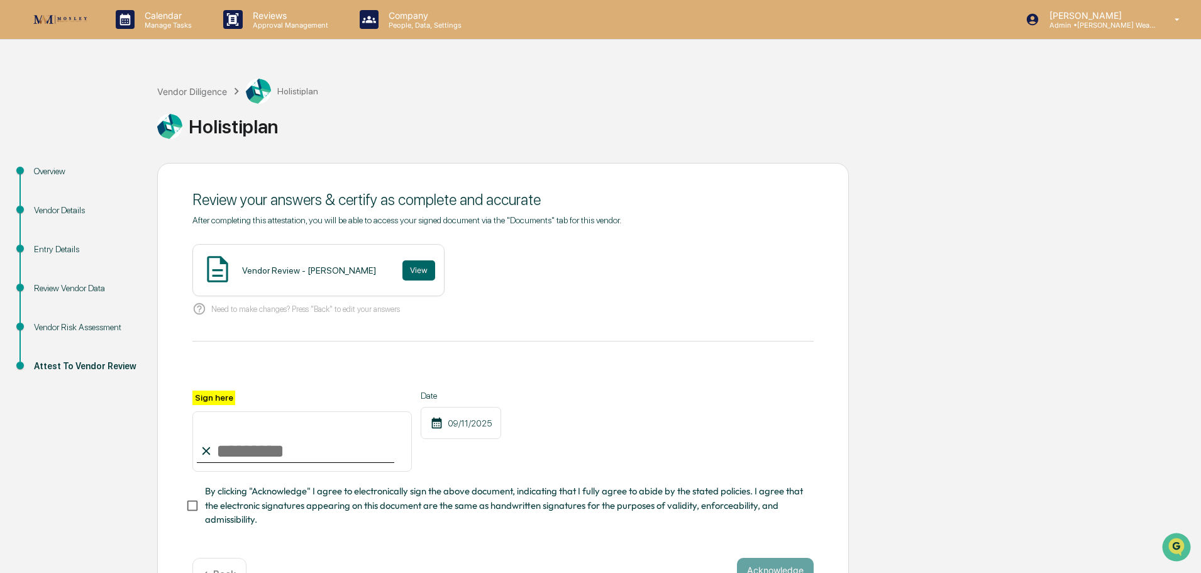
click at [290, 458] on input "Sign here" at bounding box center [301, 441] width 219 height 60
type input "**********"
click at [793, 566] on button "Acknowledge" at bounding box center [775, 570] width 77 height 25
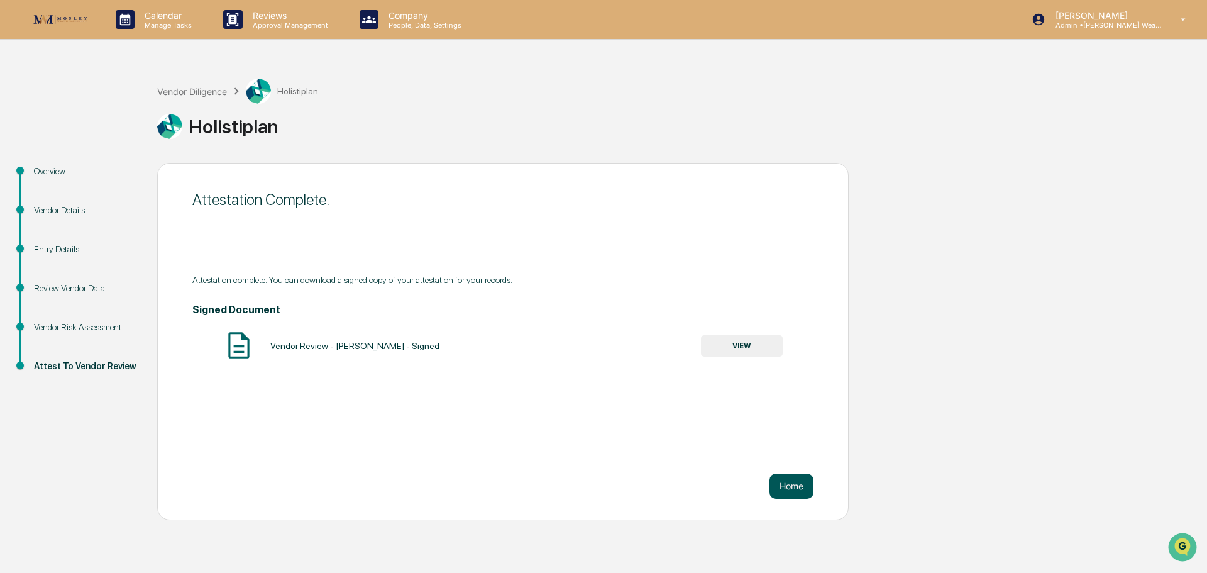
click at [796, 482] on button "Home" at bounding box center [791, 485] width 44 height 25
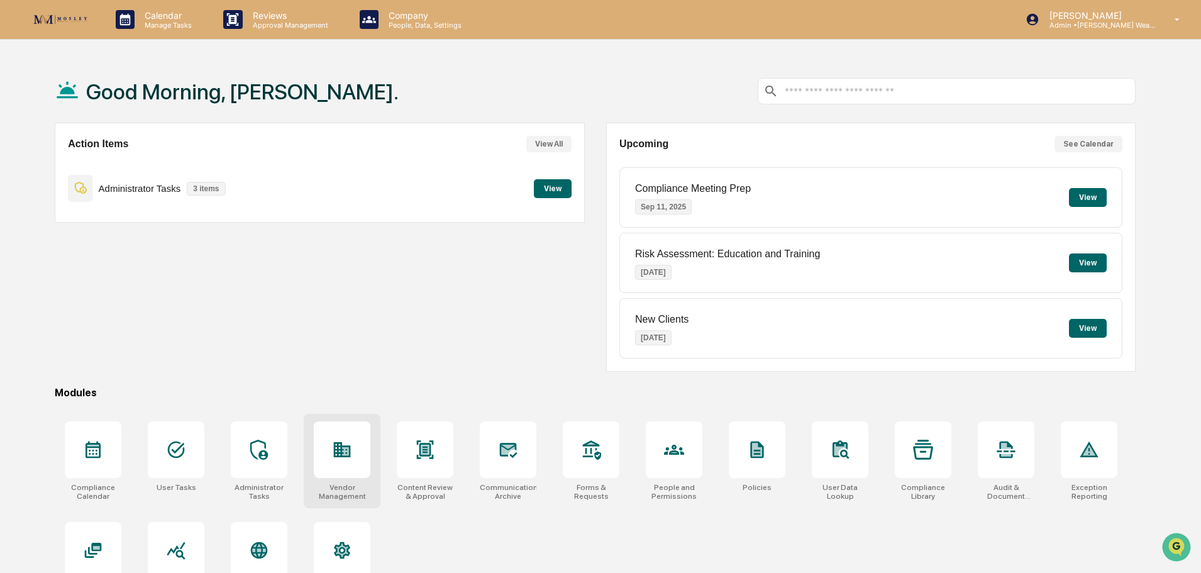
click at [335, 434] on div at bounding box center [342, 449] width 57 height 57
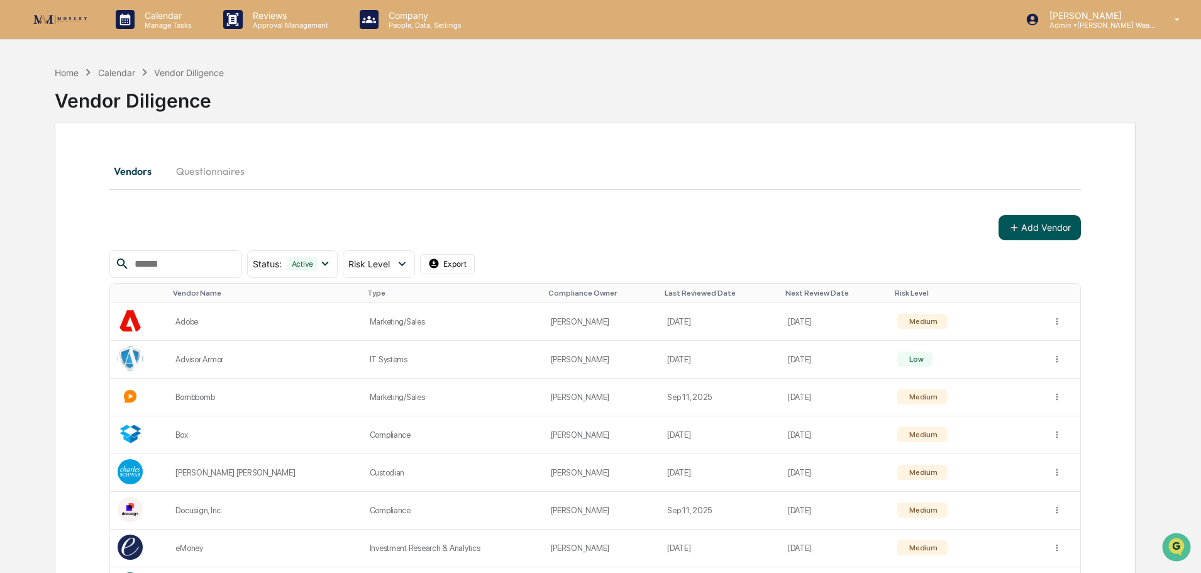
click at [1028, 223] on button "Add Vendor" at bounding box center [1039, 227] width 82 height 25
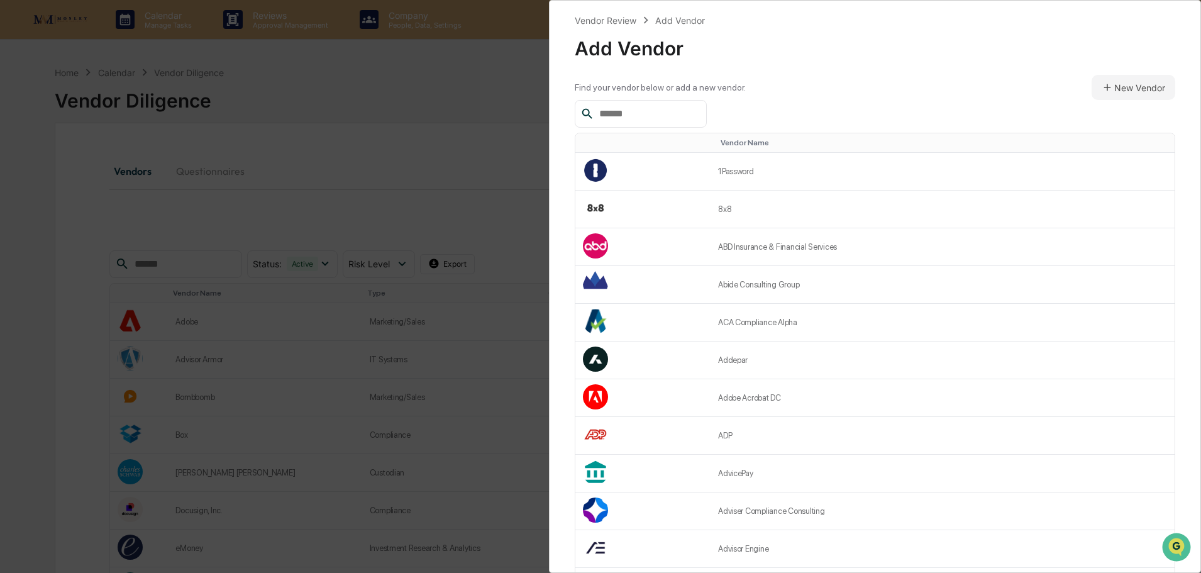
click at [647, 113] on input "text" at bounding box center [647, 114] width 107 height 16
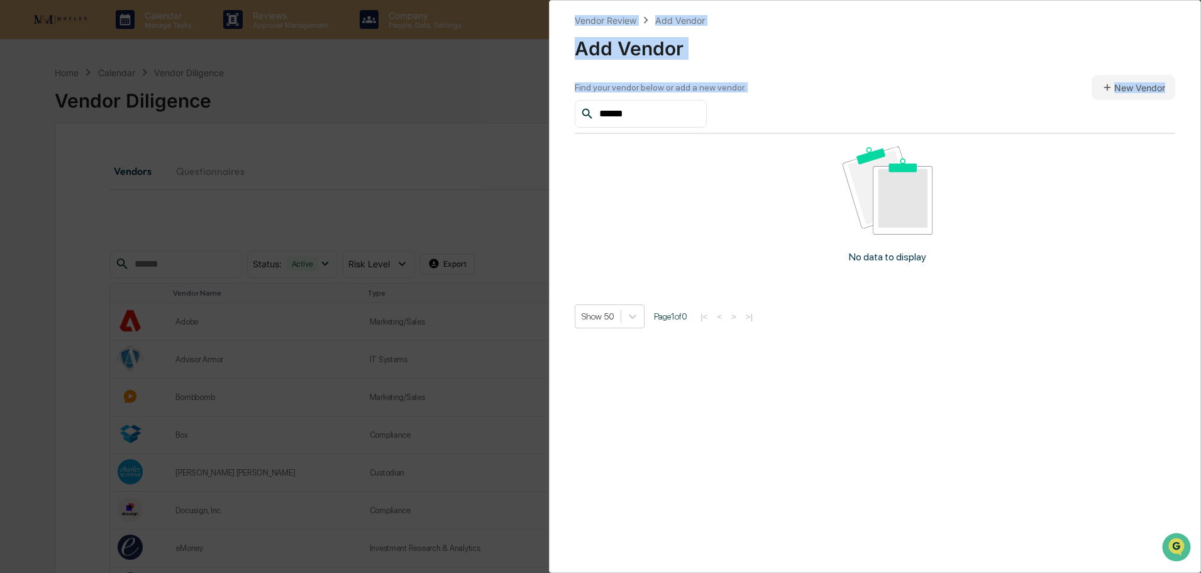
drag, startPoint x: 623, startPoint y: 101, endPoint x: 490, endPoint y: 109, distance: 133.5
click at [490, 109] on div "Vendor Review Add Vendor Add Vendor Find your vendor below or add a new vendor.…" at bounding box center [600, 286] width 1201 height 573
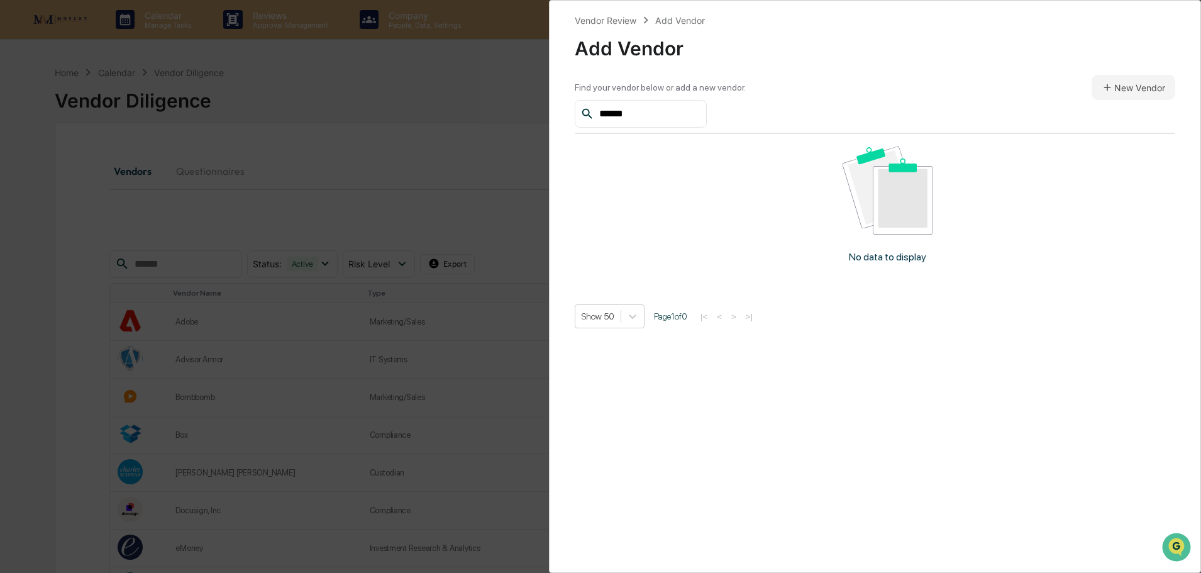
drag, startPoint x: 631, startPoint y: 116, endPoint x: 536, endPoint y: 108, distance: 95.8
click at [536, 108] on div "Vendor Review Add Vendor Add Vendor Find your vendor below or add a new vendor.…" at bounding box center [600, 286] width 1201 height 573
paste input "****"
drag, startPoint x: 597, startPoint y: 102, endPoint x: 509, endPoint y: 102, distance: 88.6
click at [509, 101] on div "**********" at bounding box center [600, 286] width 1201 height 573
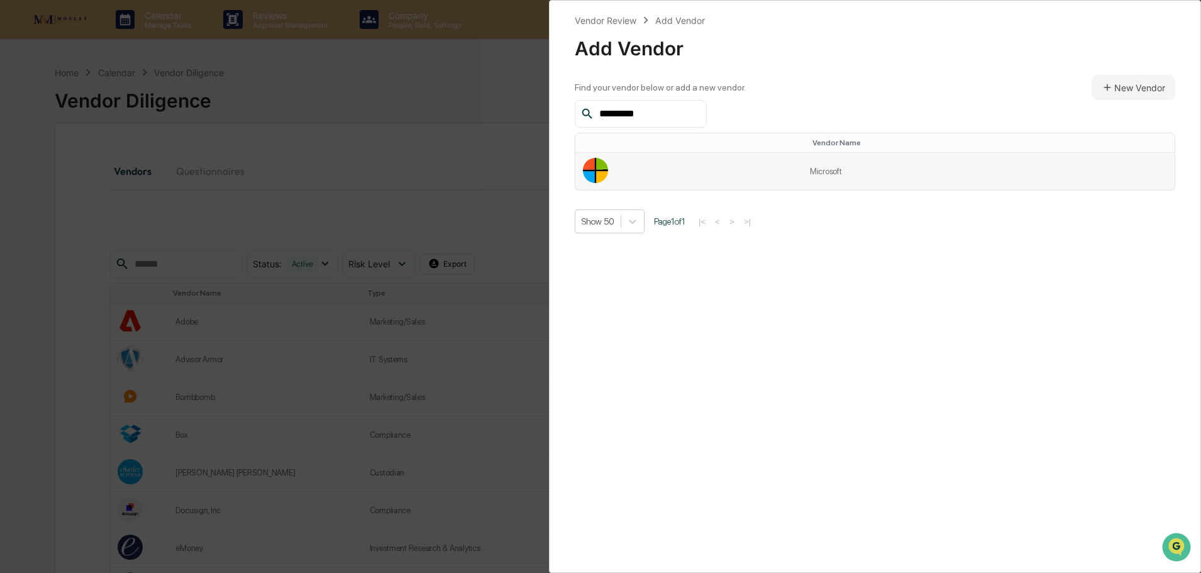
type input "*********"
click at [662, 170] on td at bounding box center [688, 171] width 227 height 37
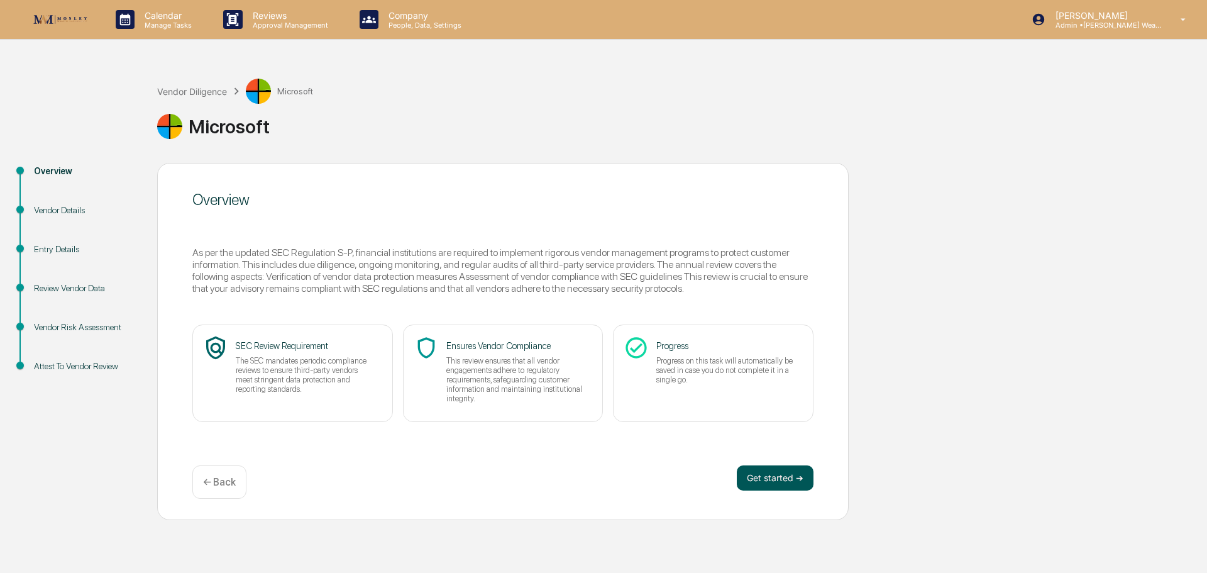
click at [769, 469] on button "Get started ➔" at bounding box center [775, 477] width 77 height 25
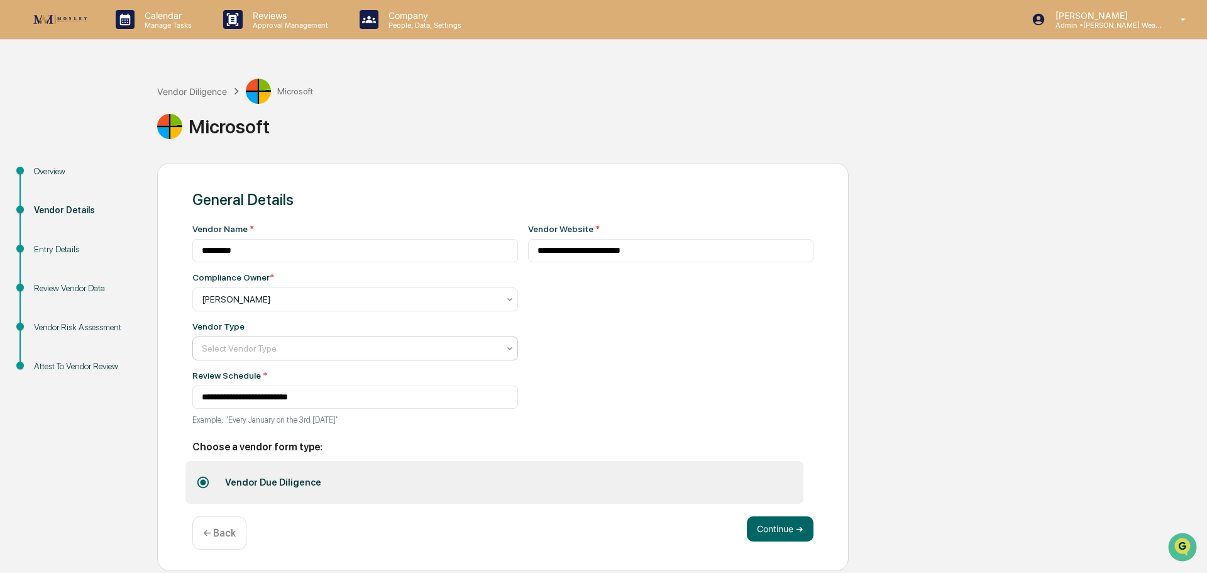
click at [505, 347] on icon at bounding box center [510, 348] width 10 height 10
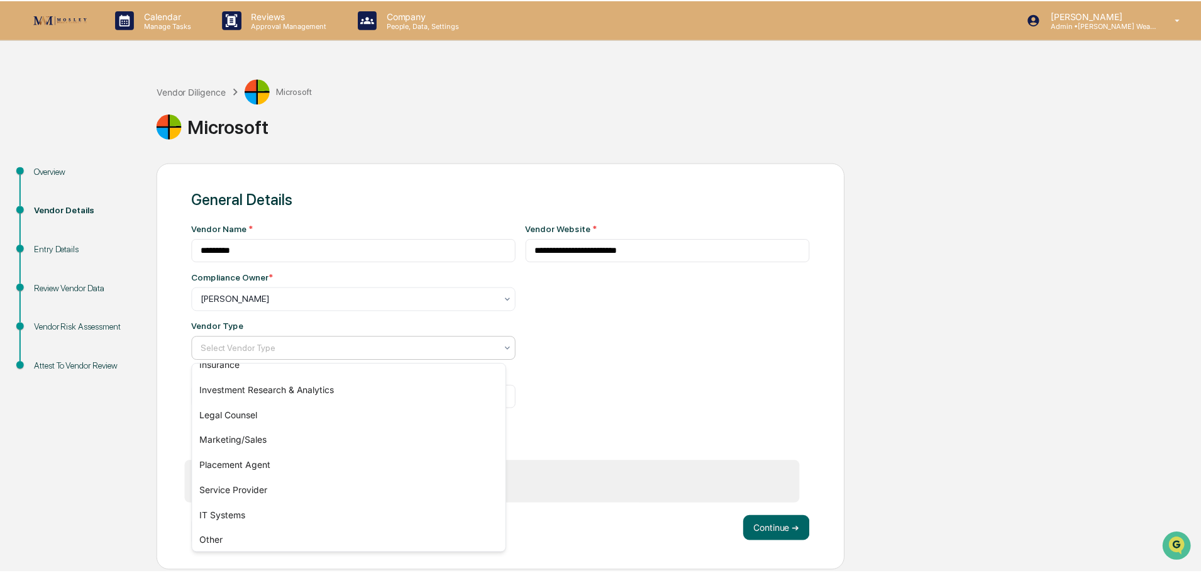
scroll to position [143, 0]
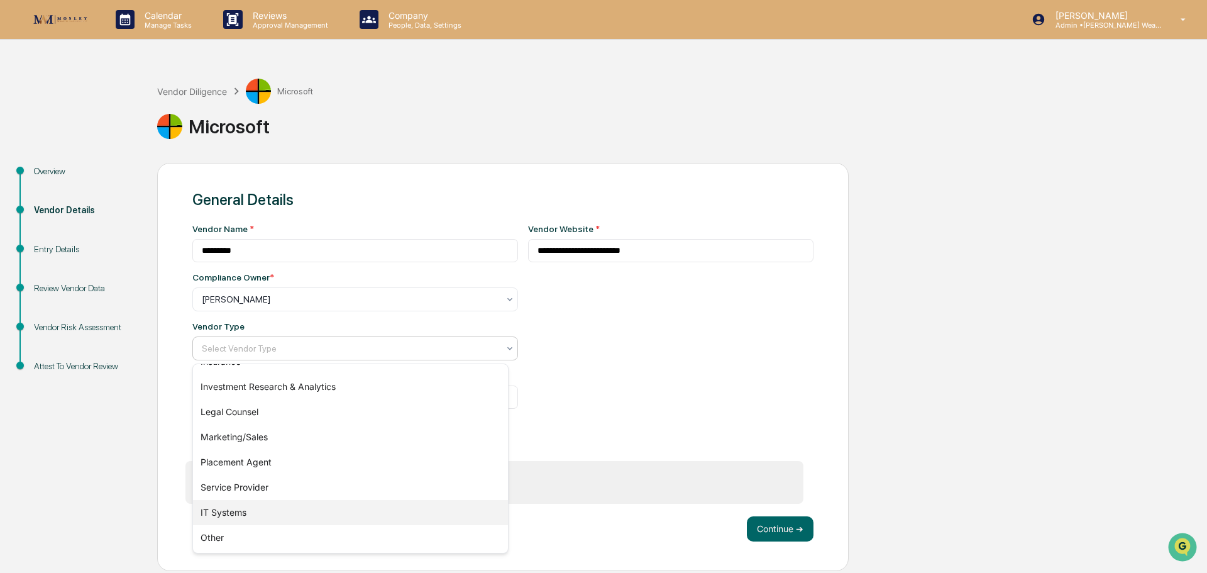
click at [374, 522] on div "IT Systems" at bounding box center [350, 512] width 315 height 25
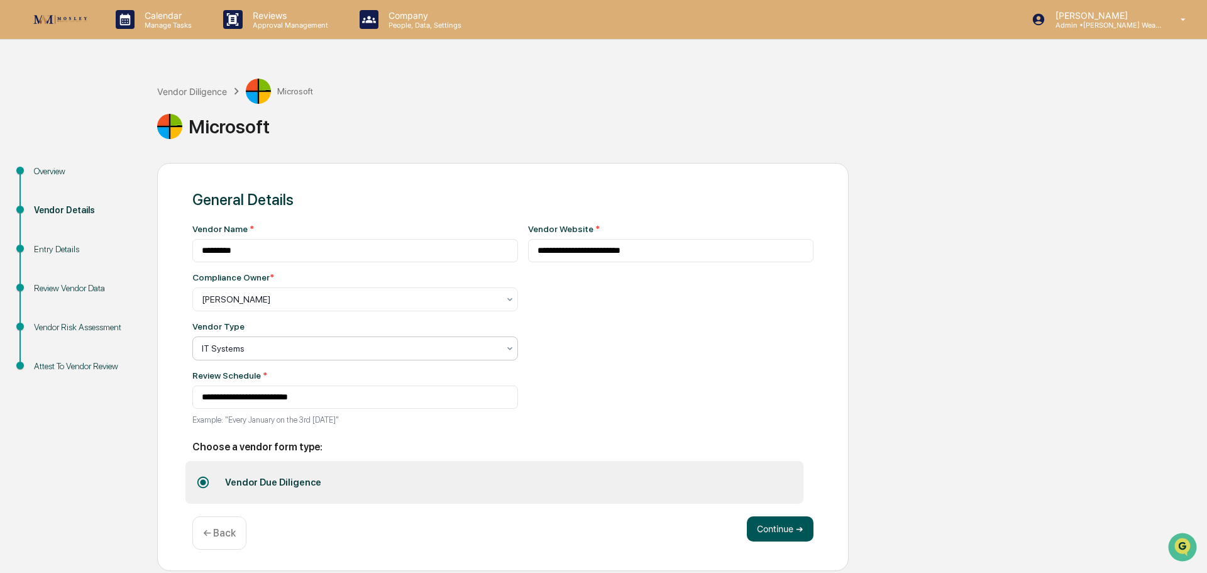
click at [777, 536] on button "Continue ➔" at bounding box center [780, 528] width 67 height 25
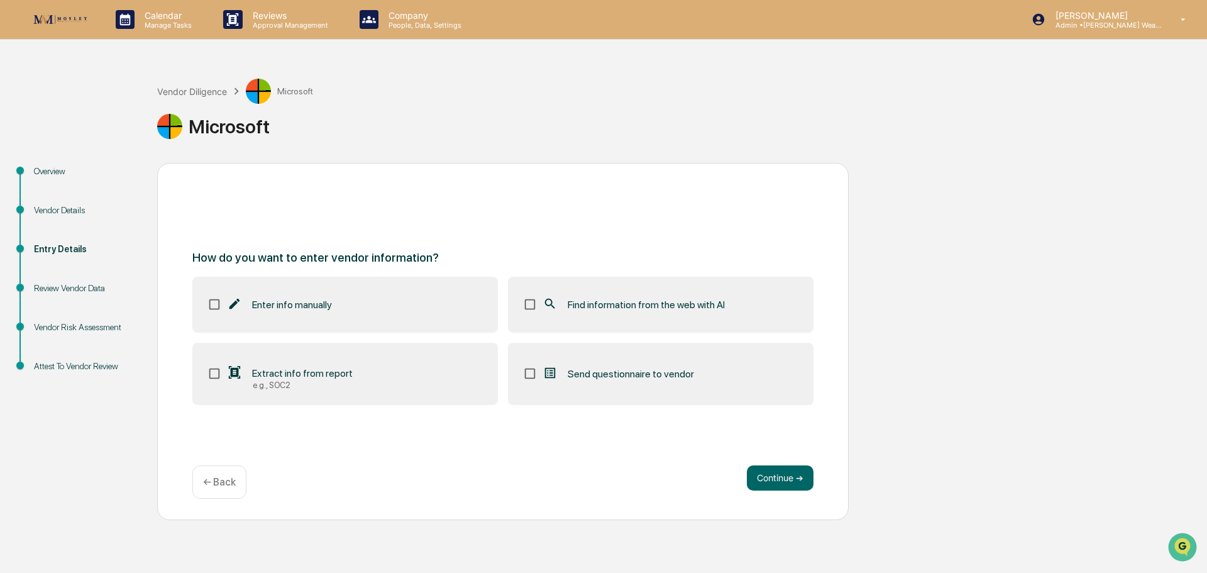
click at [588, 304] on span "Find information from the web with AI" at bounding box center [646, 305] width 157 height 12
click at [774, 475] on button "Continue ➔" at bounding box center [780, 477] width 67 height 25
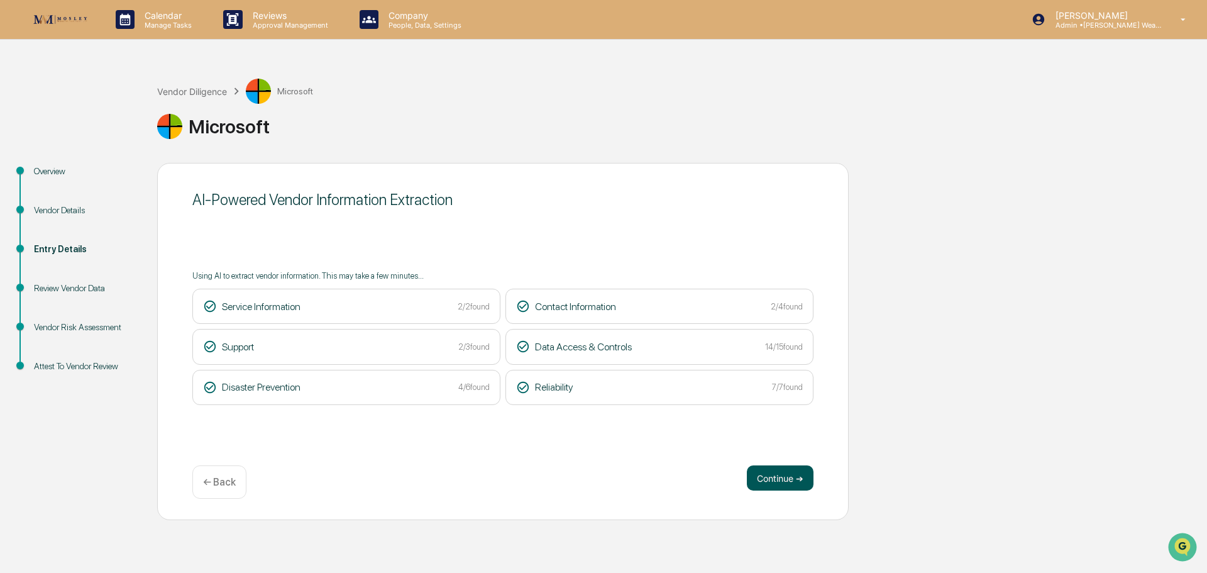
click at [772, 477] on button "Continue ➔" at bounding box center [780, 477] width 67 height 25
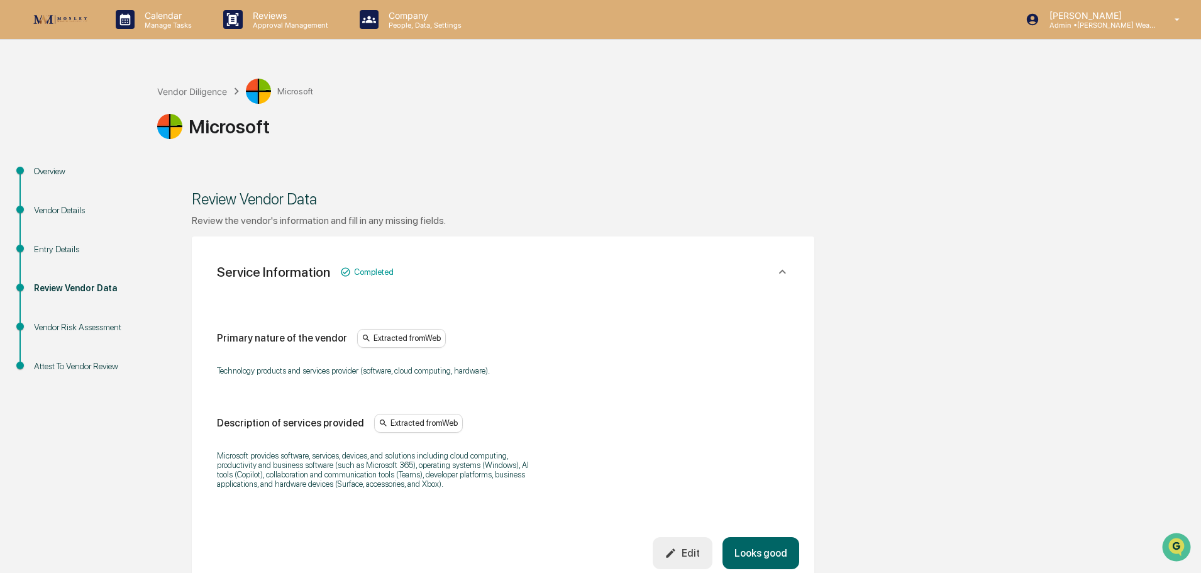
click at [768, 551] on button "Looks good" at bounding box center [760, 553] width 77 height 32
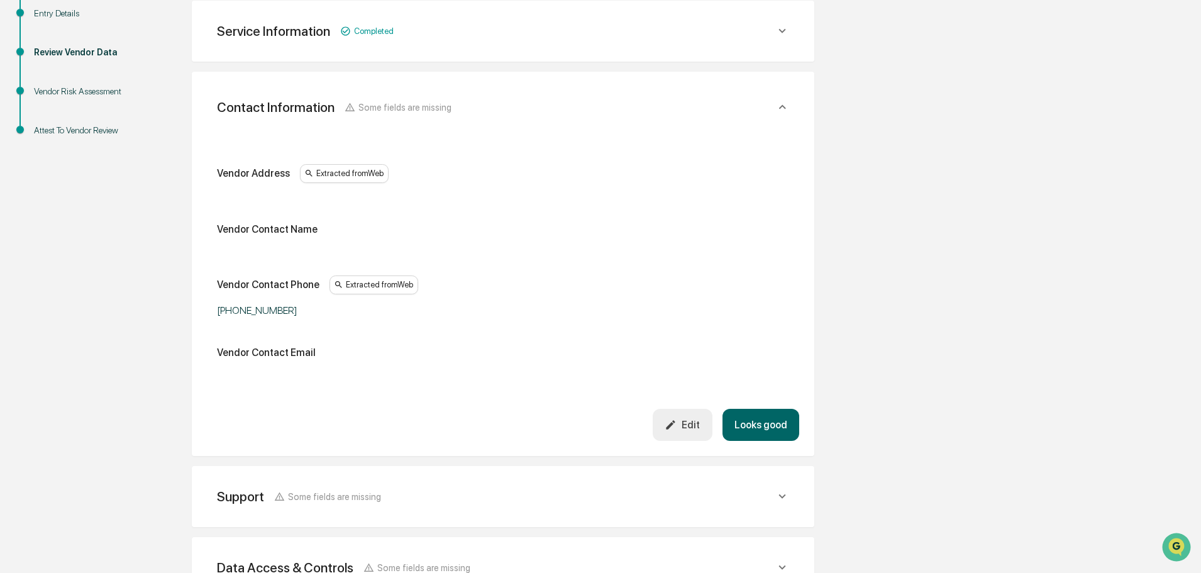
scroll to position [236, 0]
click at [764, 422] on button "Looks good" at bounding box center [760, 424] width 77 height 32
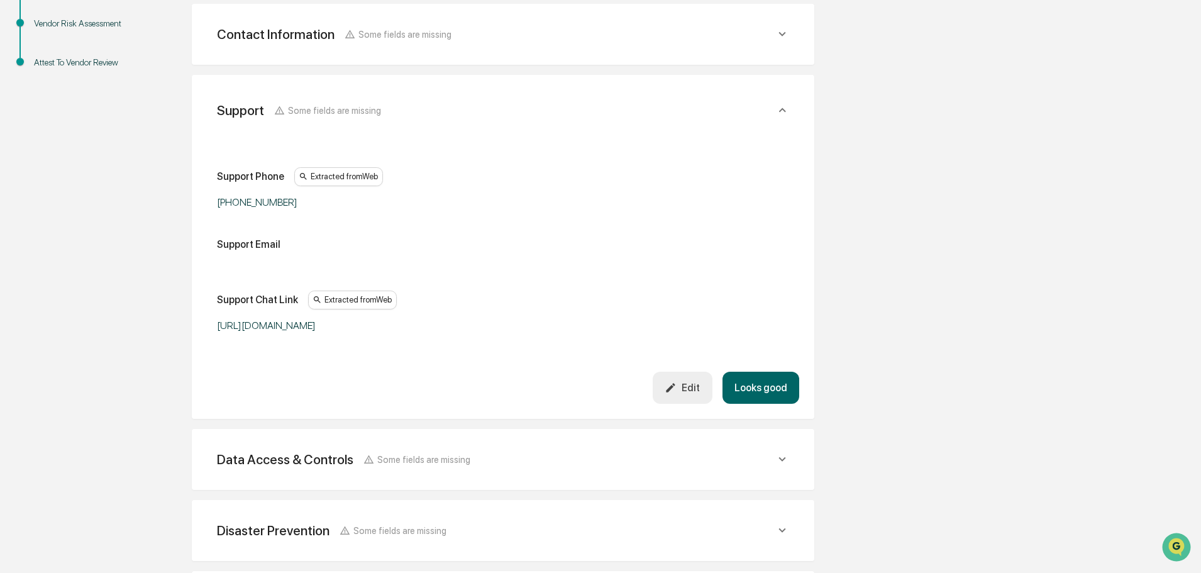
scroll to position [307, 0]
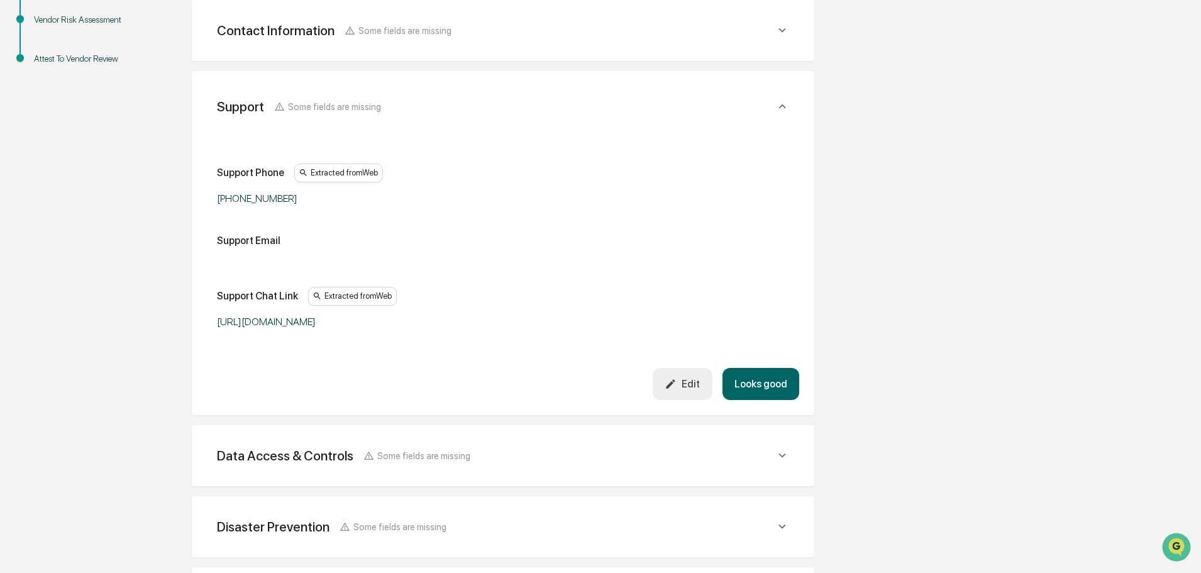
click at [759, 389] on button "Looks good" at bounding box center [760, 384] width 77 height 32
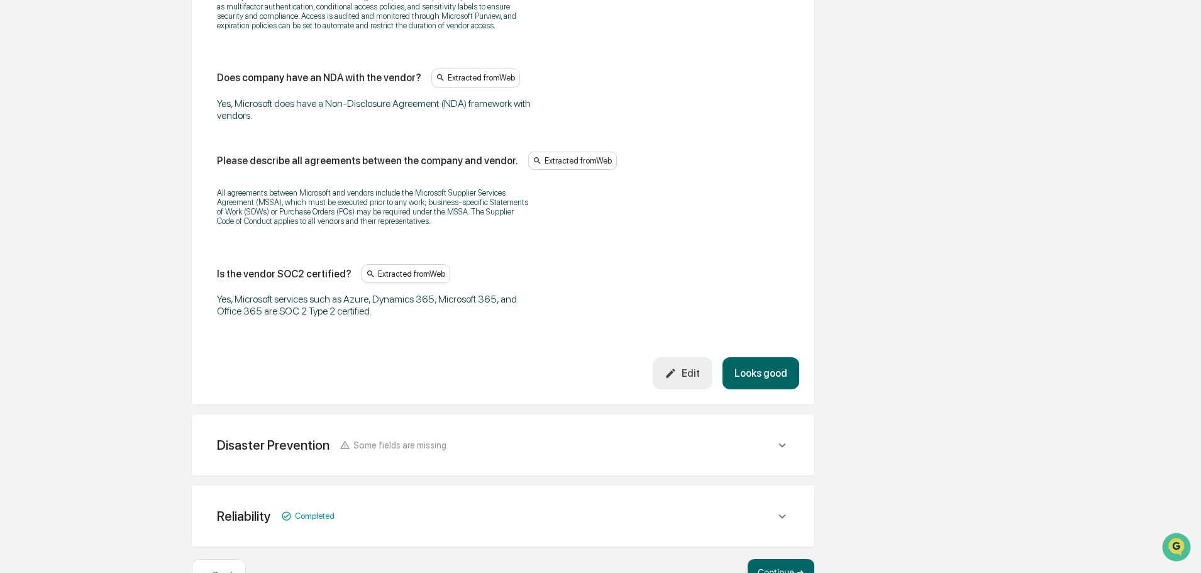
click at [764, 373] on button "Looks good" at bounding box center [760, 373] width 77 height 32
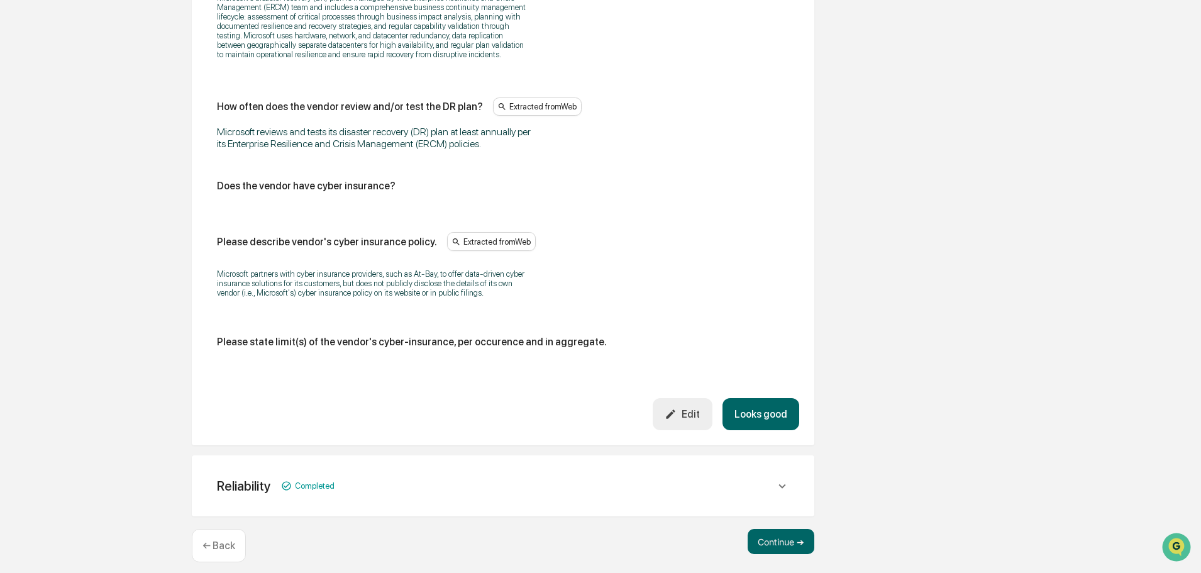
scroll to position [738, 0]
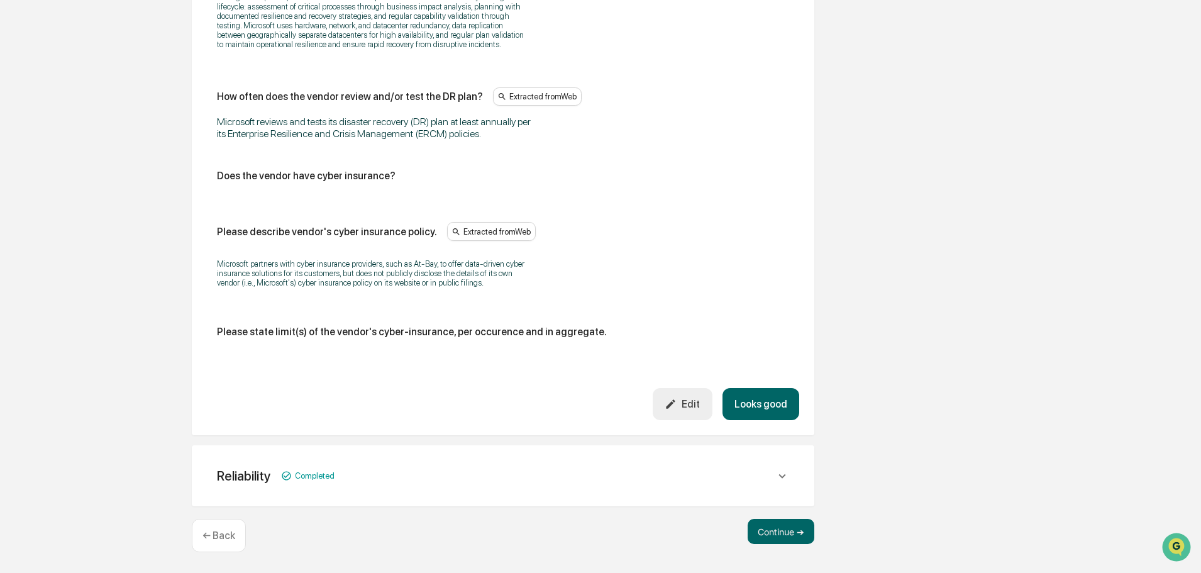
click at [762, 406] on button "Looks good" at bounding box center [760, 404] width 77 height 32
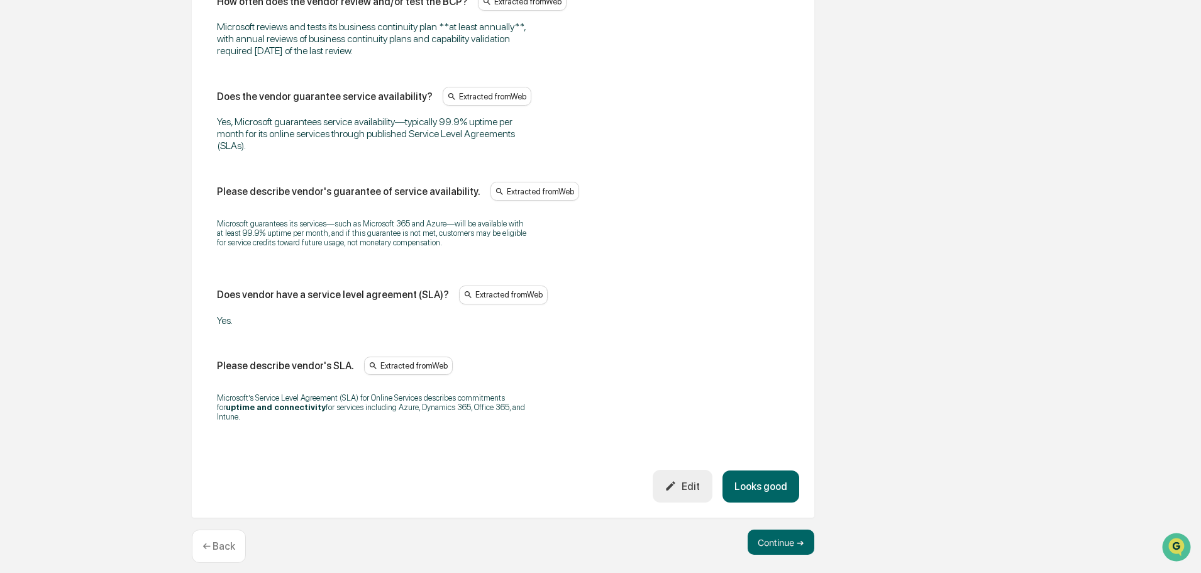
scroll to position [924, 0]
click at [758, 469] on button "Looks good" at bounding box center [760, 485] width 77 height 32
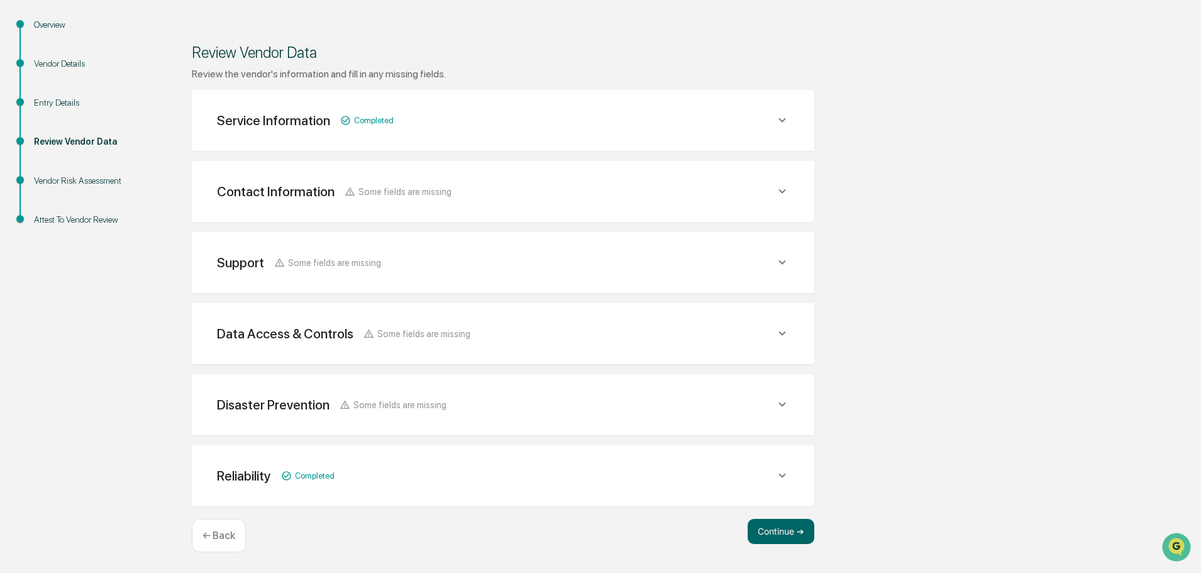
scroll to position [146, 0]
click at [767, 531] on button "Continue ➔" at bounding box center [780, 531] width 67 height 25
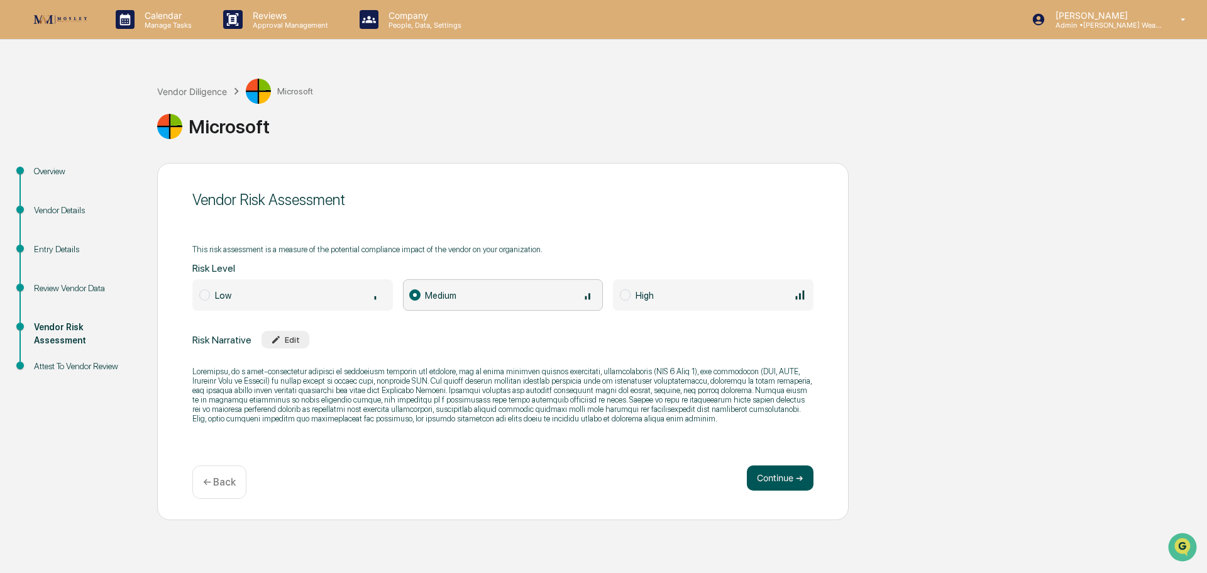
click at [781, 478] on button "Continue ➔" at bounding box center [780, 477] width 67 height 25
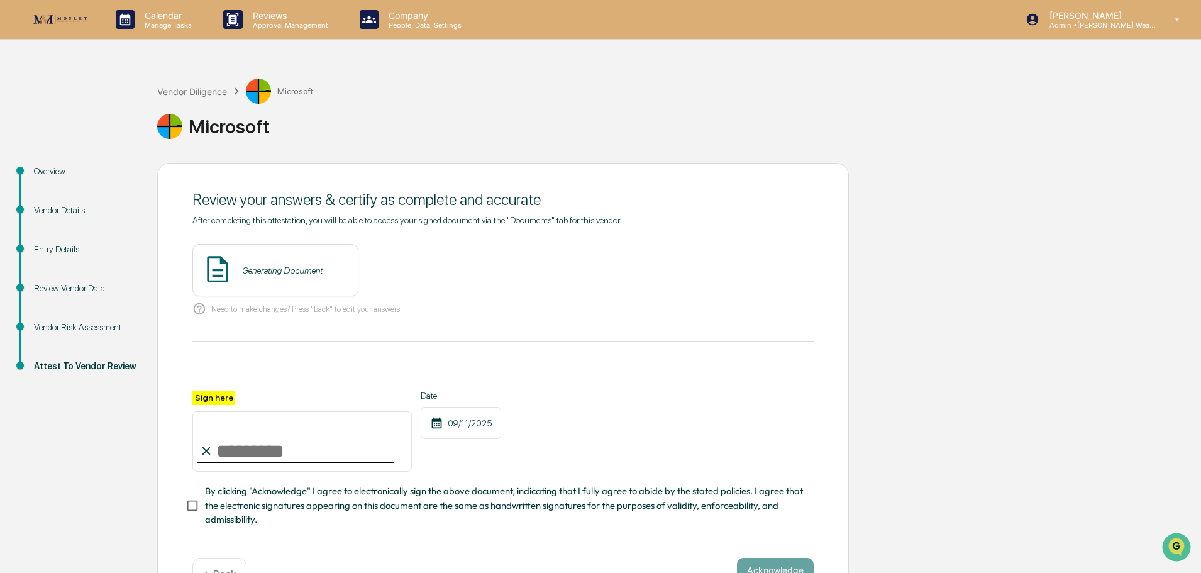
click at [314, 457] on input "Sign here" at bounding box center [301, 441] width 219 height 60
type input "**********"
click at [402, 272] on button "View" at bounding box center [418, 270] width 33 height 20
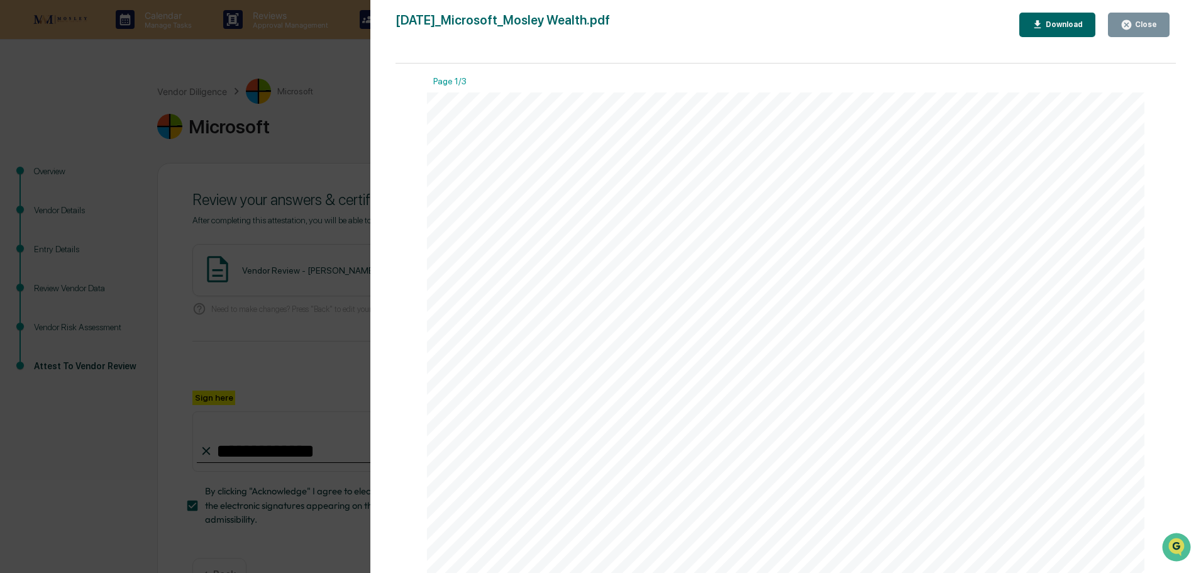
click at [1147, 29] on div "Close" at bounding box center [1144, 24] width 25 height 9
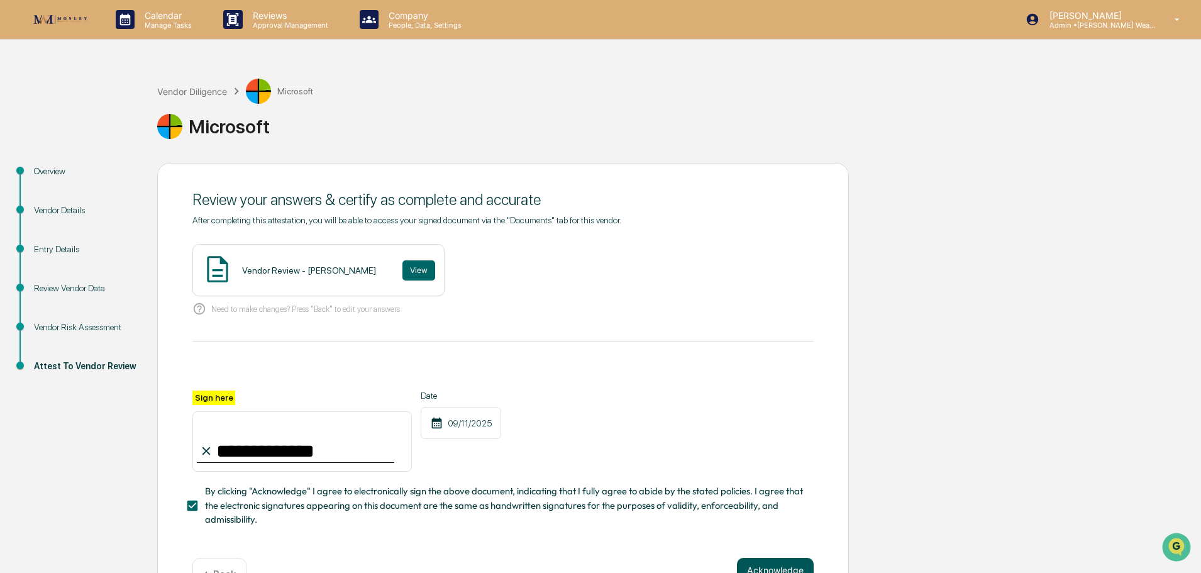
click at [778, 566] on button "Acknowledge" at bounding box center [775, 570] width 77 height 25
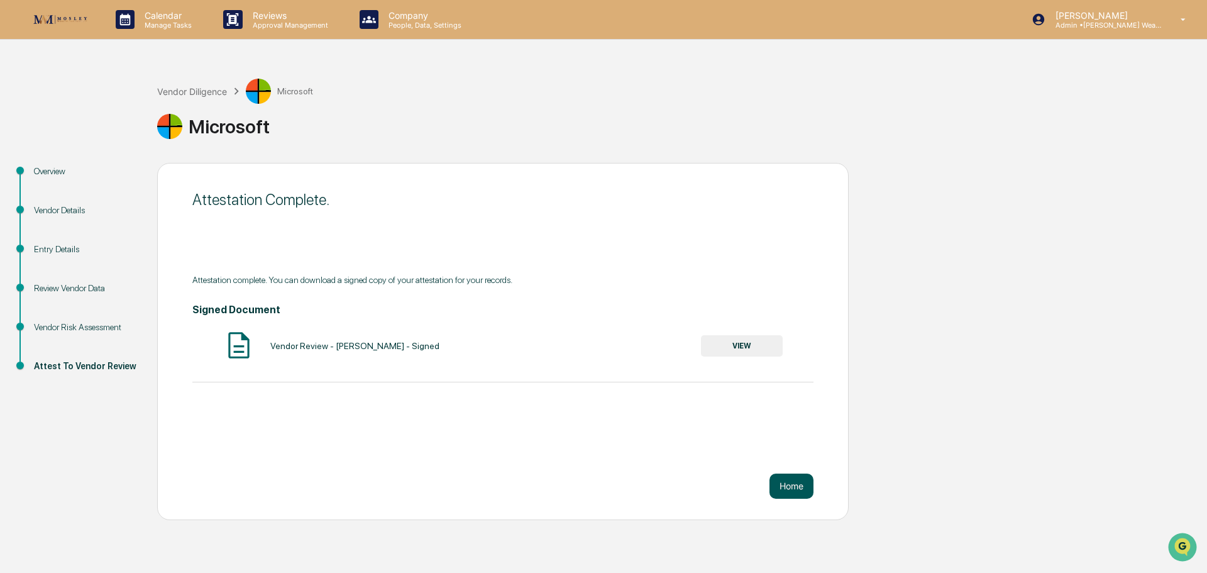
click at [793, 485] on button "Home" at bounding box center [791, 485] width 44 height 25
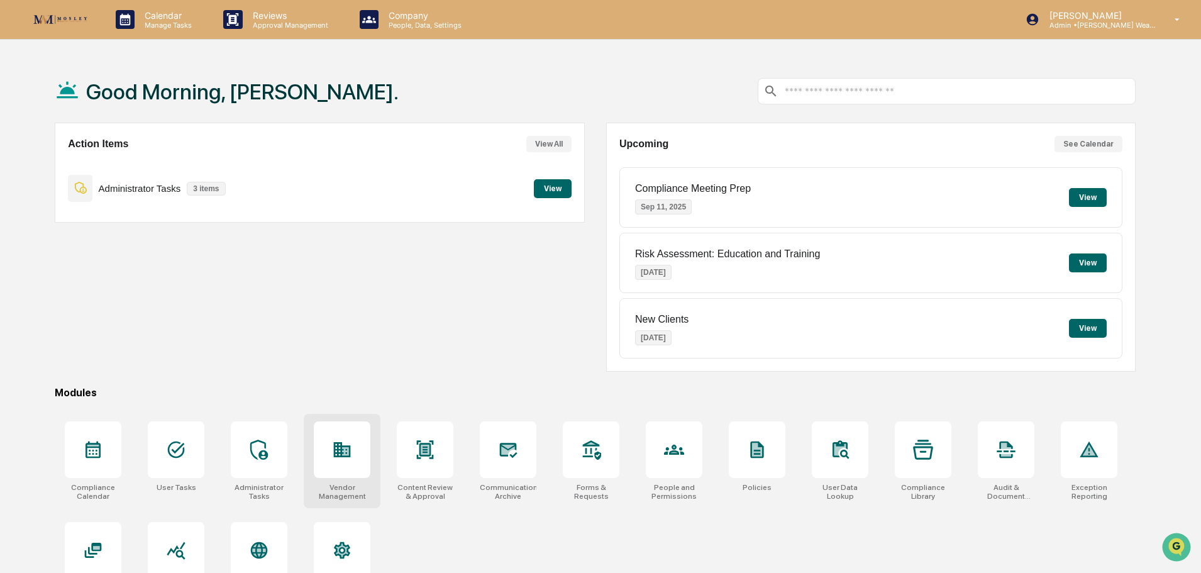
click at [356, 444] on div at bounding box center [342, 449] width 57 height 57
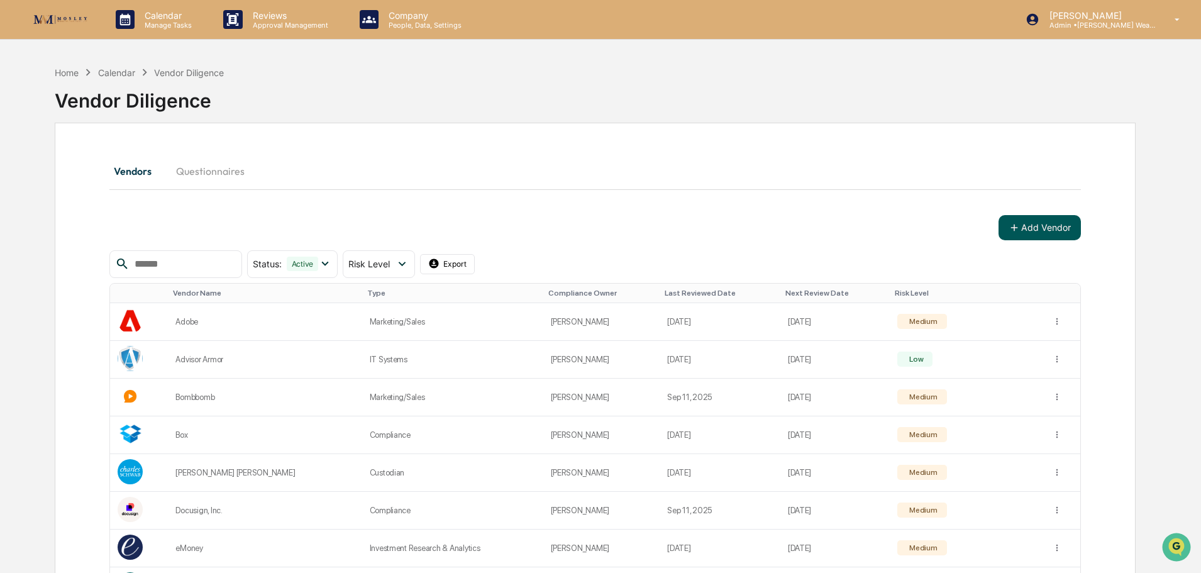
click at [1034, 222] on button "Add Vendor" at bounding box center [1039, 227] width 82 height 25
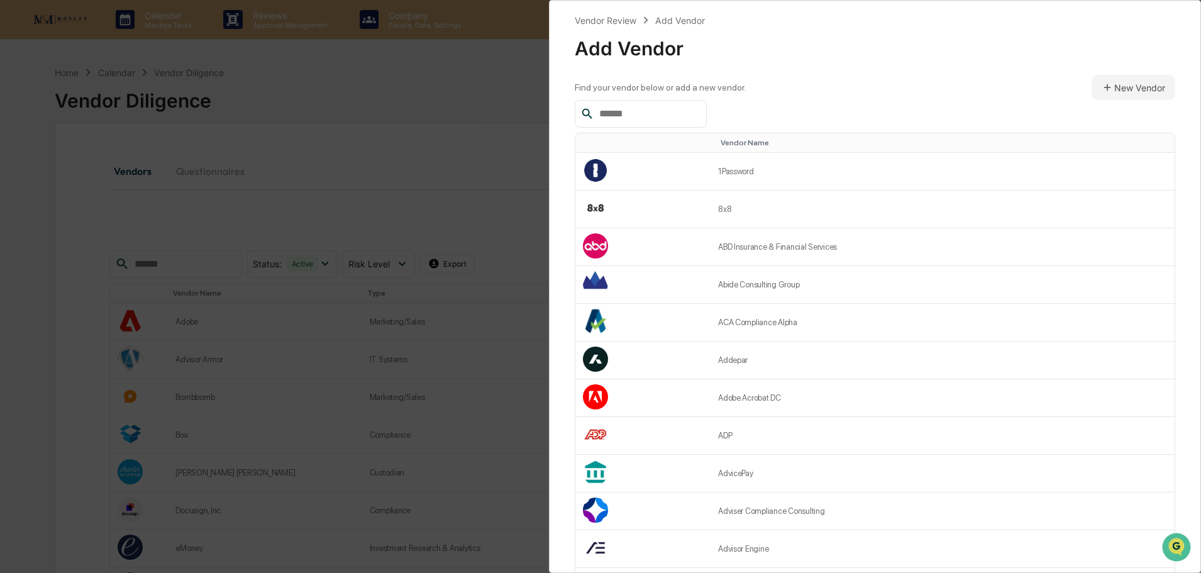
click at [641, 112] on input "text" at bounding box center [647, 114] width 107 height 16
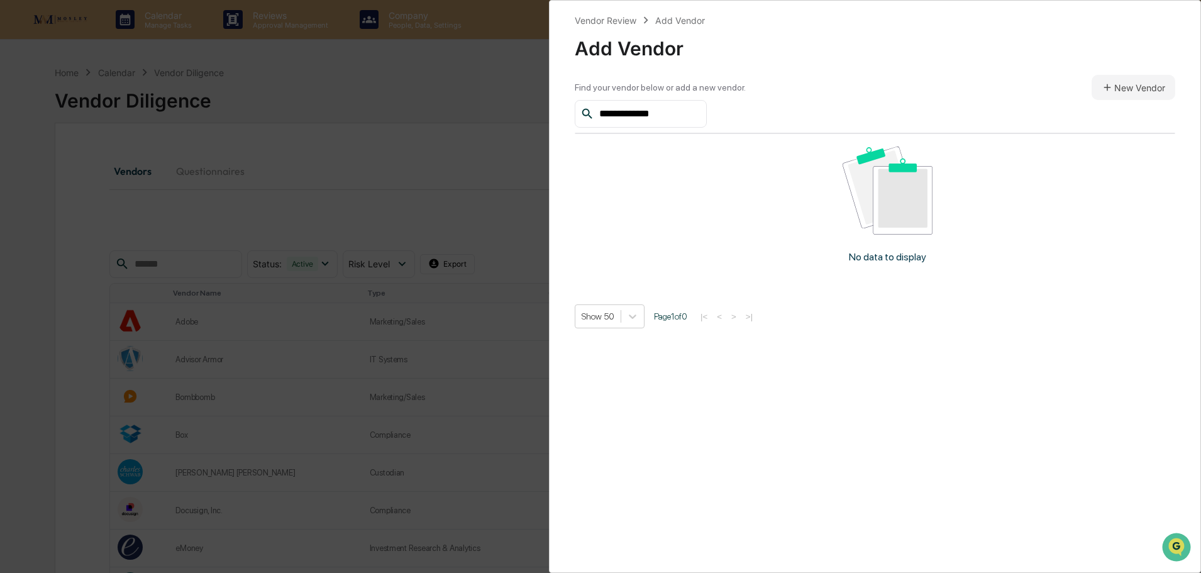
drag, startPoint x: 675, startPoint y: 114, endPoint x: 573, endPoint y: 120, distance: 102.7
click at [574, 119] on div "**********" at bounding box center [875, 286] width 652 height 573
paste input "text"
type input "**********"
click at [1138, 85] on button "New Vendor" at bounding box center [1133, 87] width 84 height 25
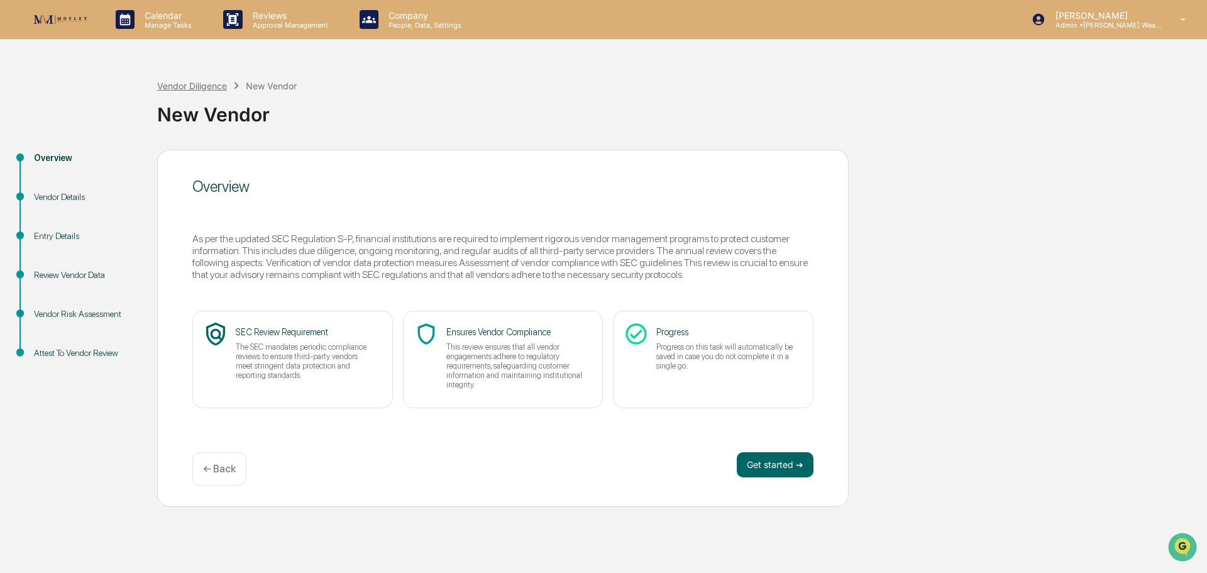
click at [203, 82] on div "Vendor Diligence" at bounding box center [192, 85] width 70 height 11
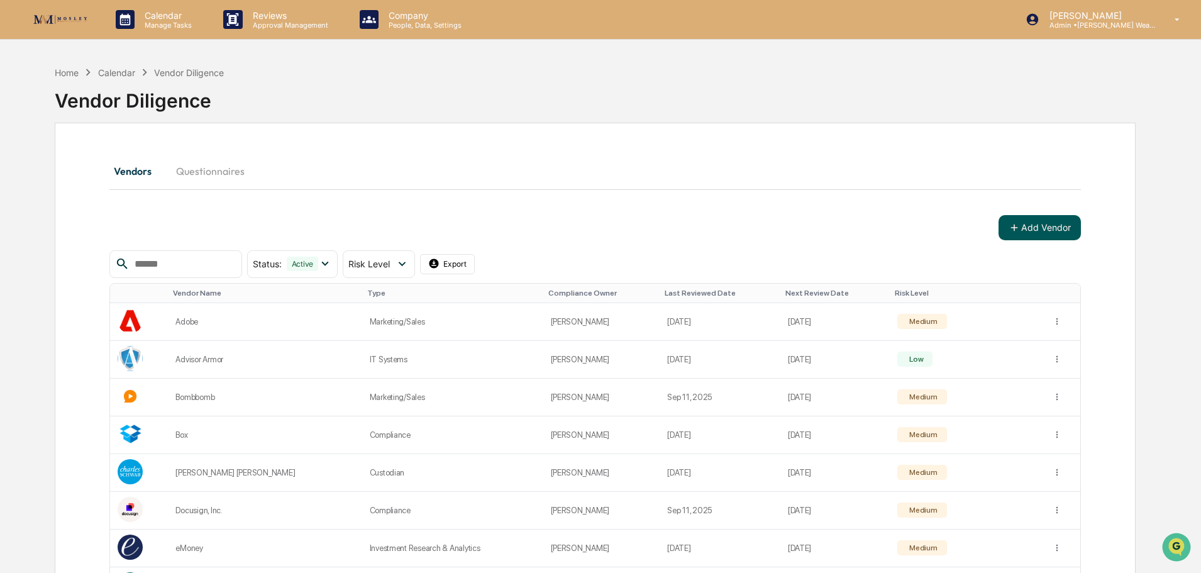
click at [1034, 228] on button "Add Vendor" at bounding box center [1039, 227] width 82 height 25
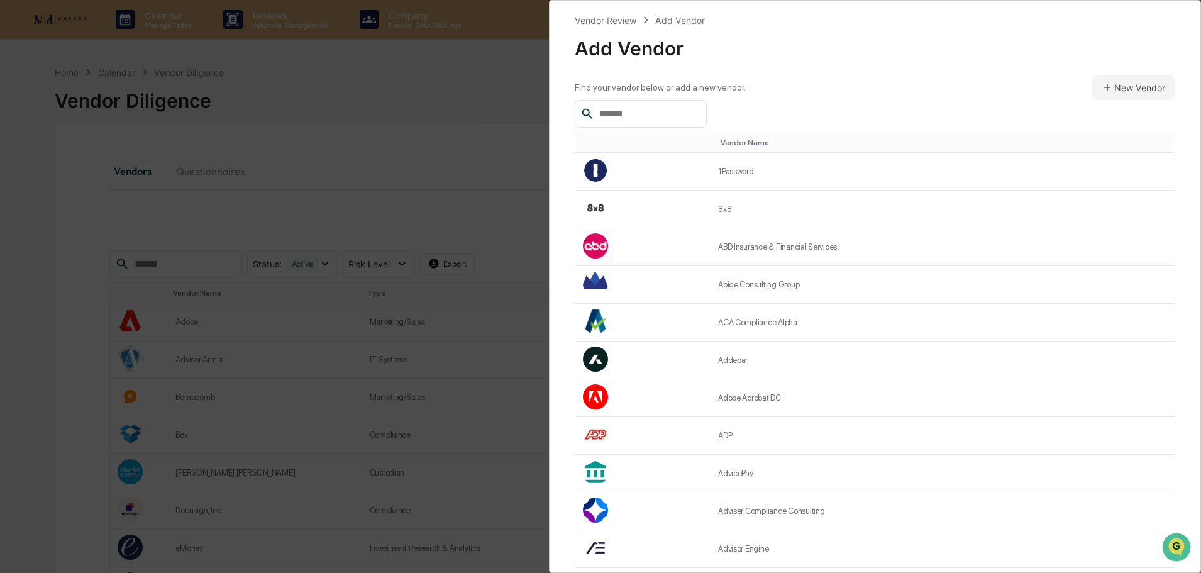
click at [663, 119] on input "text" at bounding box center [647, 114] width 107 height 16
paste input "**********"
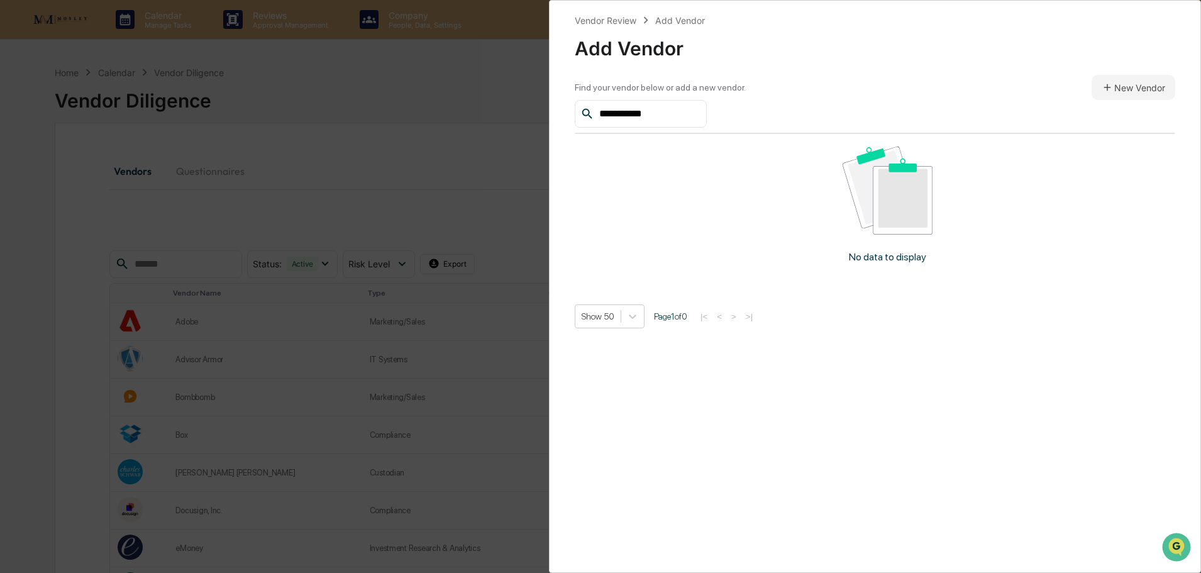
click at [636, 111] on input "**********" at bounding box center [647, 114] width 107 height 16
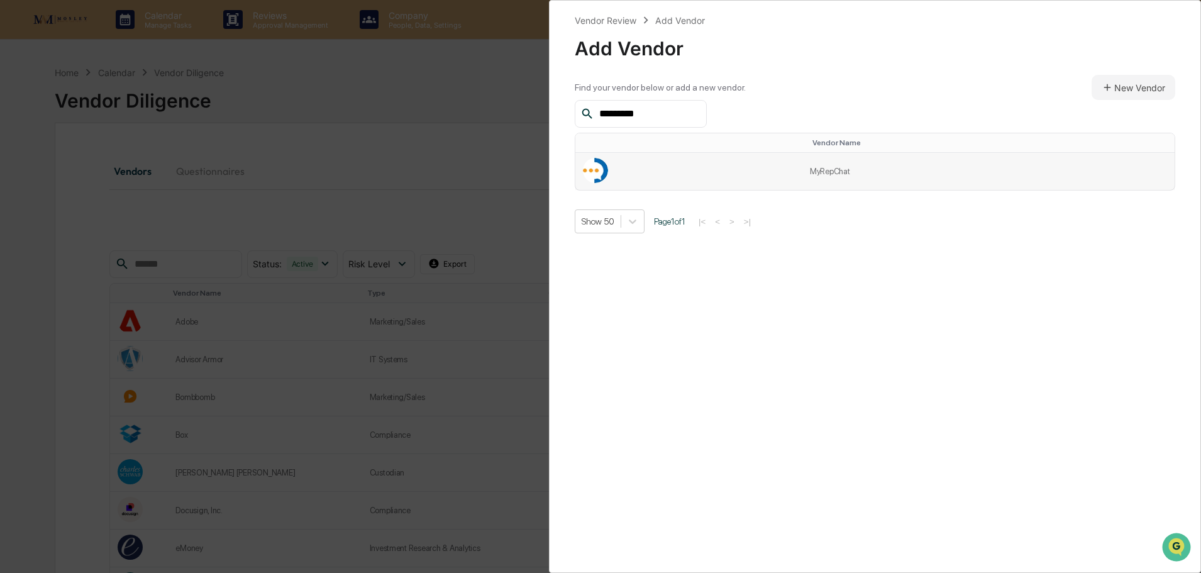
type input "*********"
click at [828, 173] on td "MyRepChat" at bounding box center [988, 171] width 372 height 37
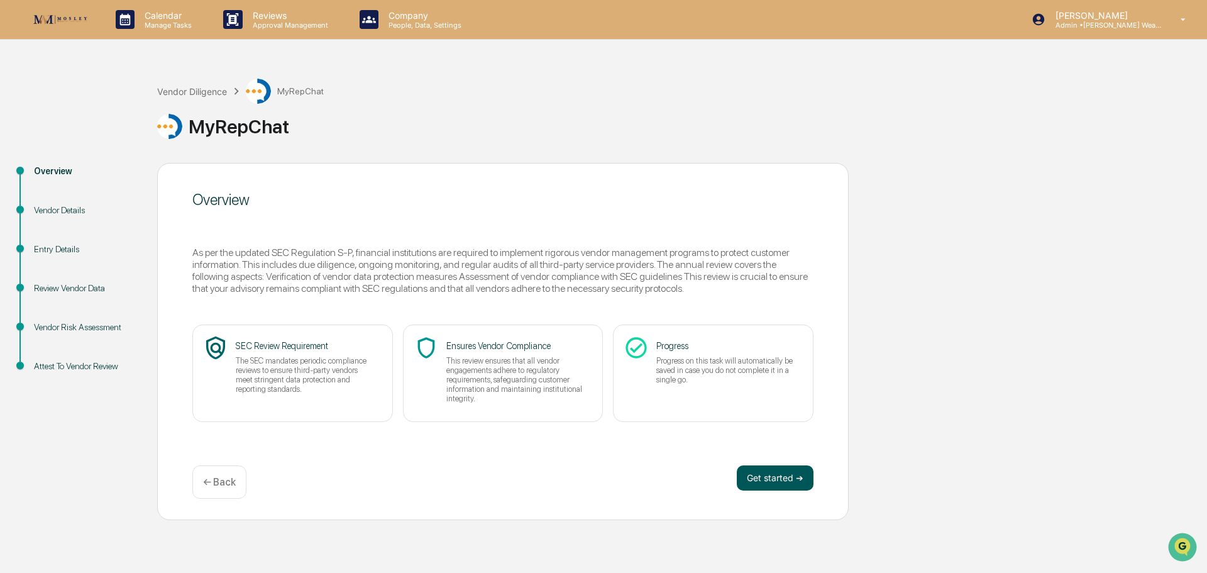
click at [776, 475] on button "Get started ➔" at bounding box center [775, 477] width 77 height 25
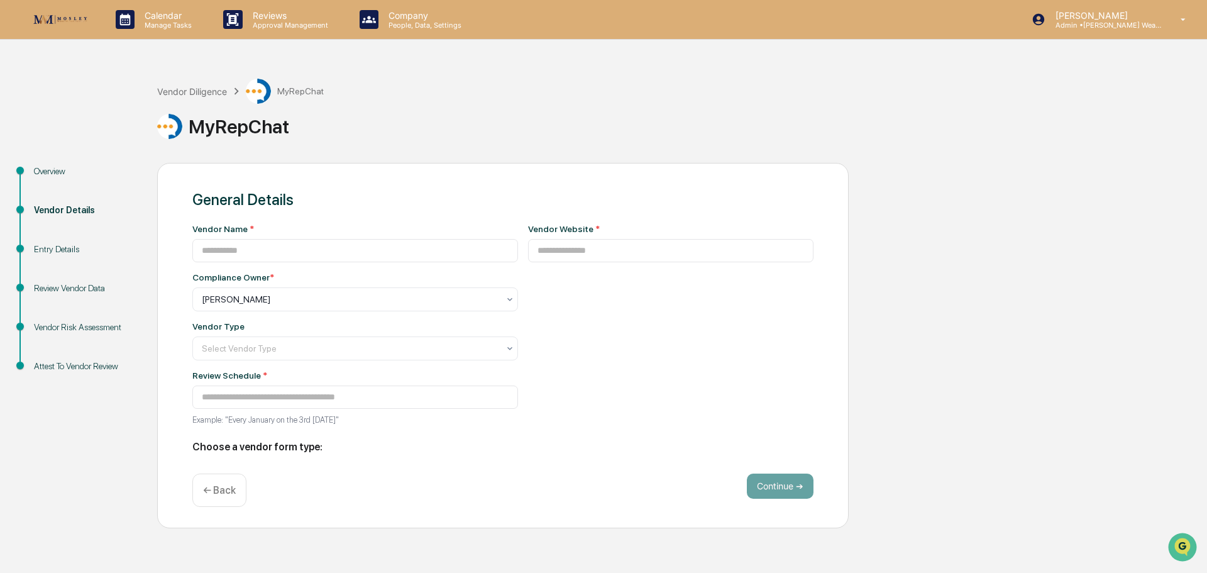
type input "*********"
type input "**********"
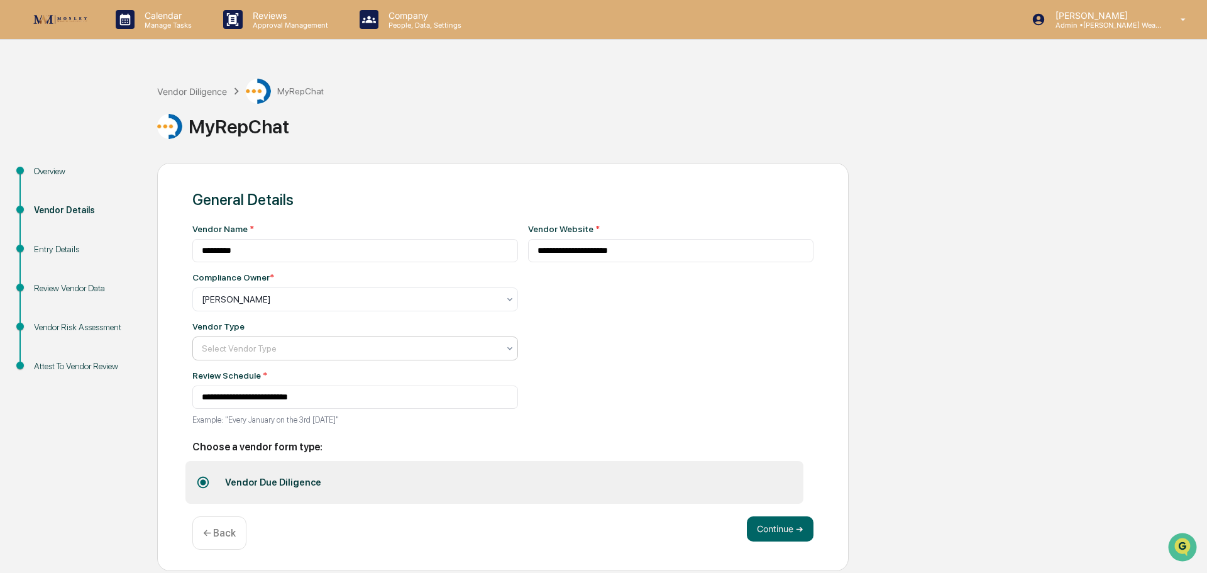
click at [453, 351] on div at bounding box center [350, 348] width 297 height 13
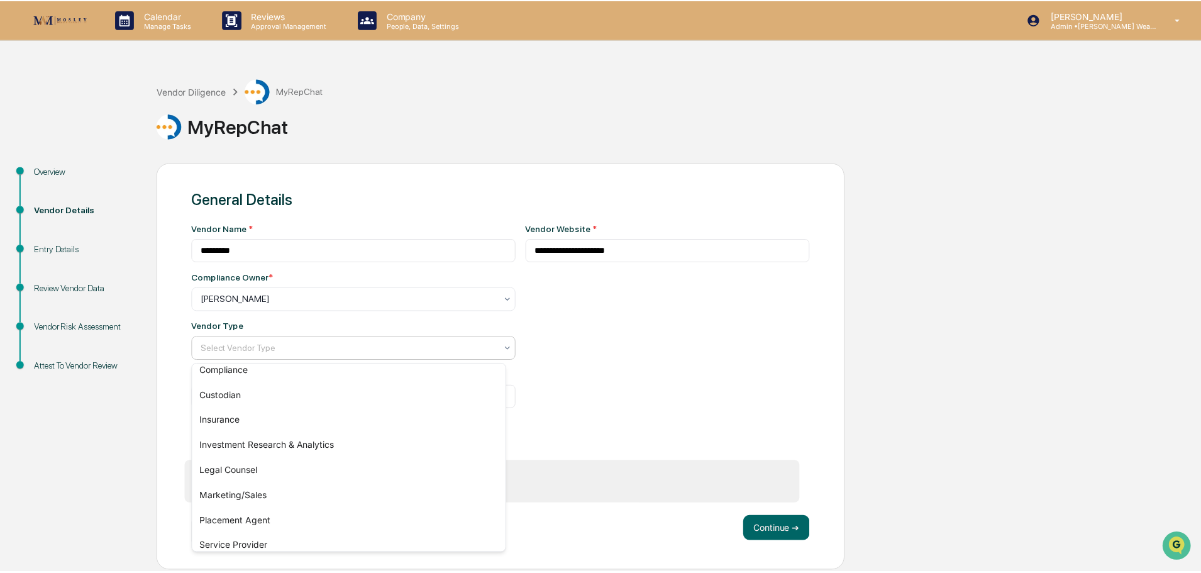
scroll to position [94, 0]
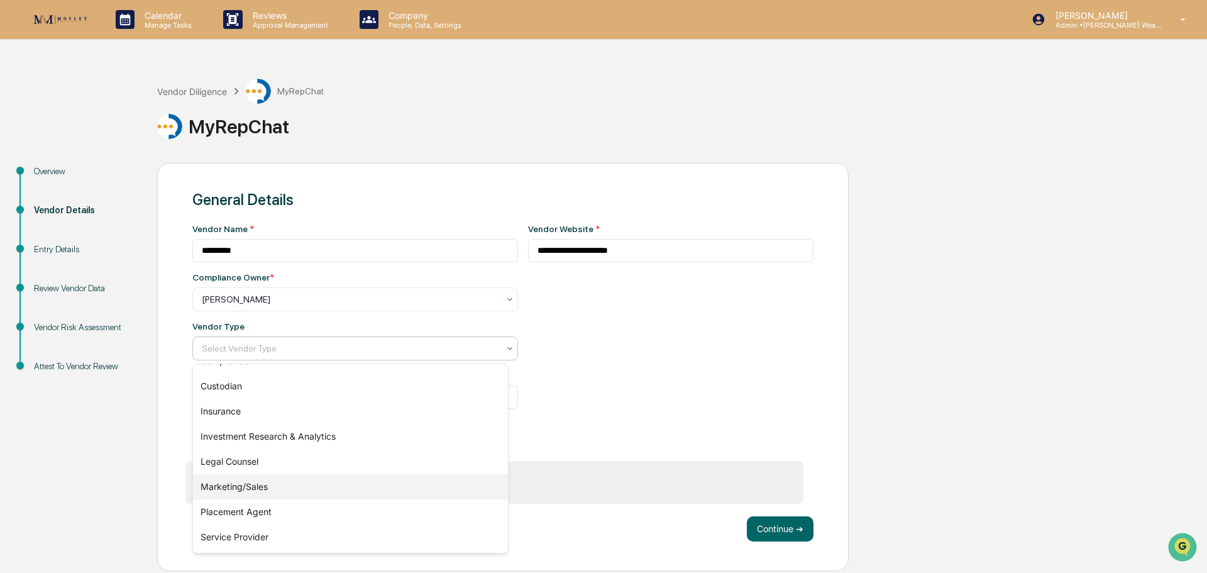
click at [449, 490] on div "Marketing/Sales" at bounding box center [350, 486] width 315 height 25
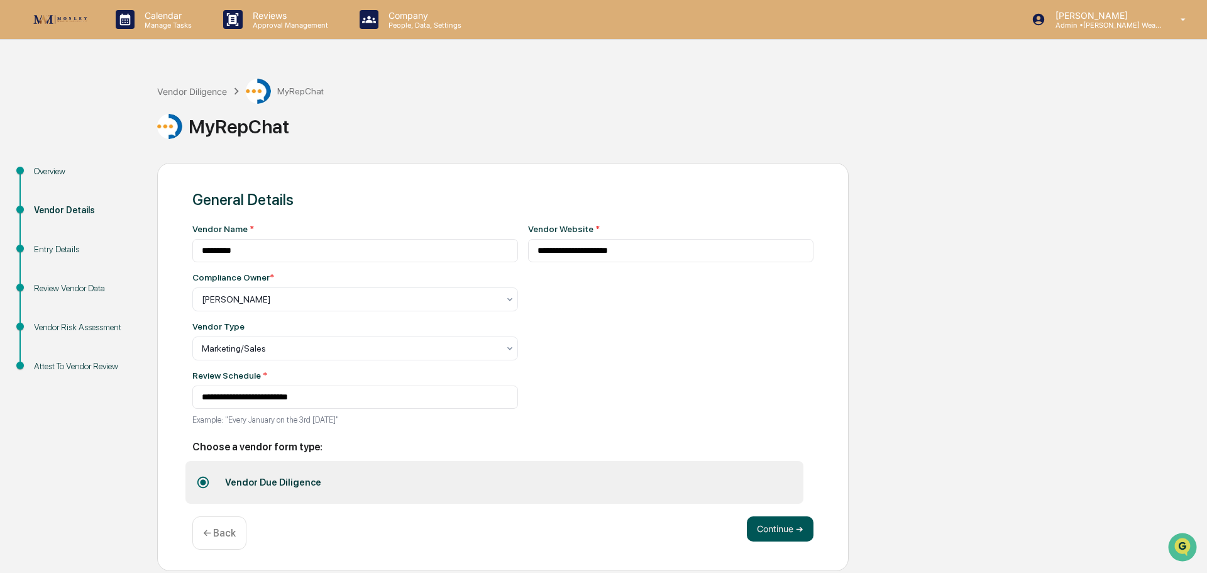
click at [762, 529] on button "Continue ➔" at bounding box center [780, 528] width 67 height 25
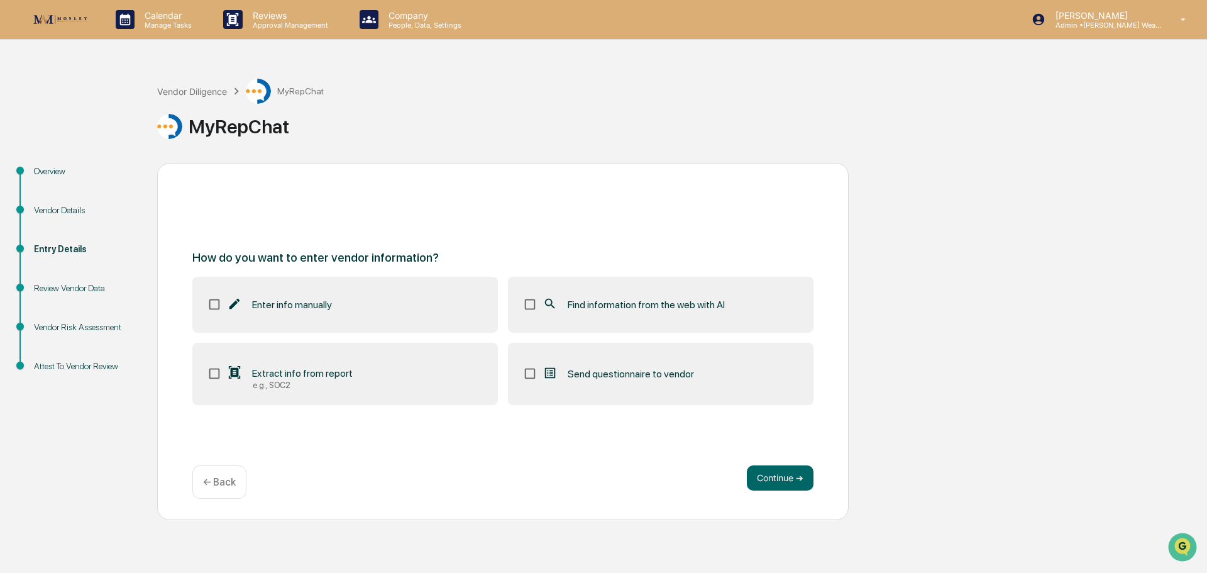
click at [584, 304] on span "Find information from the web with AI" at bounding box center [646, 305] width 157 height 12
click at [773, 478] on button "Continue ➔" at bounding box center [780, 477] width 67 height 25
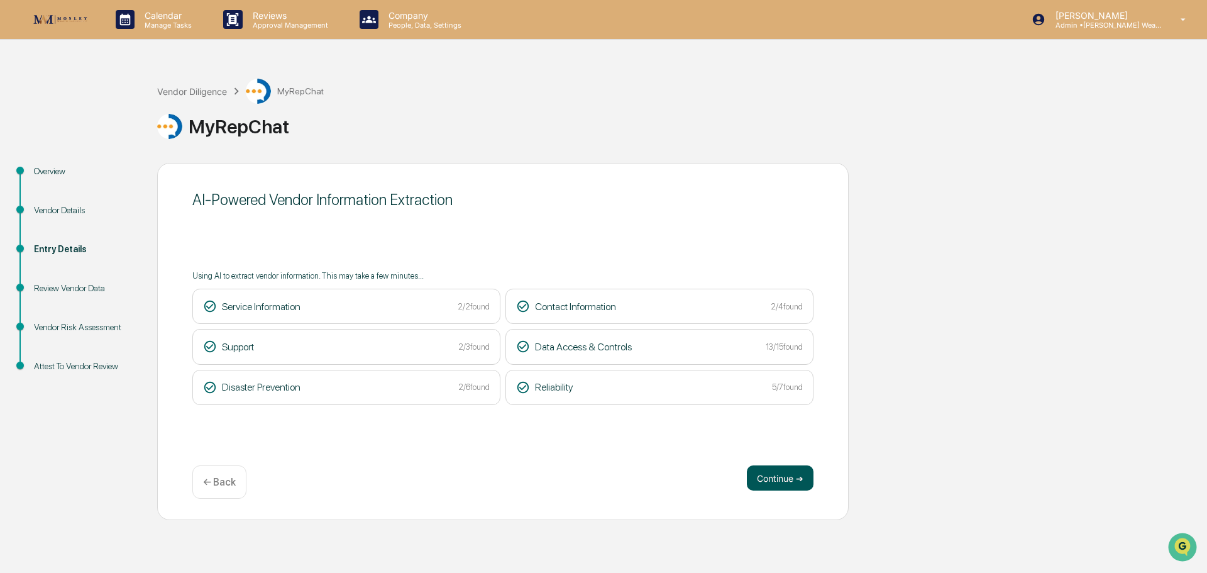
click at [773, 479] on button "Continue ➔" at bounding box center [780, 477] width 67 height 25
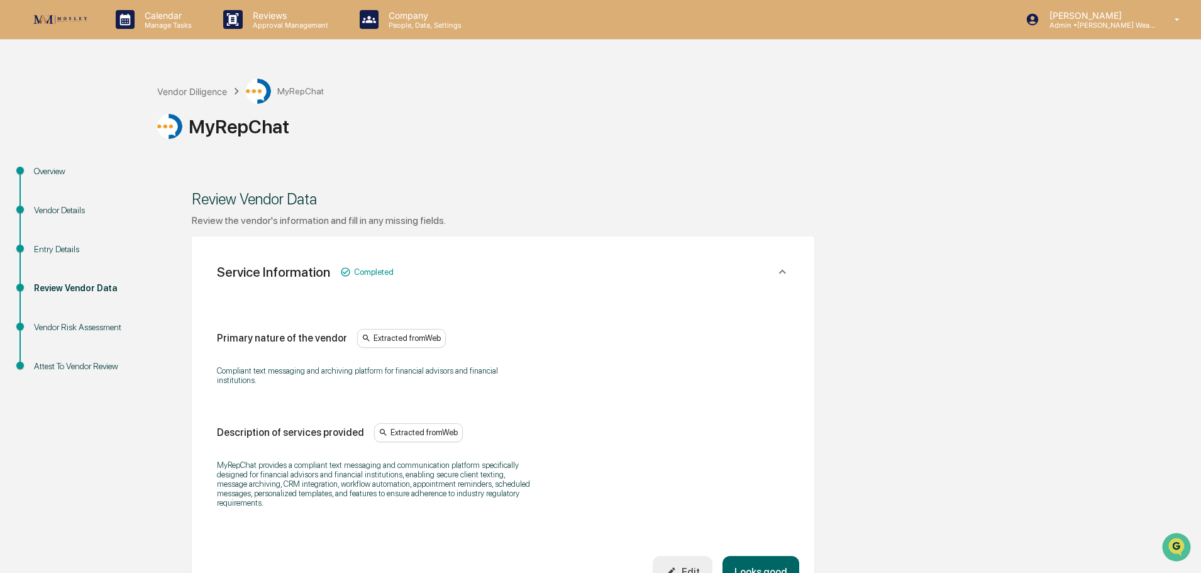
click at [770, 558] on button "Looks good" at bounding box center [760, 572] width 77 height 32
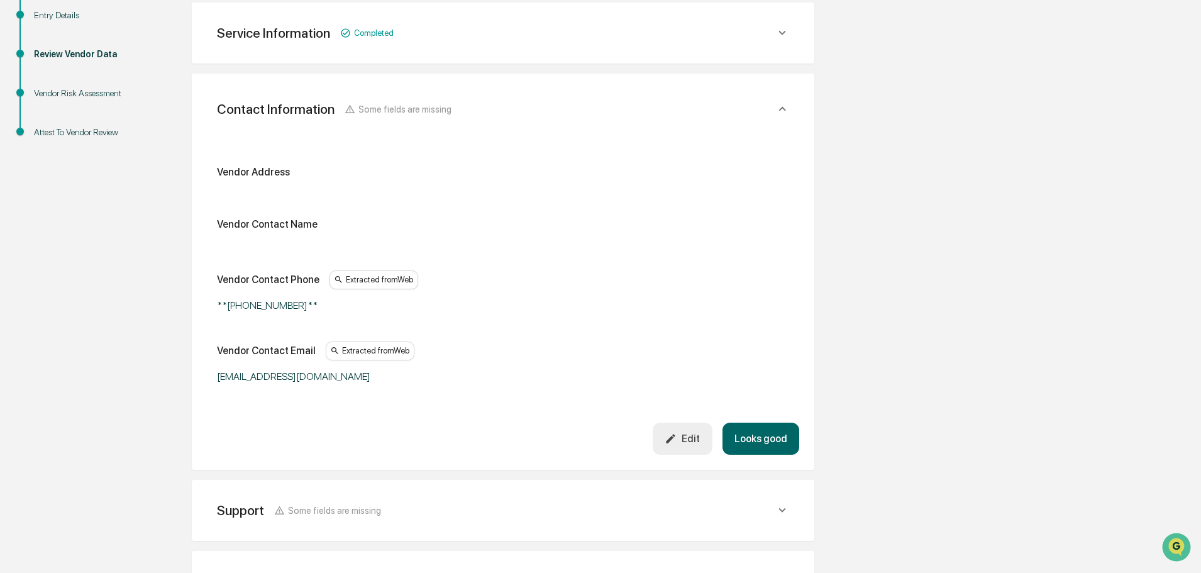
scroll to position [236, 0]
click at [746, 426] on button "Looks good" at bounding box center [760, 436] width 77 height 32
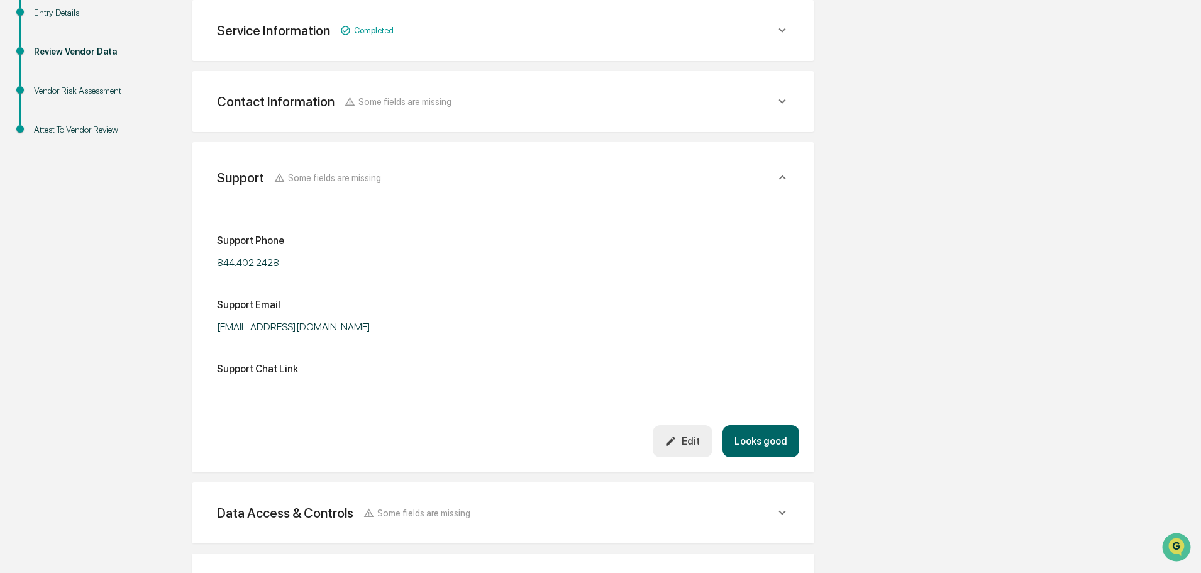
scroll to position [307, 0]
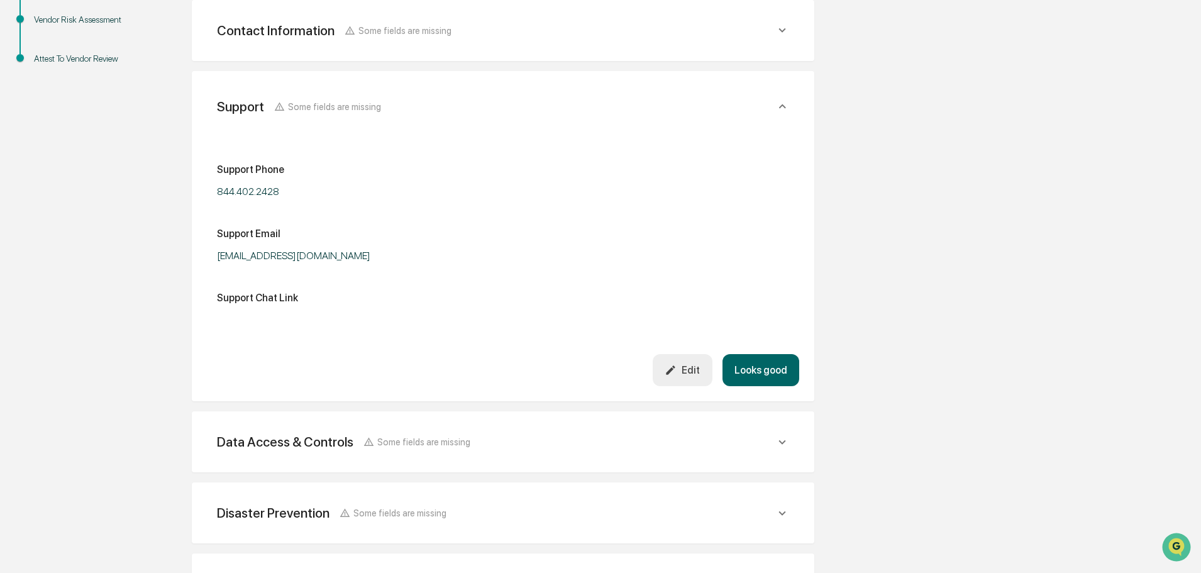
click at [757, 365] on button "Looks good" at bounding box center [760, 370] width 77 height 32
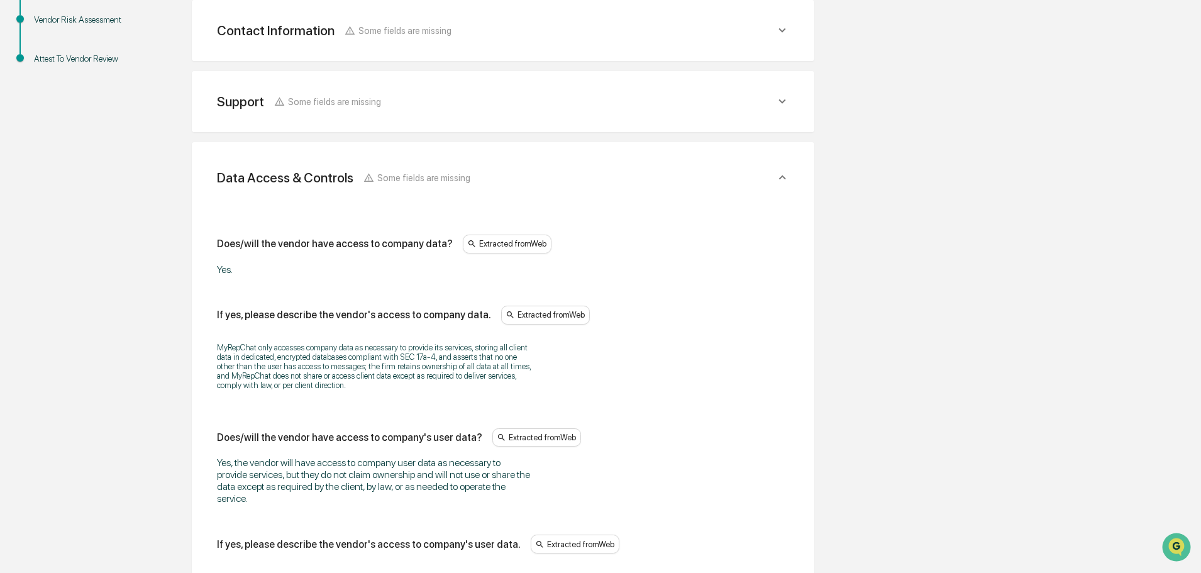
scroll to position [378, 0]
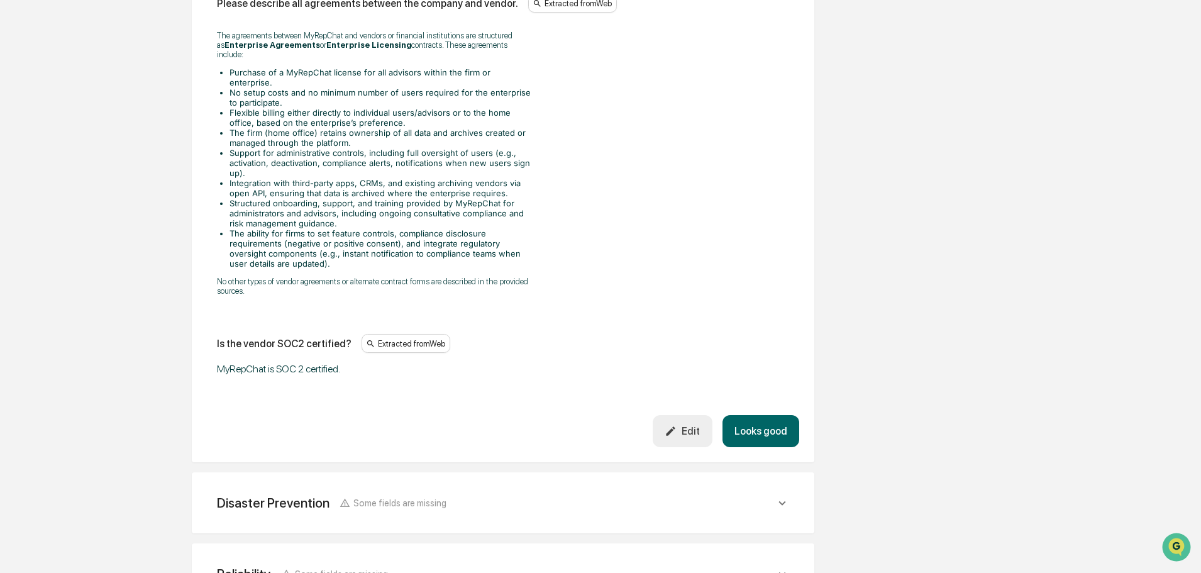
click at [762, 416] on button "Looks good" at bounding box center [760, 431] width 77 height 32
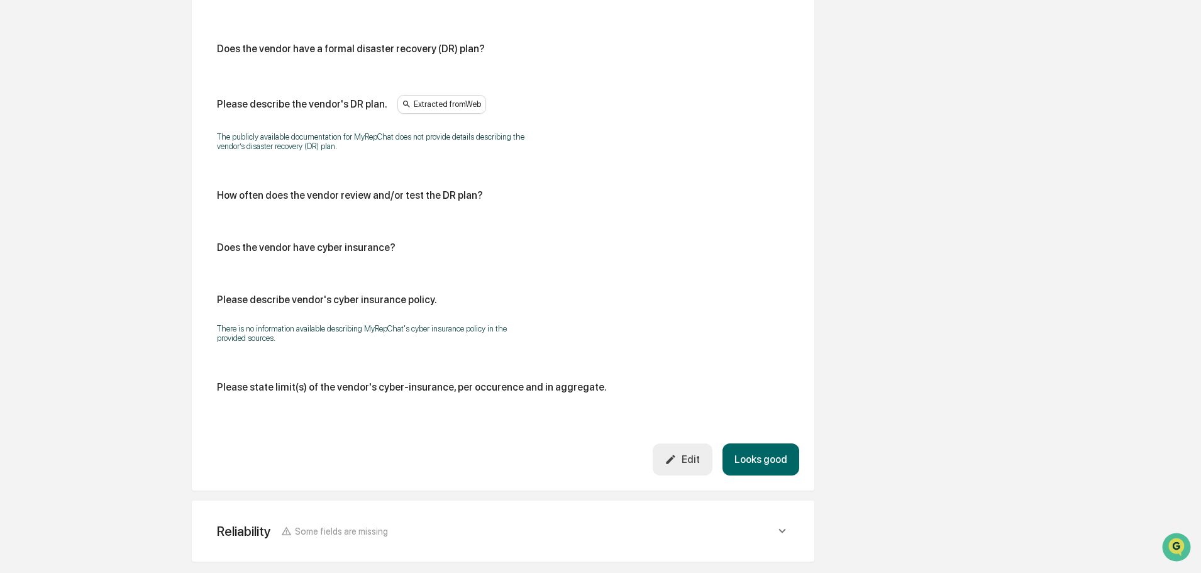
scroll to position [575, 0]
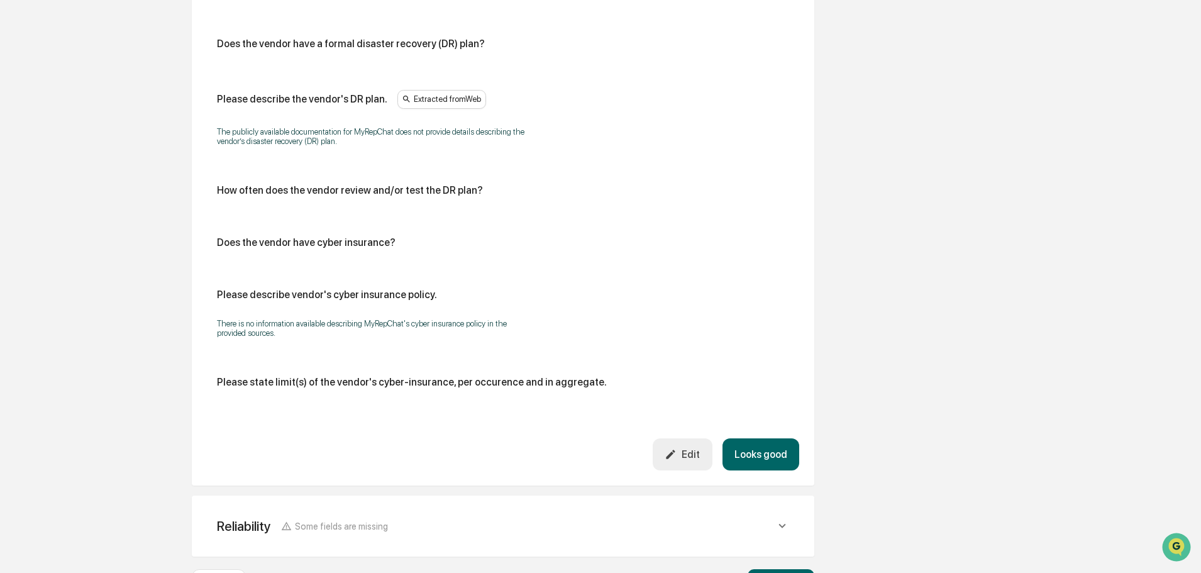
click at [761, 455] on button "Looks good" at bounding box center [760, 454] width 77 height 32
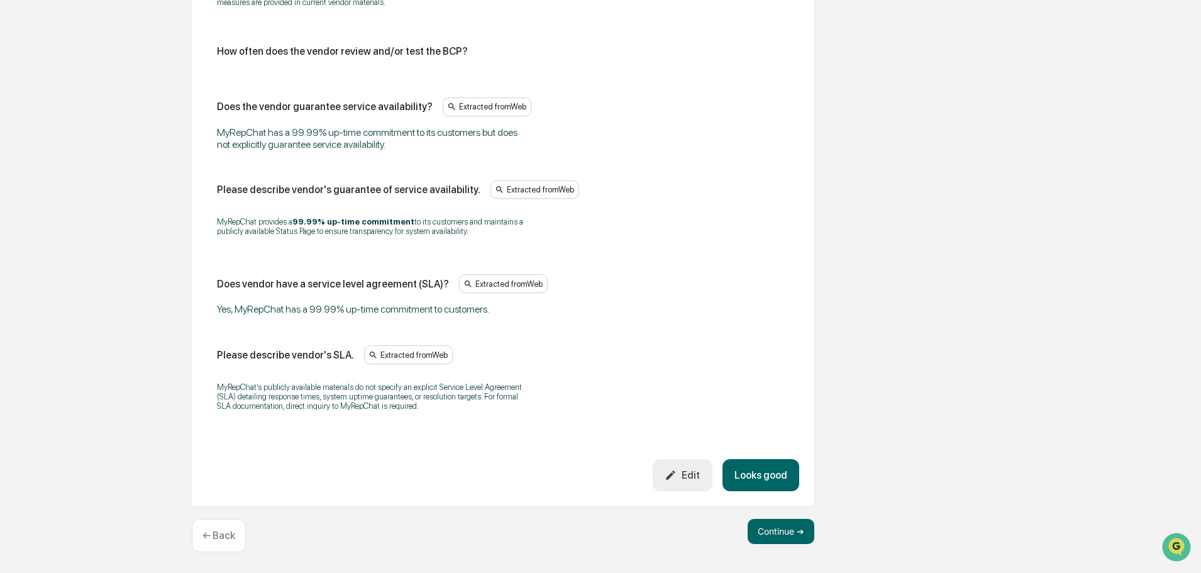
click at [759, 471] on button "Looks good" at bounding box center [760, 475] width 77 height 32
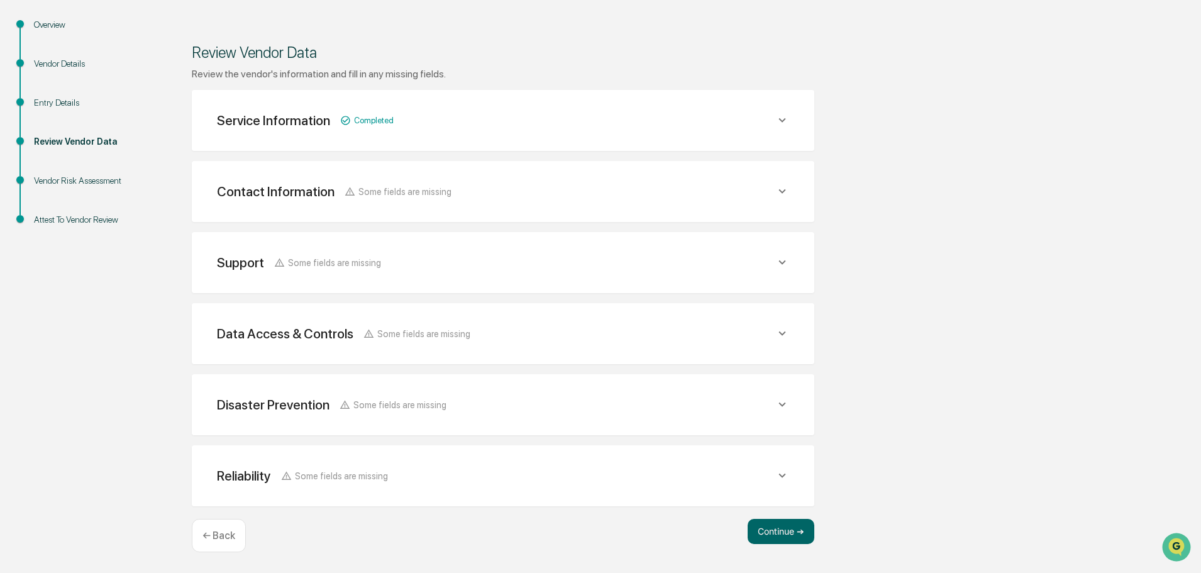
scroll to position [146, 0]
click at [781, 532] on button "Continue ➔" at bounding box center [780, 531] width 67 height 25
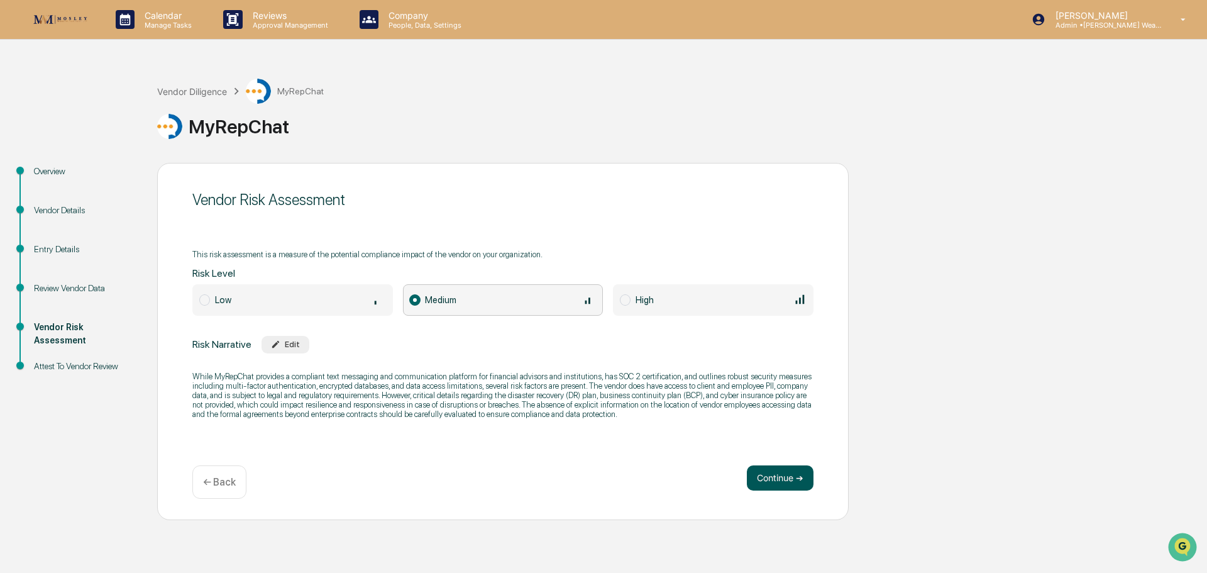
click at [774, 473] on button "Continue ➔" at bounding box center [780, 477] width 67 height 25
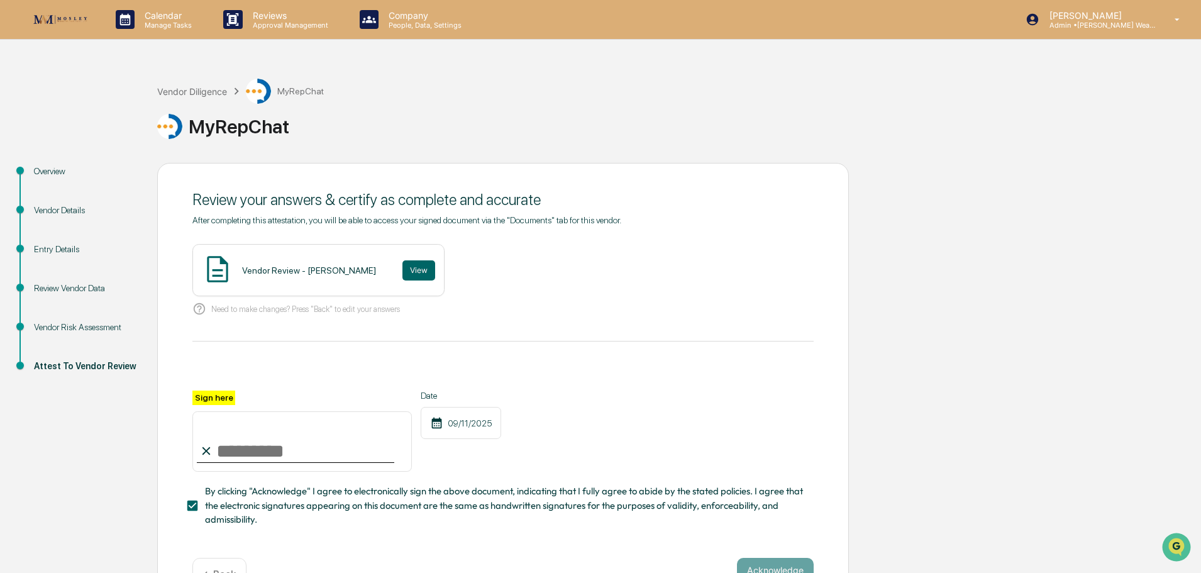
click at [237, 453] on input "Sign here" at bounding box center [301, 441] width 219 height 60
type input "**********"
click at [402, 271] on button "View" at bounding box center [418, 270] width 33 height 20
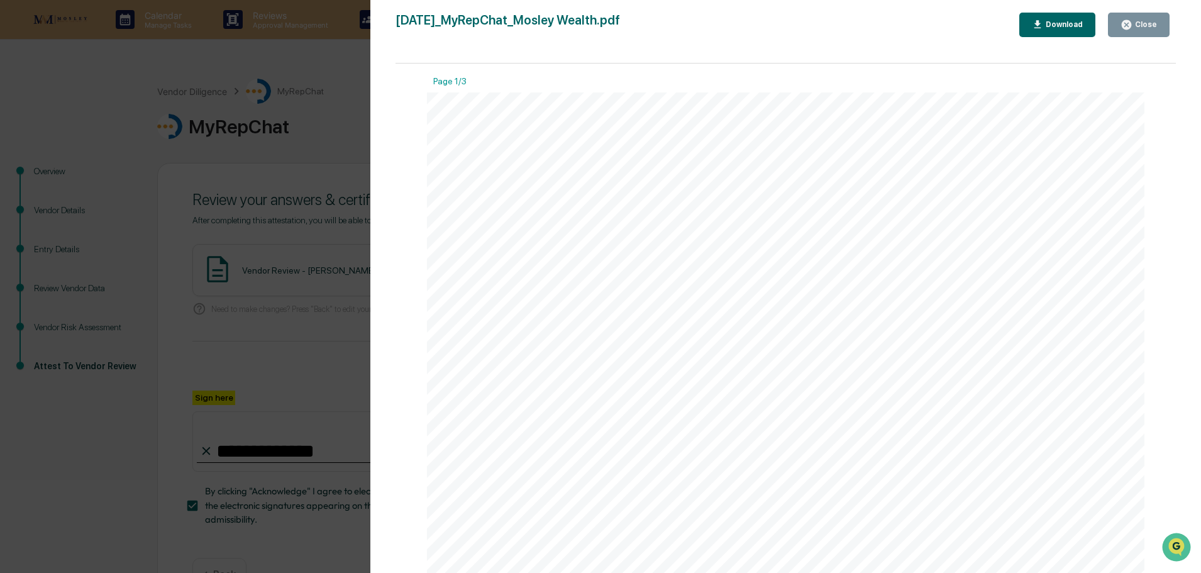
click at [1130, 23] on icon "button" at bounding box center [1125, 24] width 9 height 9
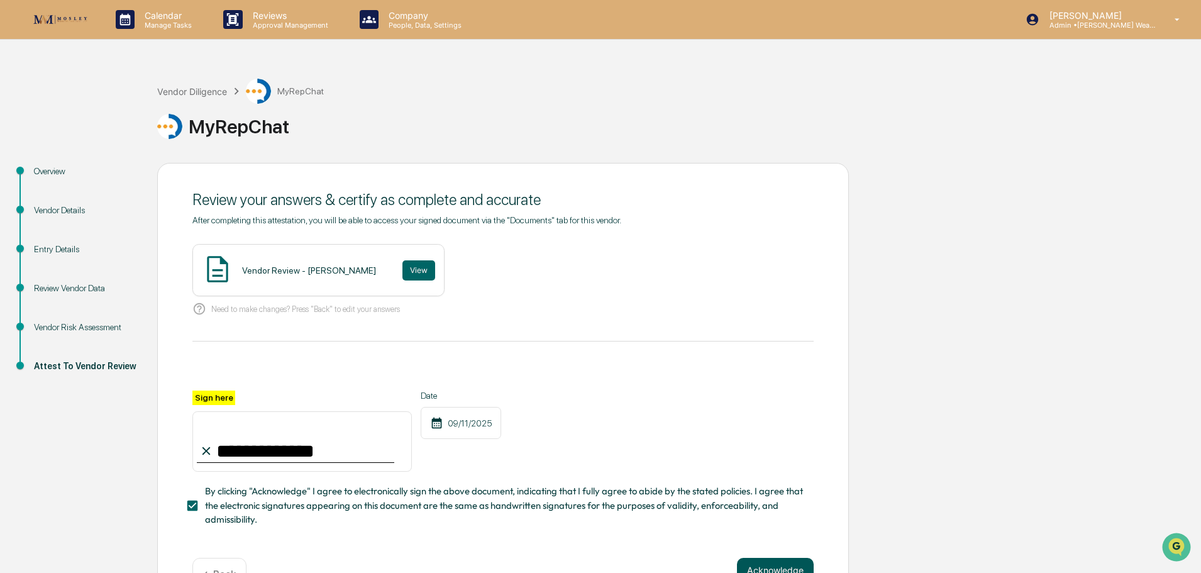
click at [773, 566] on button "Acknowledge" at bounding box center [775, 570] width 77 height 25
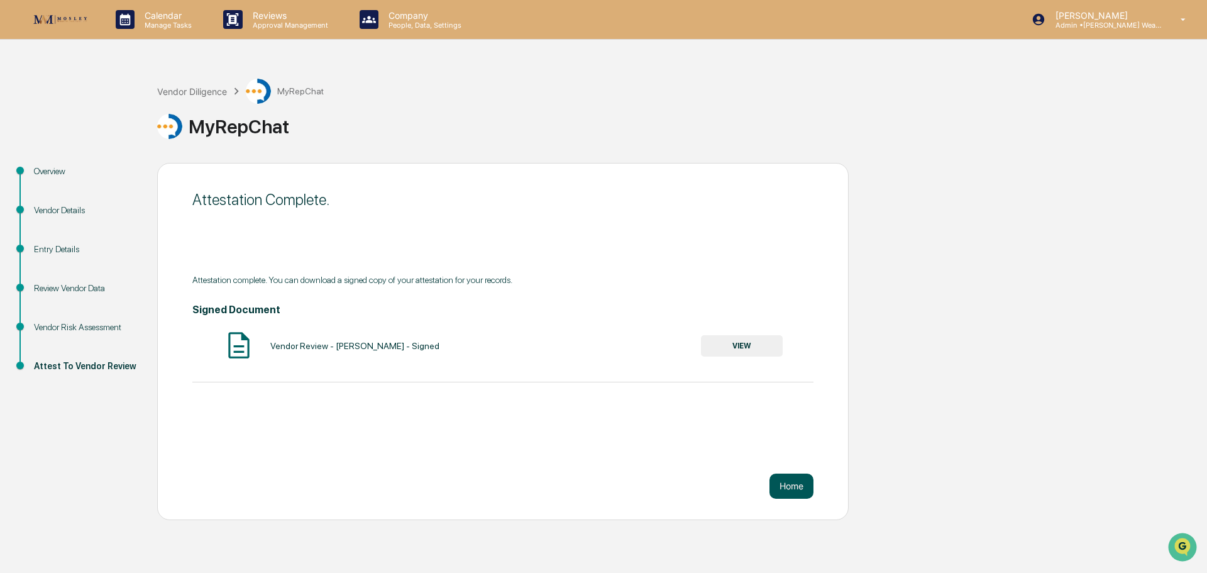
click at [794, 484] on button "Home" at bounding box center [791, 485] width 44 height 25
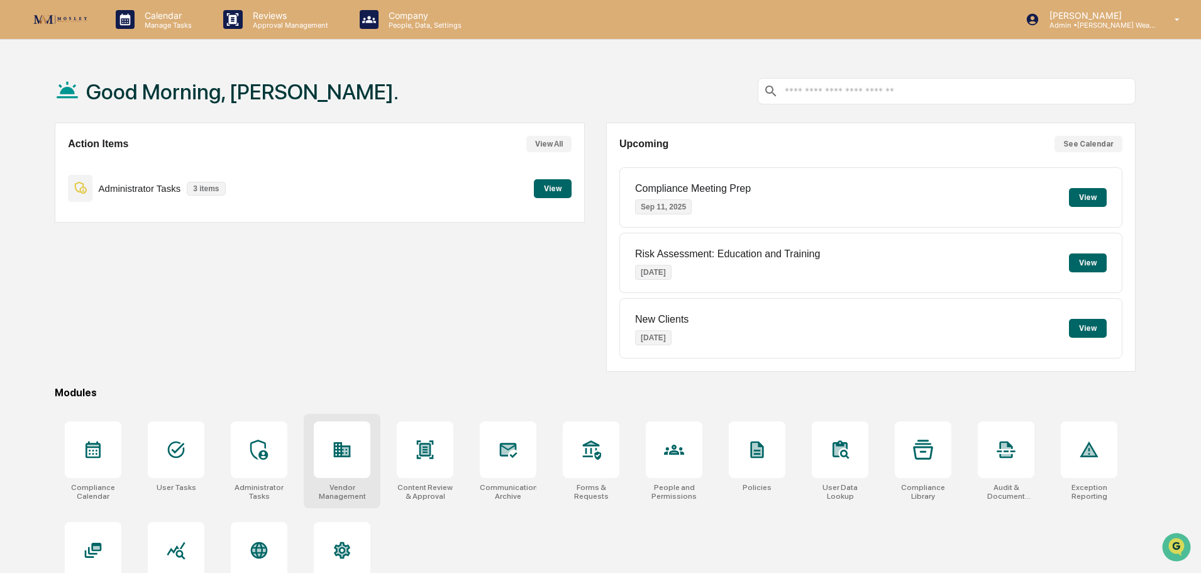
click at [334, 452] on icon at bounding box center [342, 449] width 17 height 15
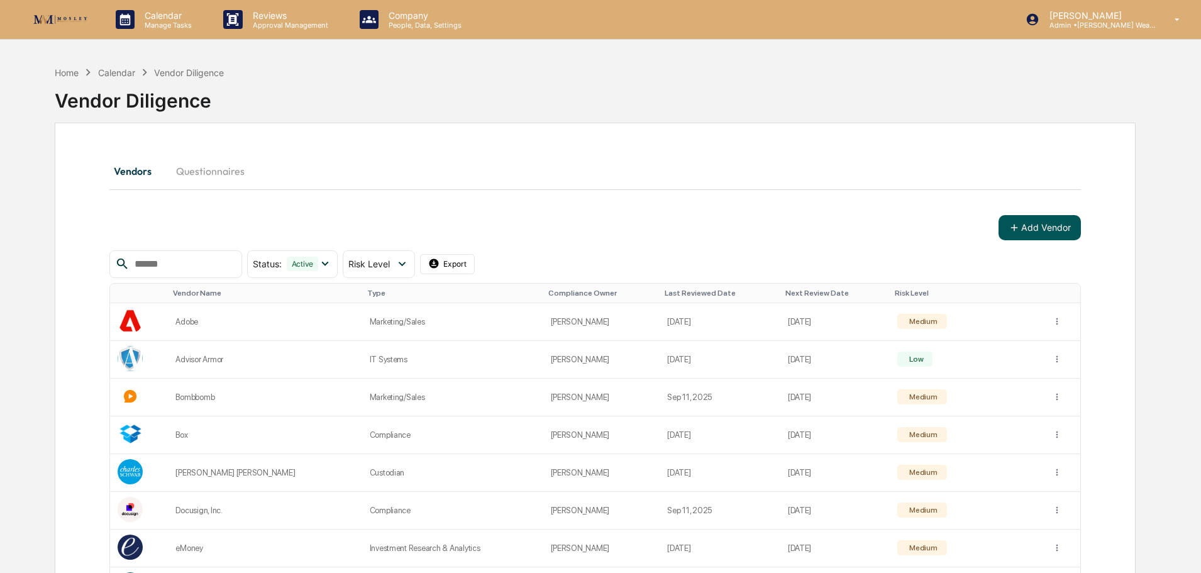
click at [1024, 228] on button "Add Vendor" at bounding box center [1039, 227] width 82 height 25
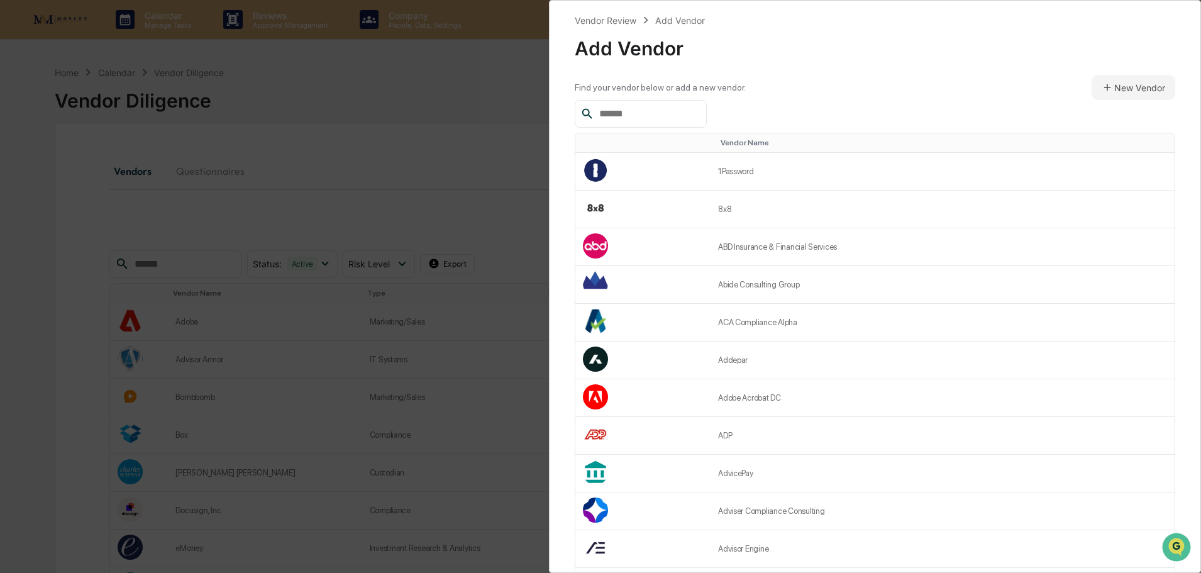
click at [626, 115] on input "text" at bounding box center [647, 114] width 107 height 16
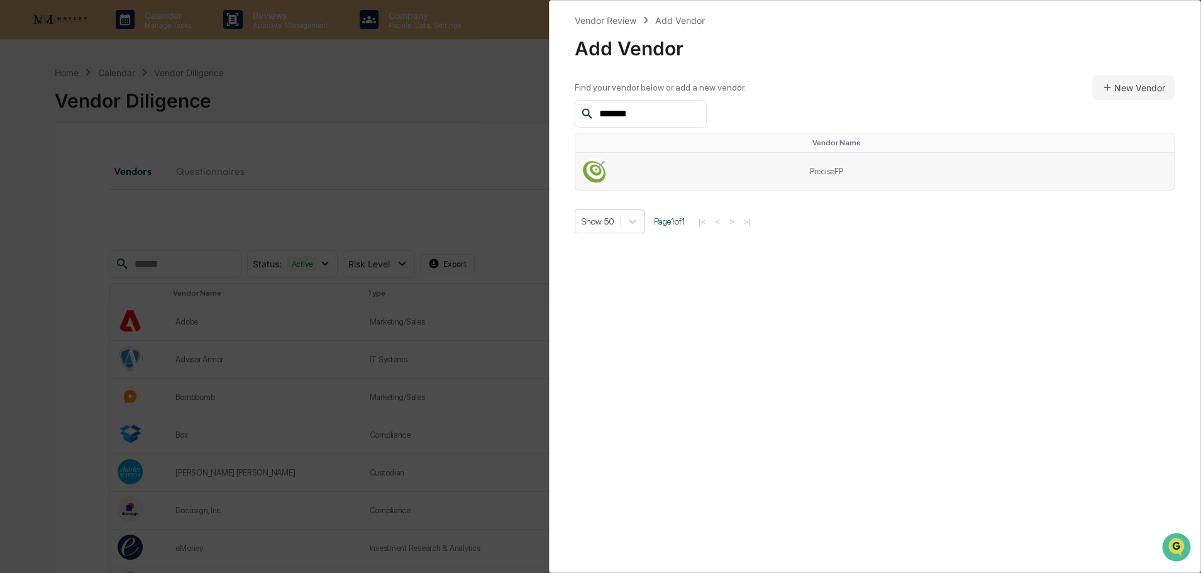
type input "*******"
click at [658, 179] on td at bounding box center [688, 171] width 227 height 37
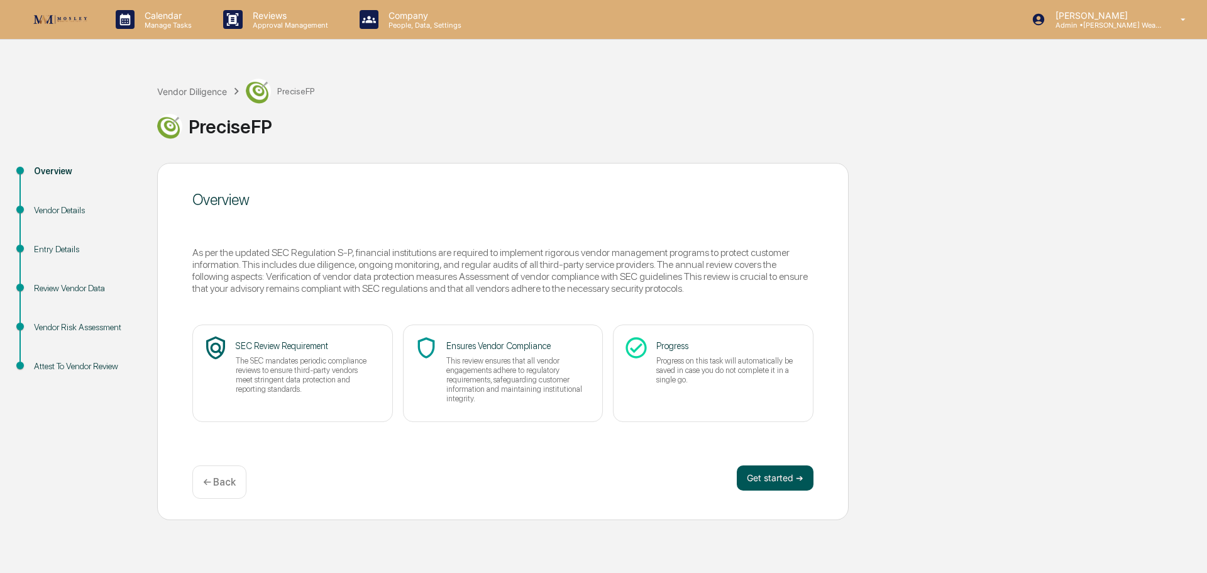
click at [765, 476] on button "Get started ➔" at bounding box center [775, 477] width 77 height 25
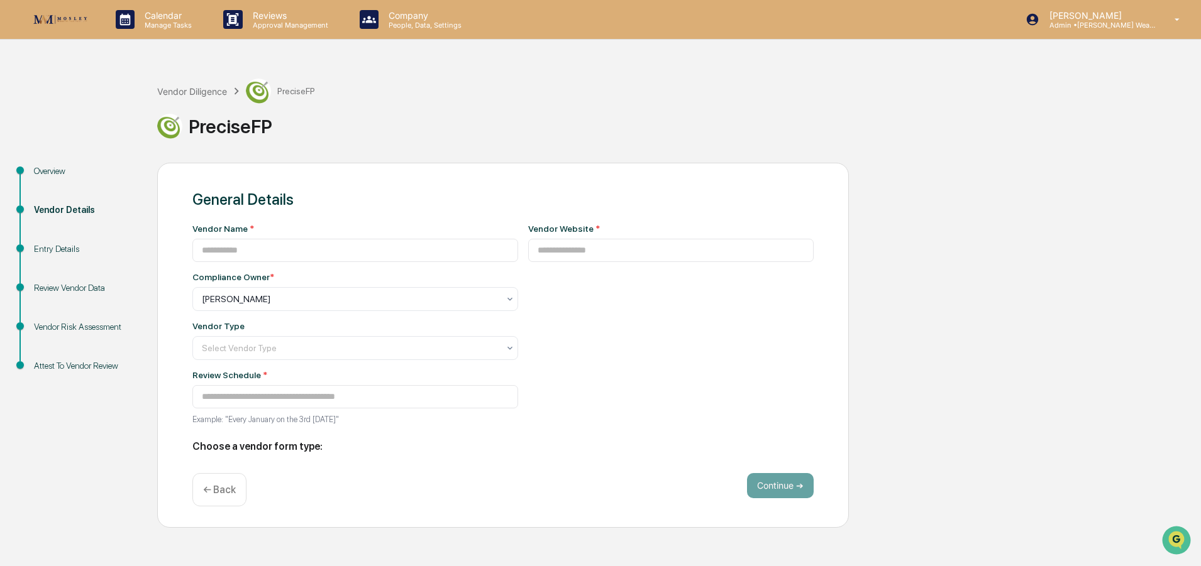
type input "*********"
type input "**********"
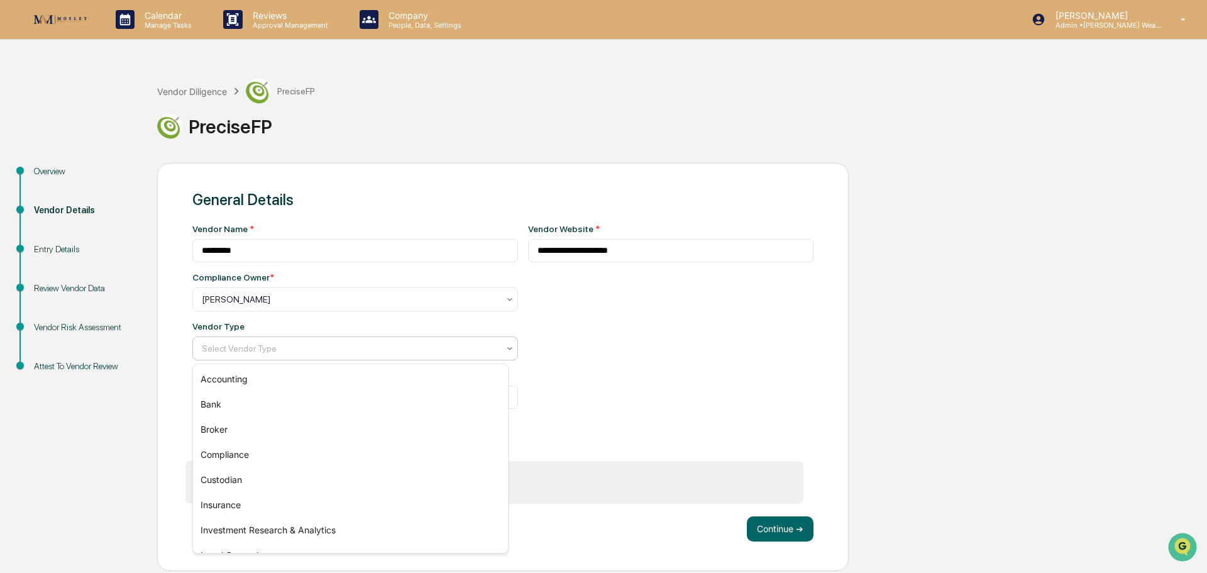
click at [277, 344] on div at bounding box center [350, 348] width 297 height 13
click at [300, 482] on div "Custodian" at bounding box center [350, 479] width 315 height 25
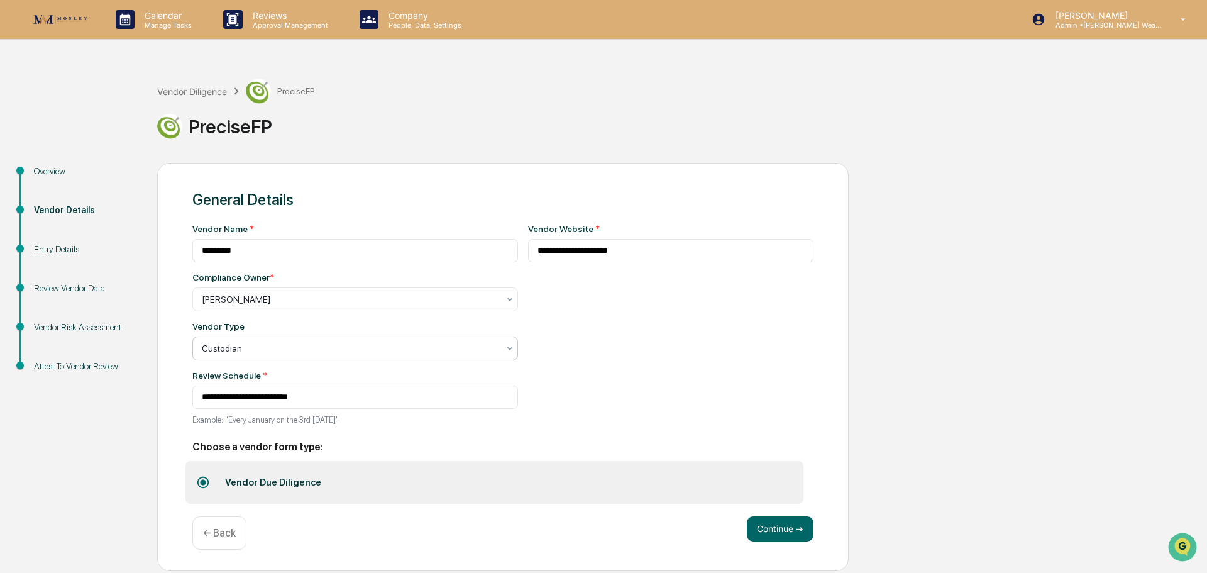
click at [507, 349] on icon at bounding box center [509, 348] width 5 height 3
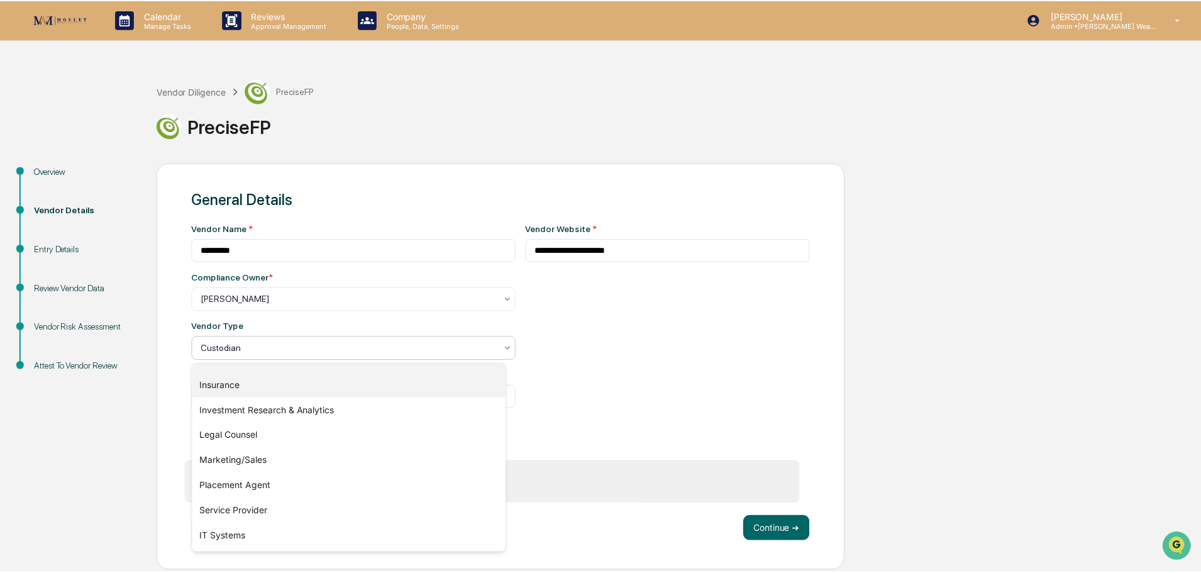
scroll to position [143, 0]
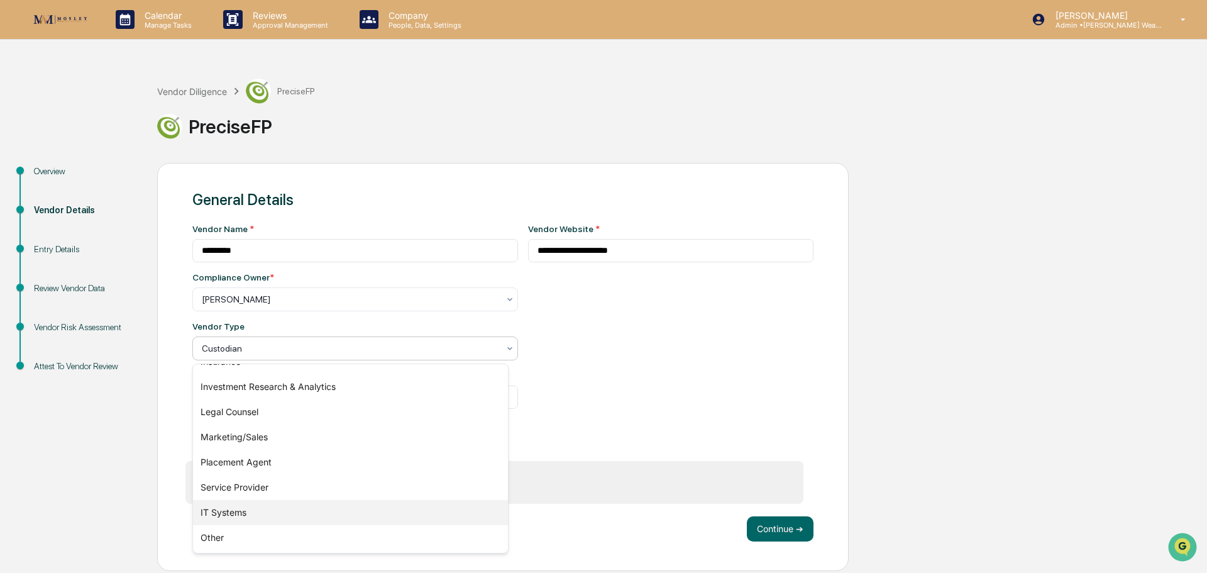
click at [399, 505] on div "IT Systems" at bounding box center [350, 512] width 315 height 25
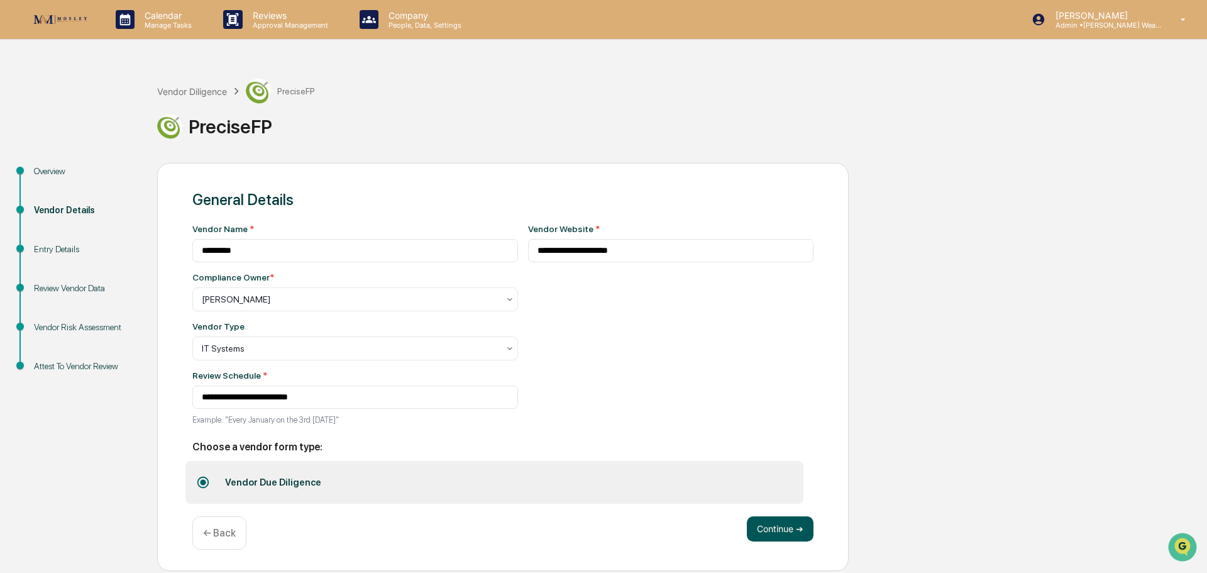
click at [770, 527] on button "Continue ➔" at bounding box center [780, 528] width 67 height 25
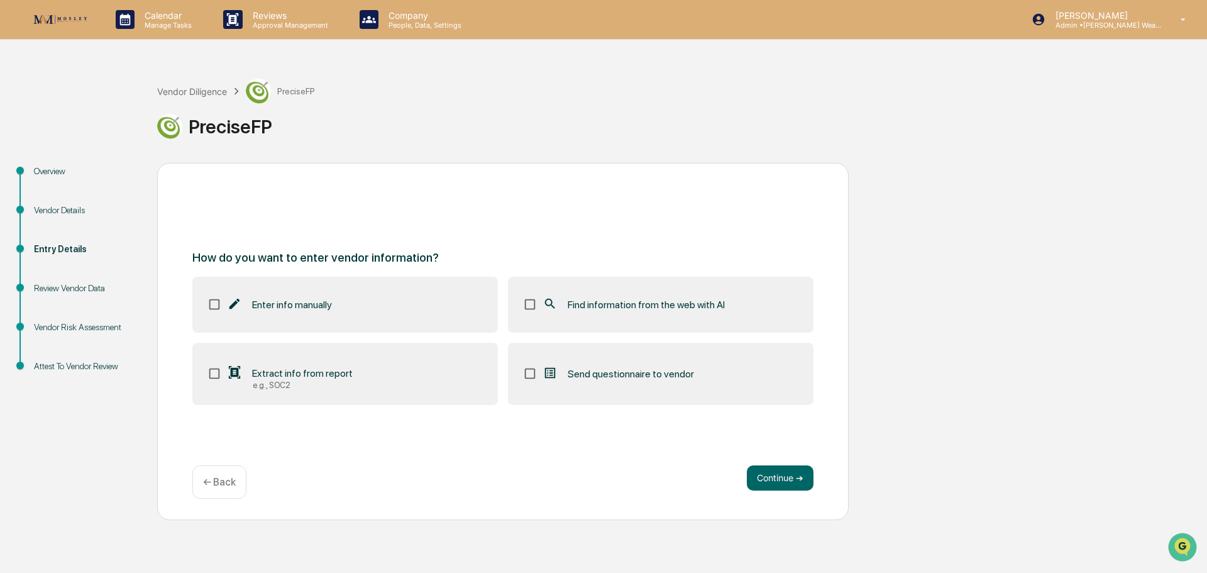
click at [603, 309] on span "Find information from the web with AI" at bounding box center [646, 305] width 157 height 12
click at [784, 476] on button "Continue ➔" at bounding box center [780, 477] width 67 height 25
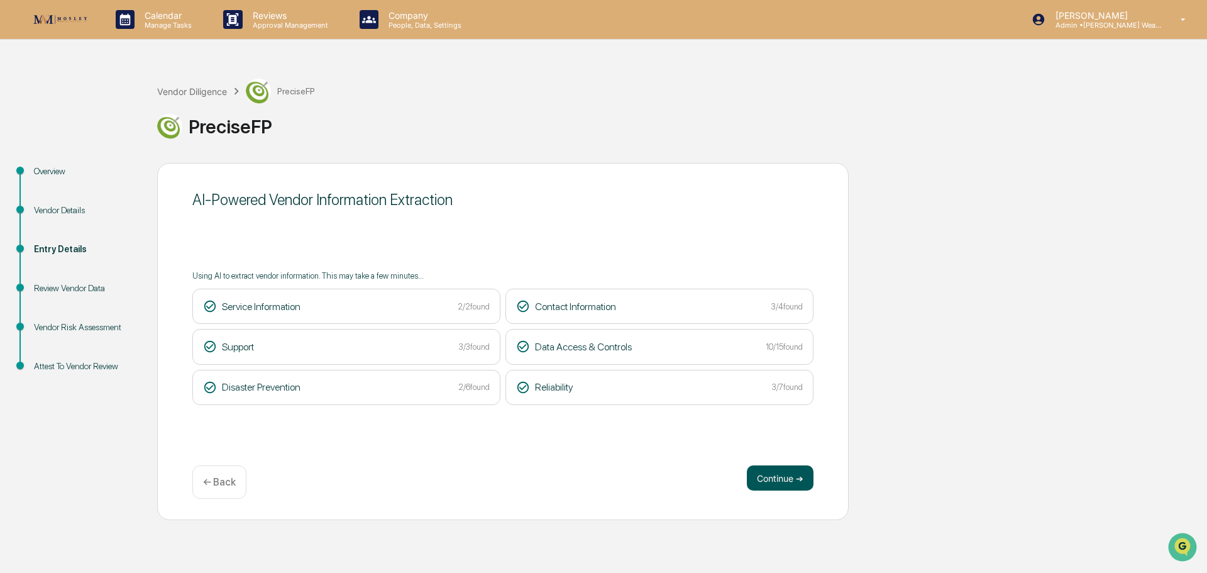
click at [781, 480] on button "Continue ➔" at bounding box center [780, 477] width 67 height 25
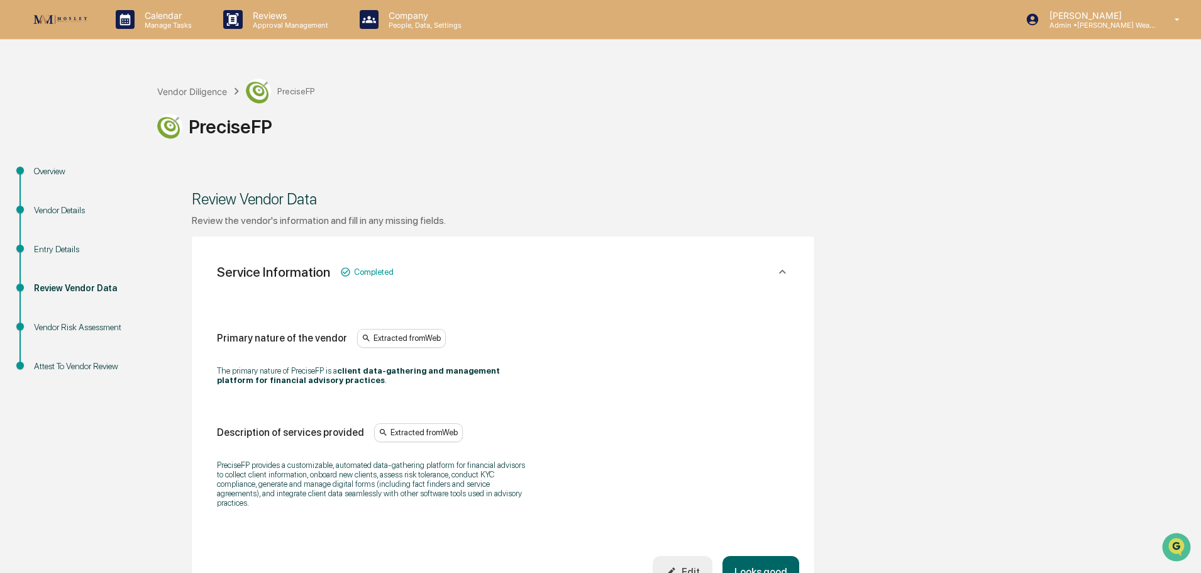
click at [766, 557] on button "Looks good" at bounding box center [760, 572] width 77 height 32
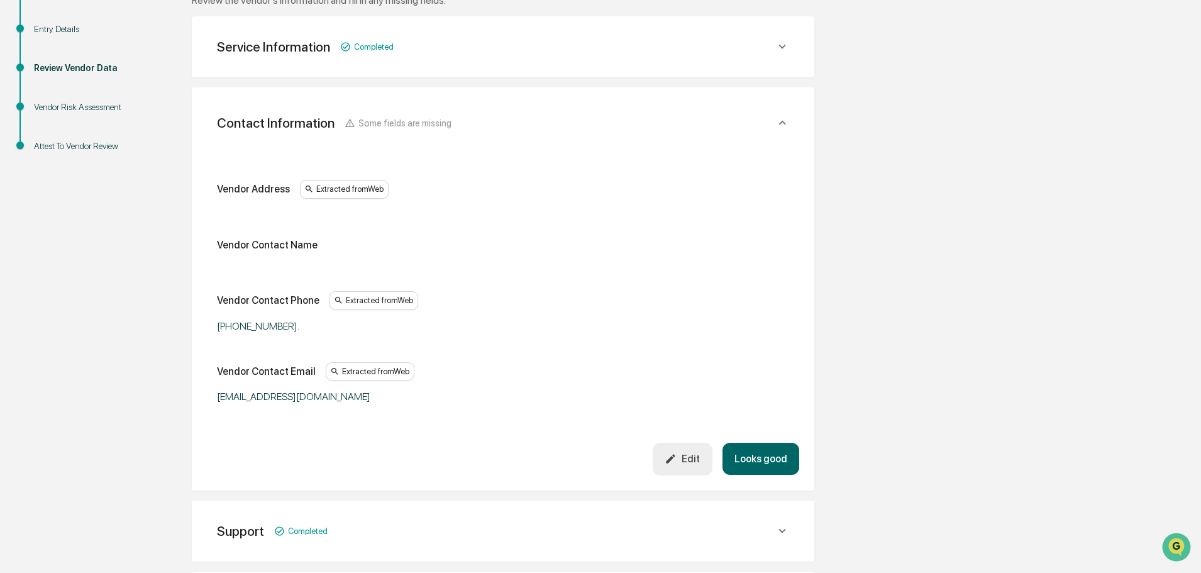
scroll to position [236, 0]
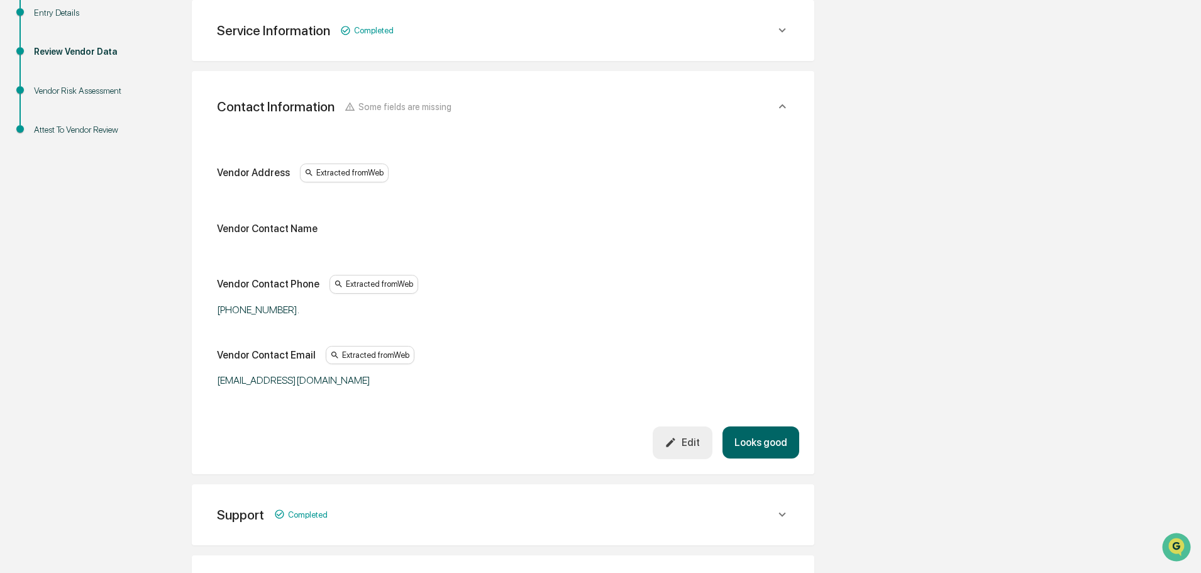
click at [754, 446] on button "Looks good" at bounding box center [760, 442] width 77 height 32
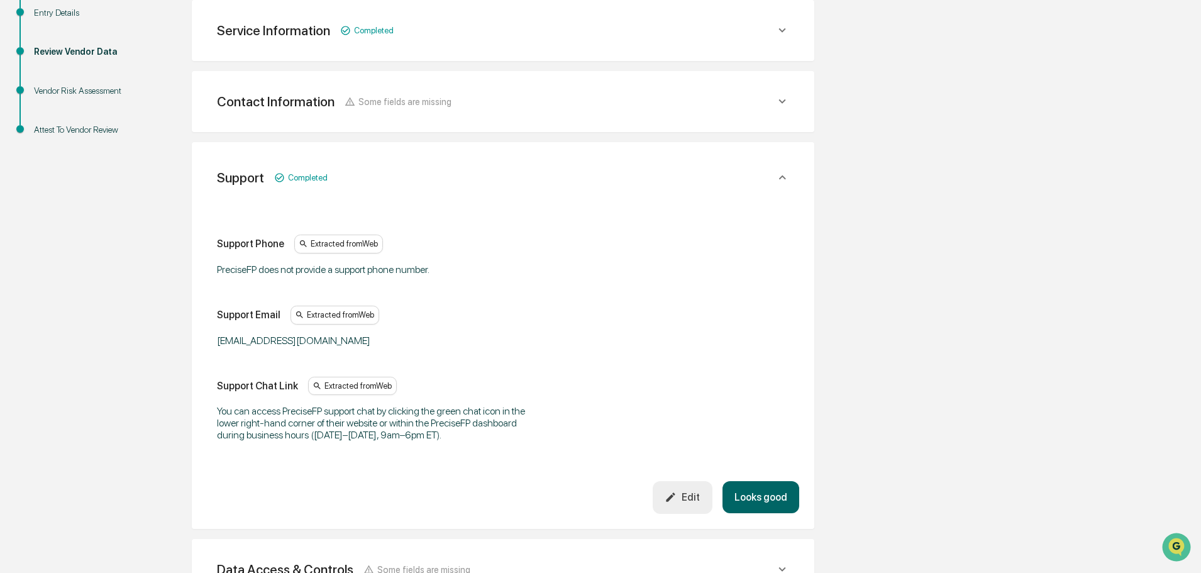
scroll to position [307, 0]
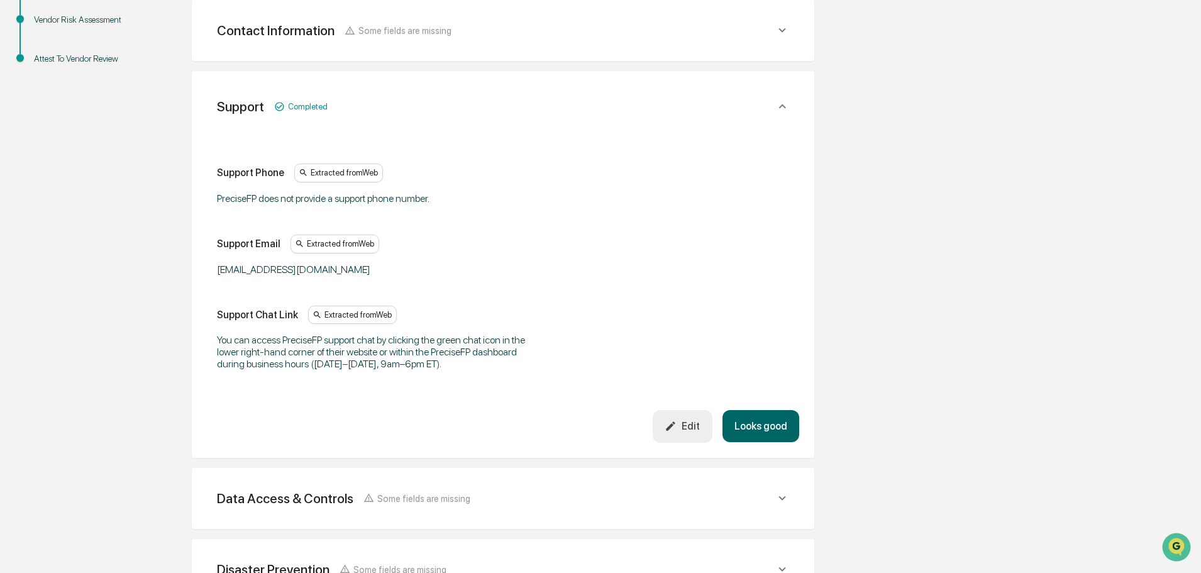
click at [757, 431] on button "Looks good" at bounding box center [760, 426] width 77 height 32
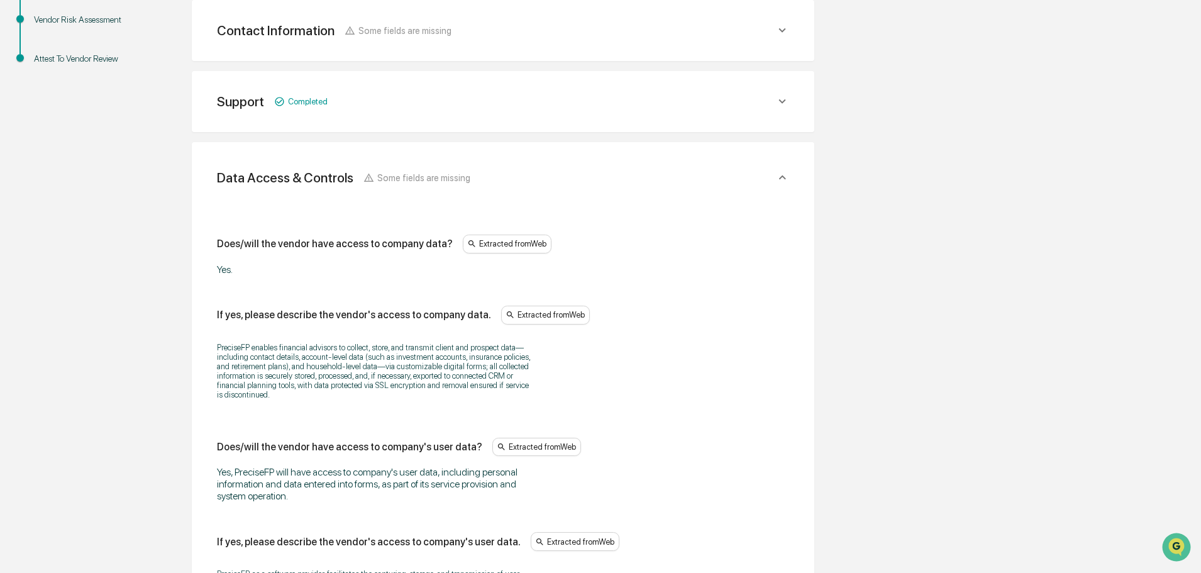
scroll to position [378, 0]
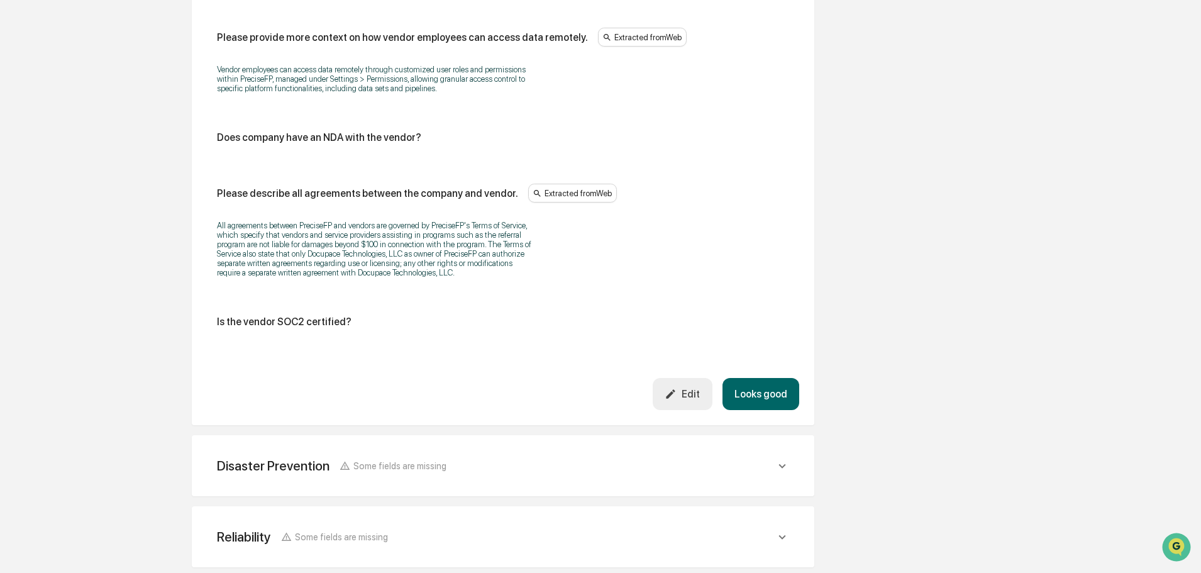
click at [756, 397] on button "Looks good" at bounding box center [760, 394] width 77 height 32
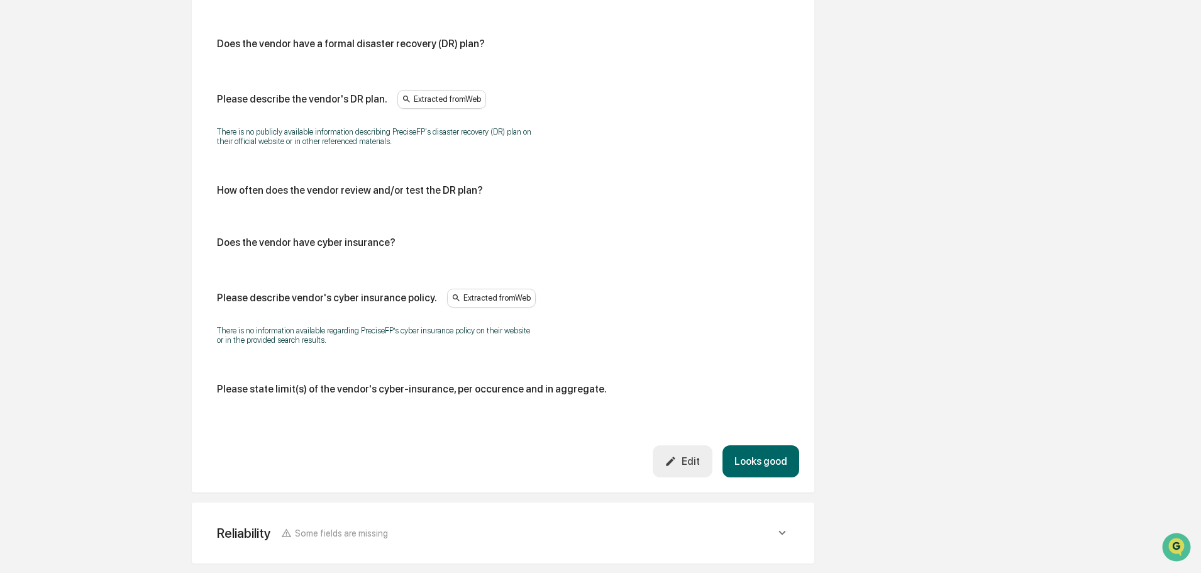
click at [769, 463] on button "Looks good" at bounding box center [760, 461] width 77 height 32
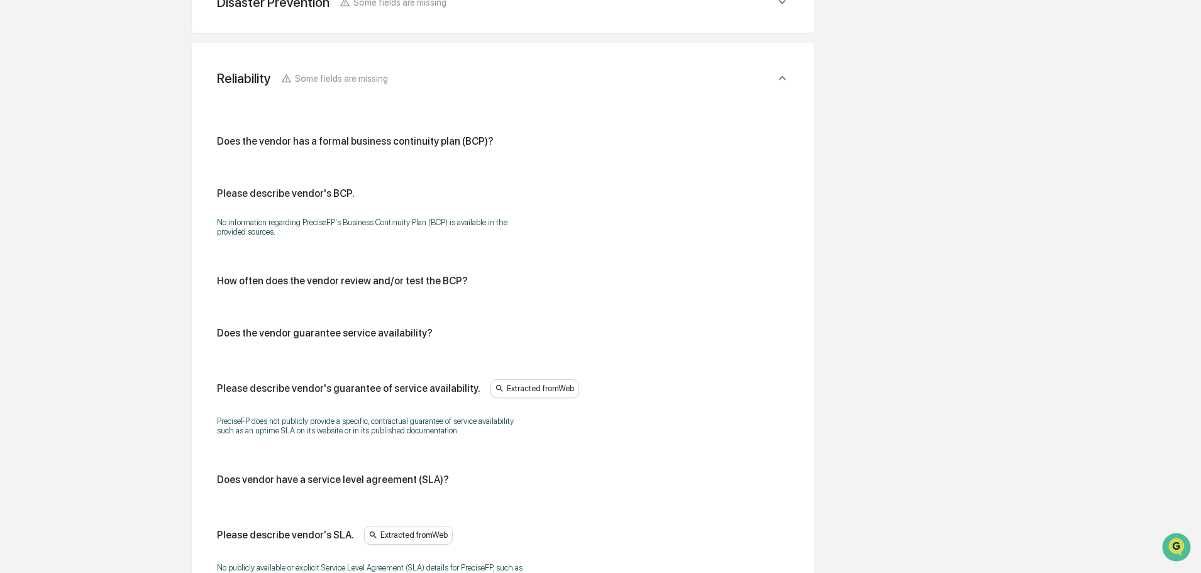
scroll to position [667, 0]
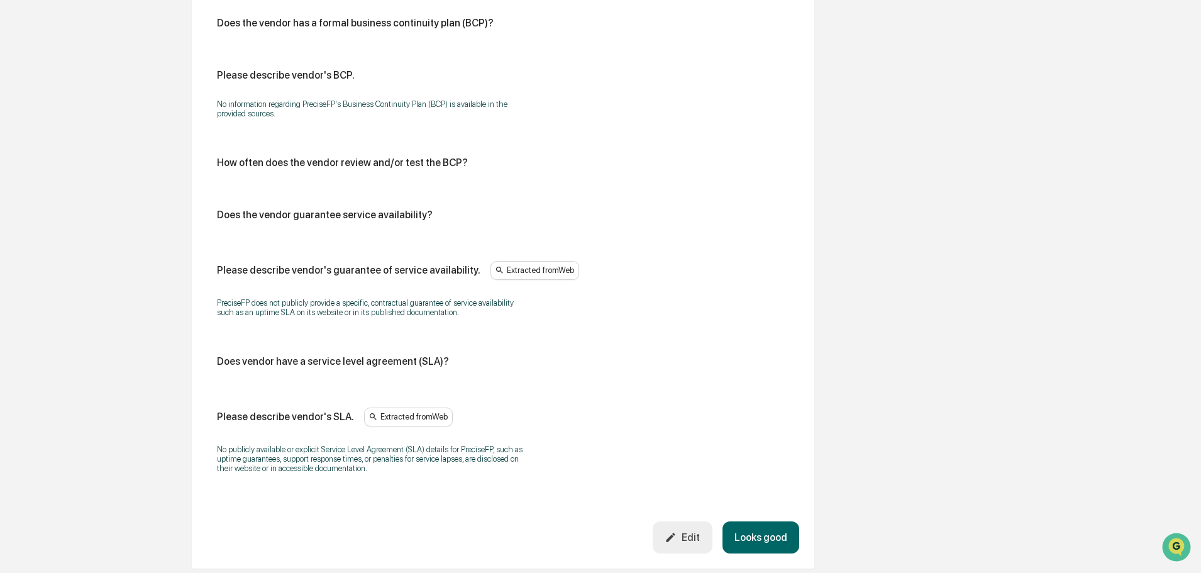
click at [766, 536] on button "Looks good" at bounding box center [760, 537] width 77 height 32
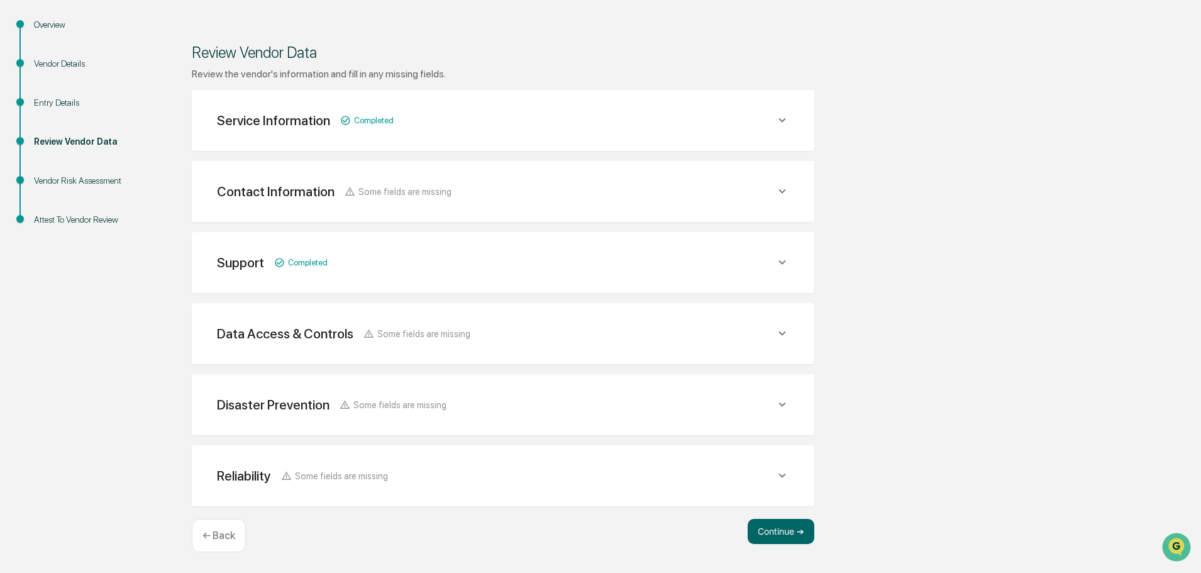
scroll to position [146, 0]
click at [767, 530] on button "Continue ➔" at bounding box center [780, 531] width 67 height 25
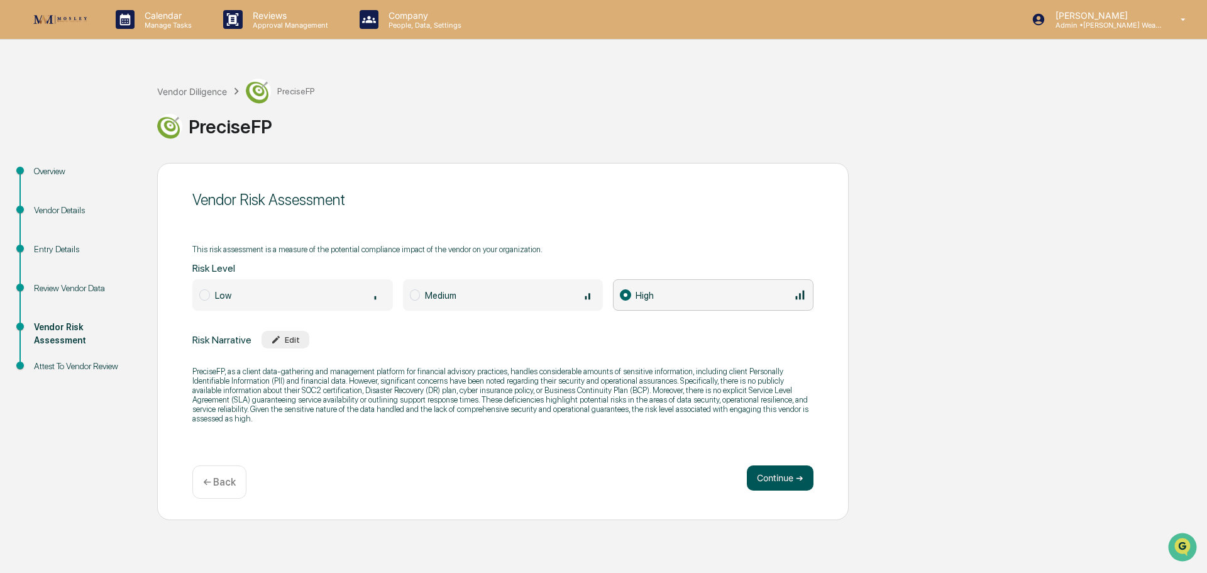
click at [777, 471] on button "Continue ➔" at bounding box center [780, 477] width 67 height 25
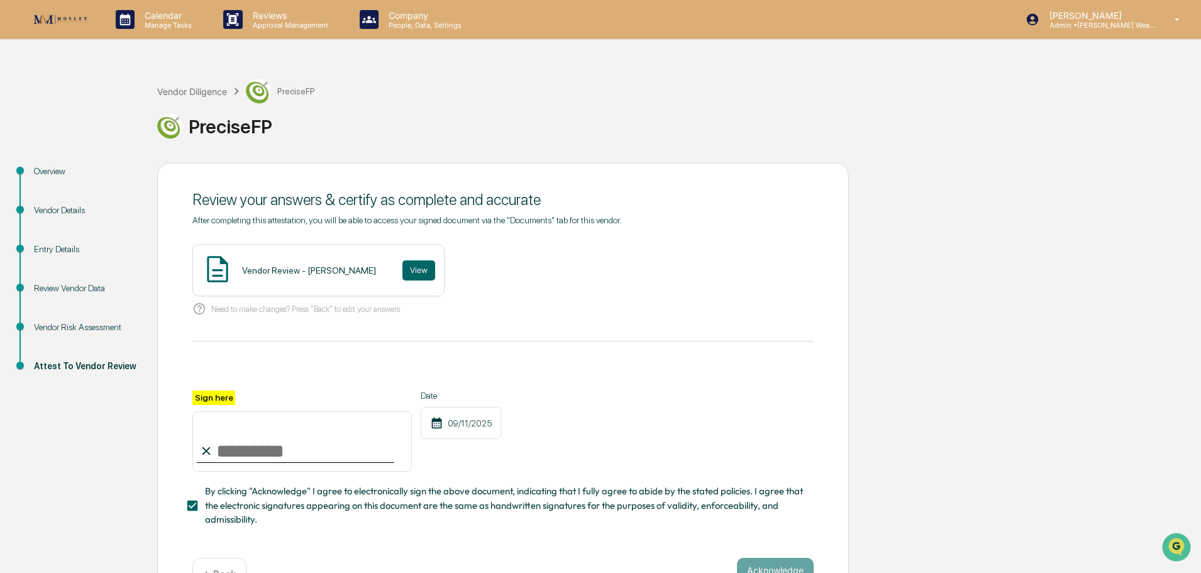
click at [269, 449] on input "Sign here" at bounding box center [301, 441] width 219 height 60
click at [246, 456] on input "**********" at bounding box center [301, 441] width 219 height 60
type input "**********"
click at [402, 270] on button "View" at bounding box center [418, 270] width 33 height 20
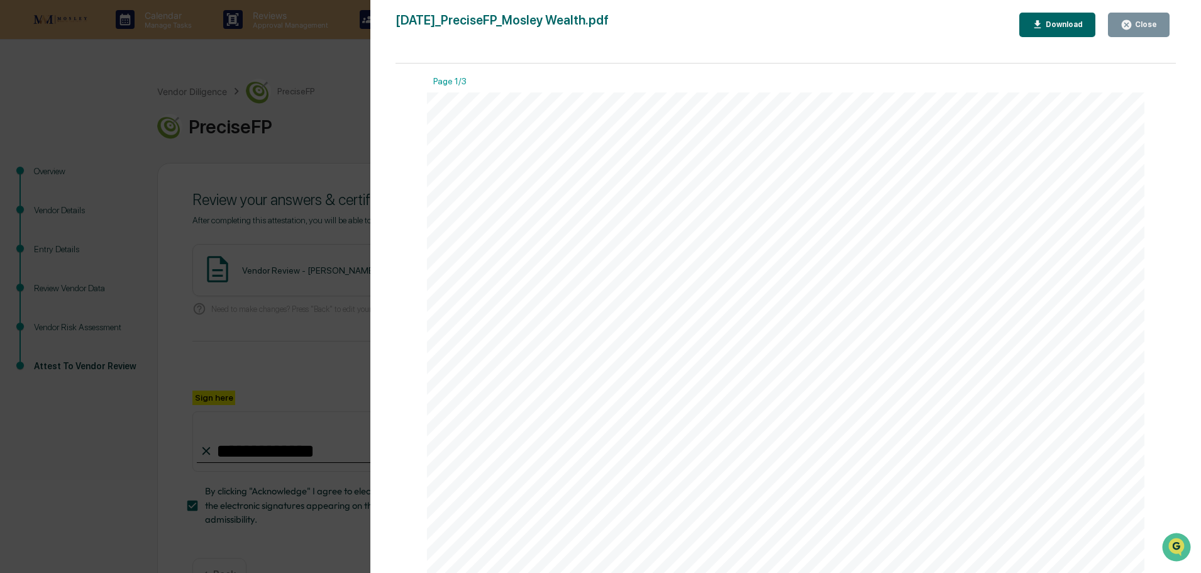
click at [1135, 23] on div "Close" at bounding box center [1144, 24] width 25 height 9
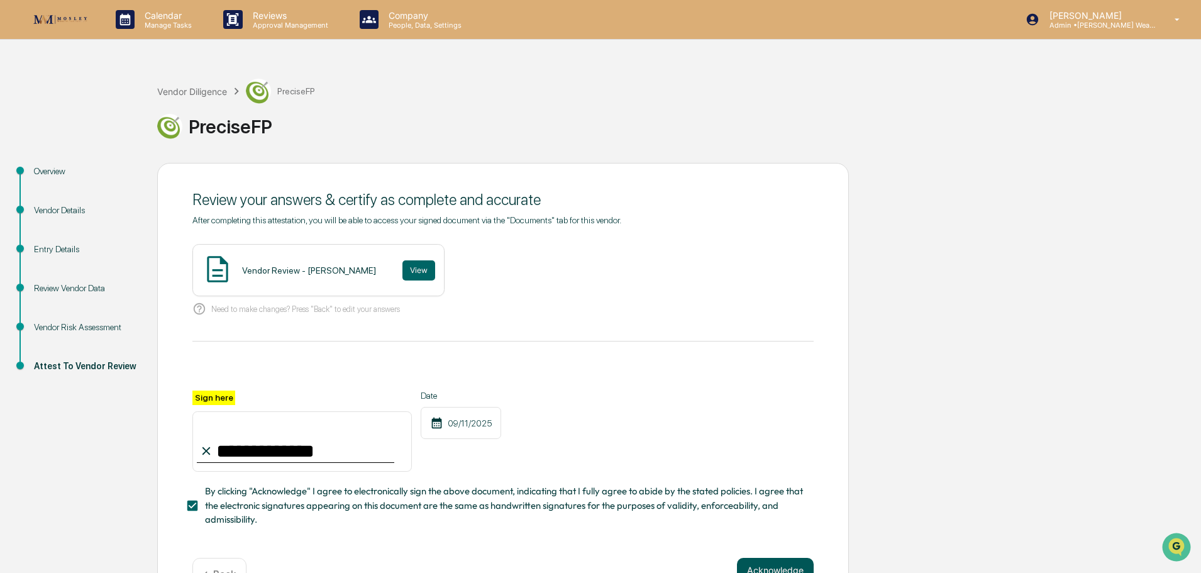
click at [789, 566] on button "Acknowledge" at bounding box center [775, 570] width 77 height 25
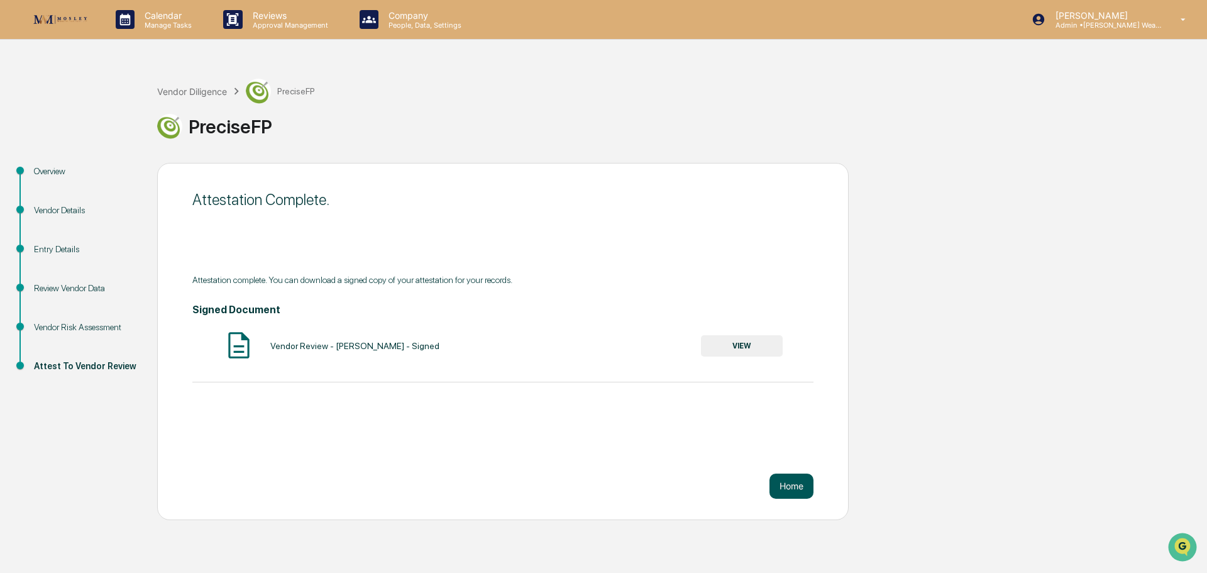
click at [798, 487] on button "Home" at bounding box center [791, 485] width 44 height 25
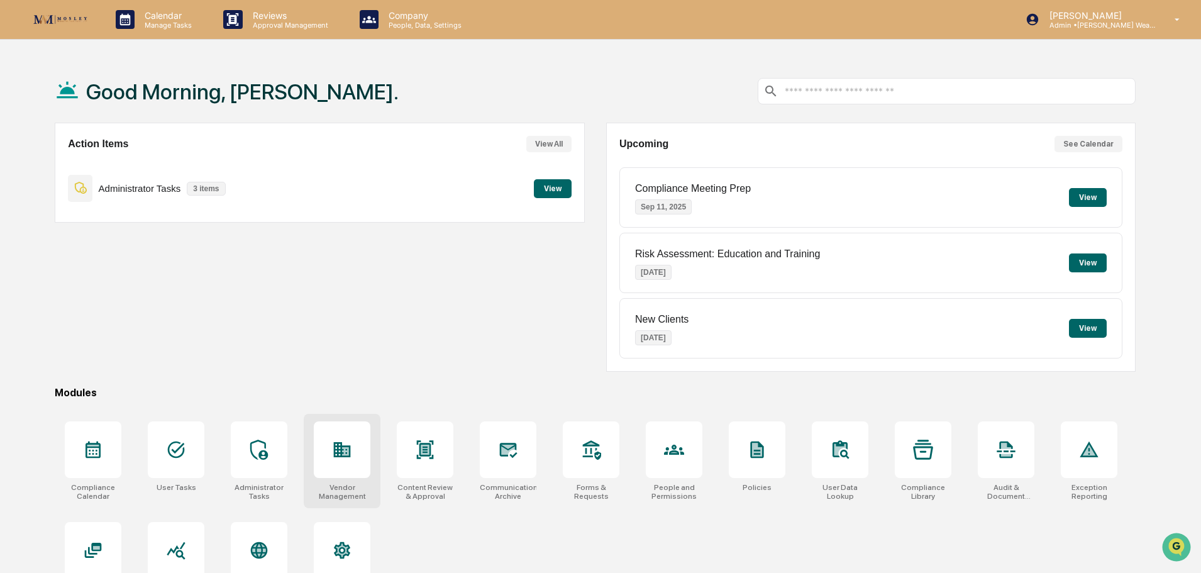
click at [336, 453] on icon at bounding box center [342, 449] width 17 height 15
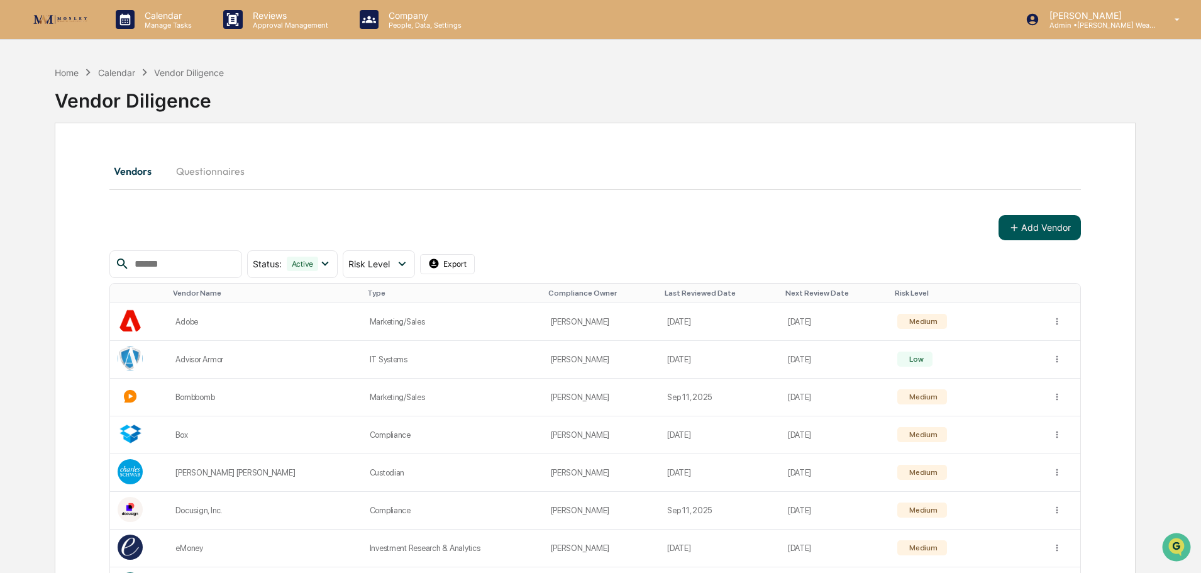
click at [1016, 231] on icon at bounding box center [1013, 227] width 11 height 11
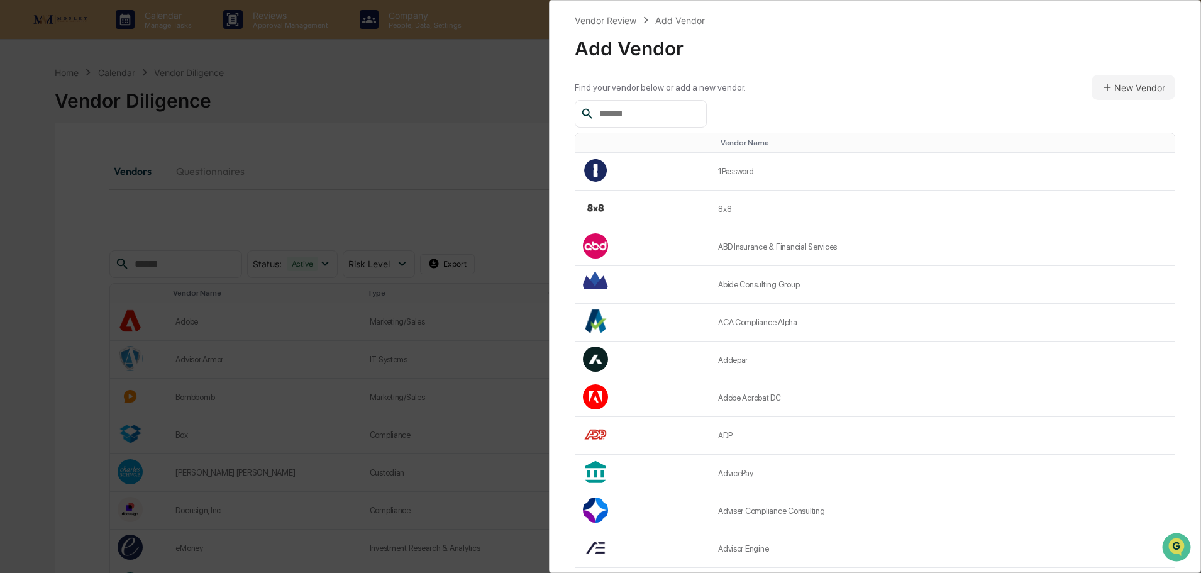
click at [656, 115] on input "text" at bounding box center [647, 114] width 107 height 16
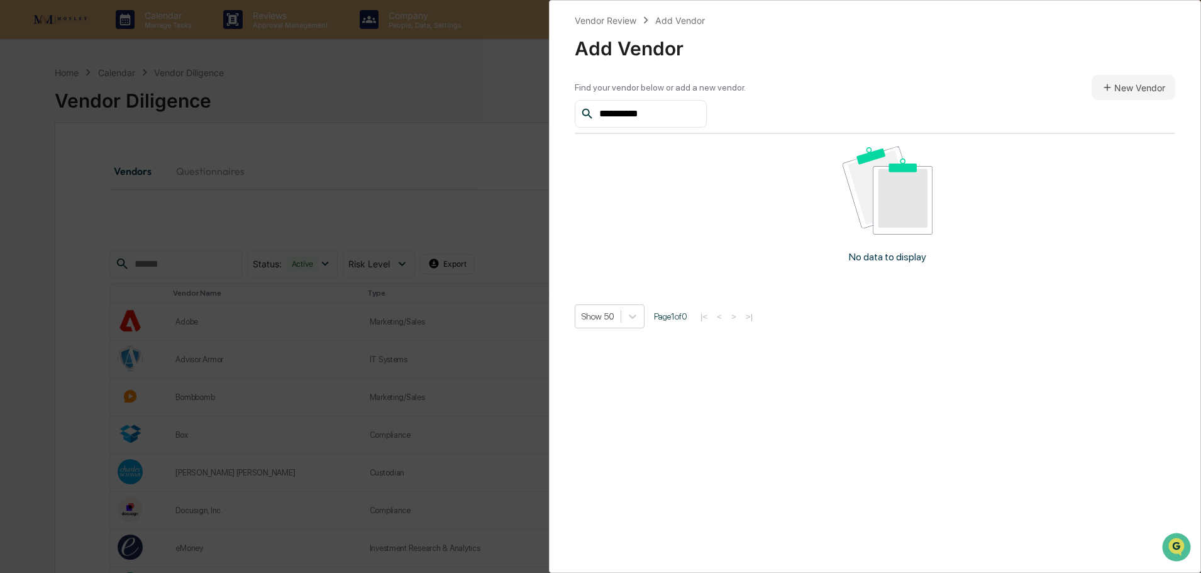
drag, startPoint x: 668, startPoint y: 113, endPoint x: 548, endPoint y: 109, distance: 120.1
click at [548, 109] on div "**********" at bounding box center [600, 286] width 1201 height 573
paste input "****"
click at [636, 113] on input "**********" at bounding box center [647, 114] width 107 height 16
drag, startPoint x: 674, startPoint y: 114, endPoint x: 551, endPoint y: 104, distance: 122.9
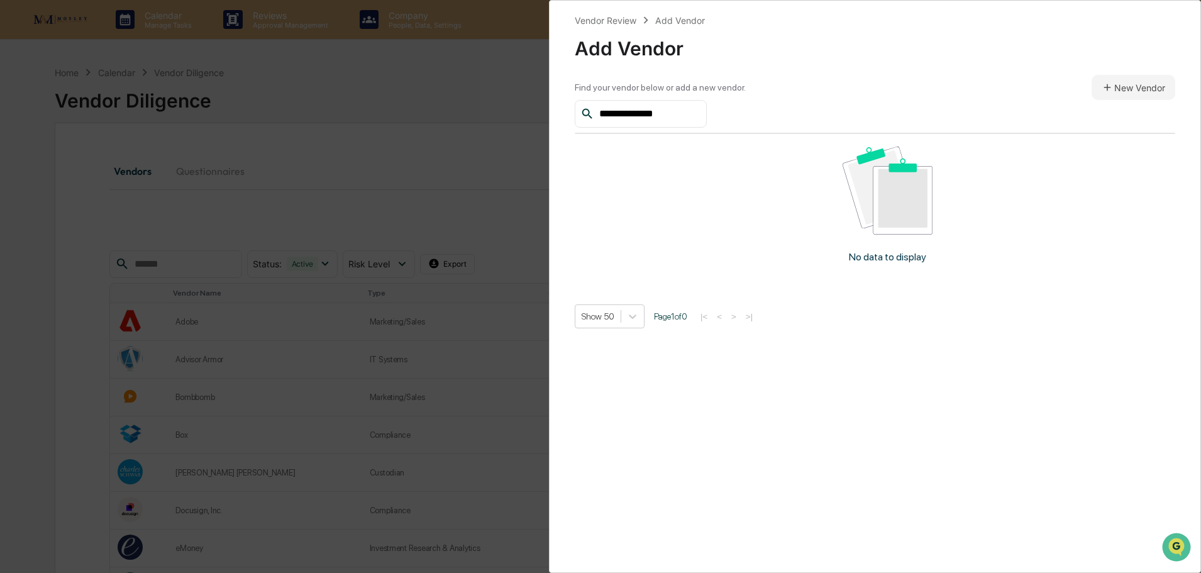
click at [553, 104] on div "**********" at bounding box center [875, 286] width 652 height 573
paste input "text"
type input "*********"
click at [623, 18] on div "Vendor Review" at bounding box center [606, 20] width 62 height 11
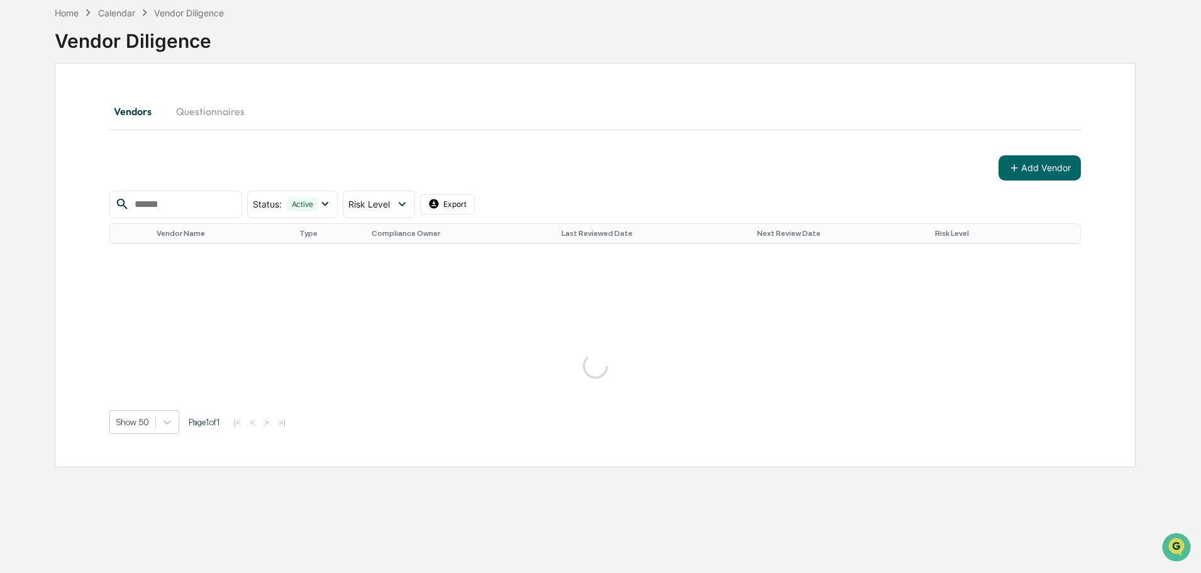
scroll to position [447, 0]
